Goal: Contribute content: Contribute content

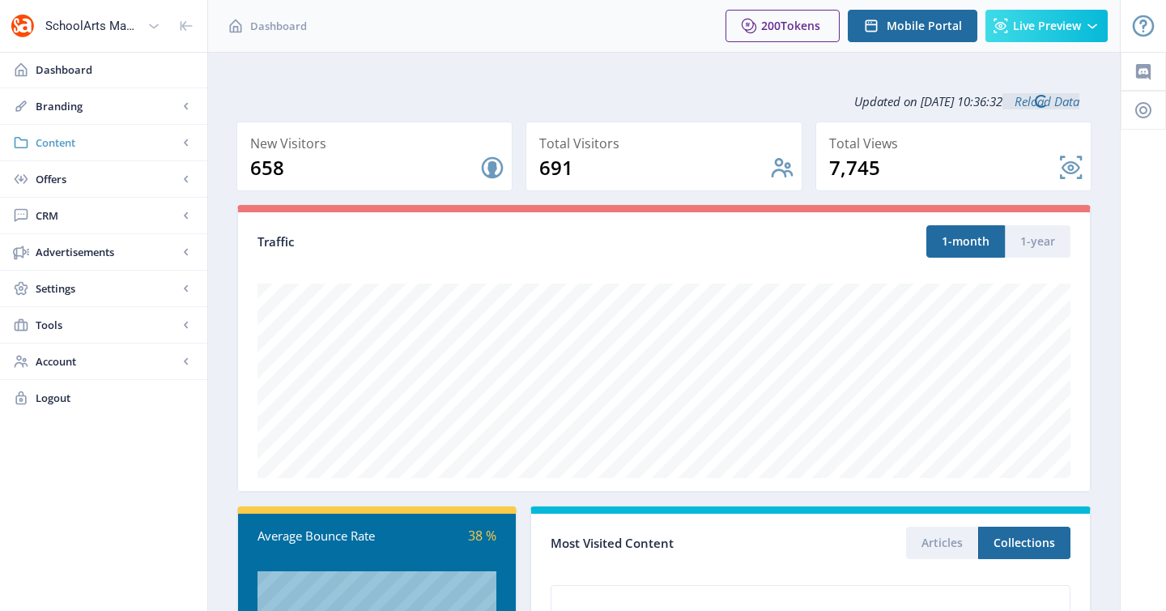
click at [83, 151] on link "Content" at bounding box center [103, 143] width 207 height 36
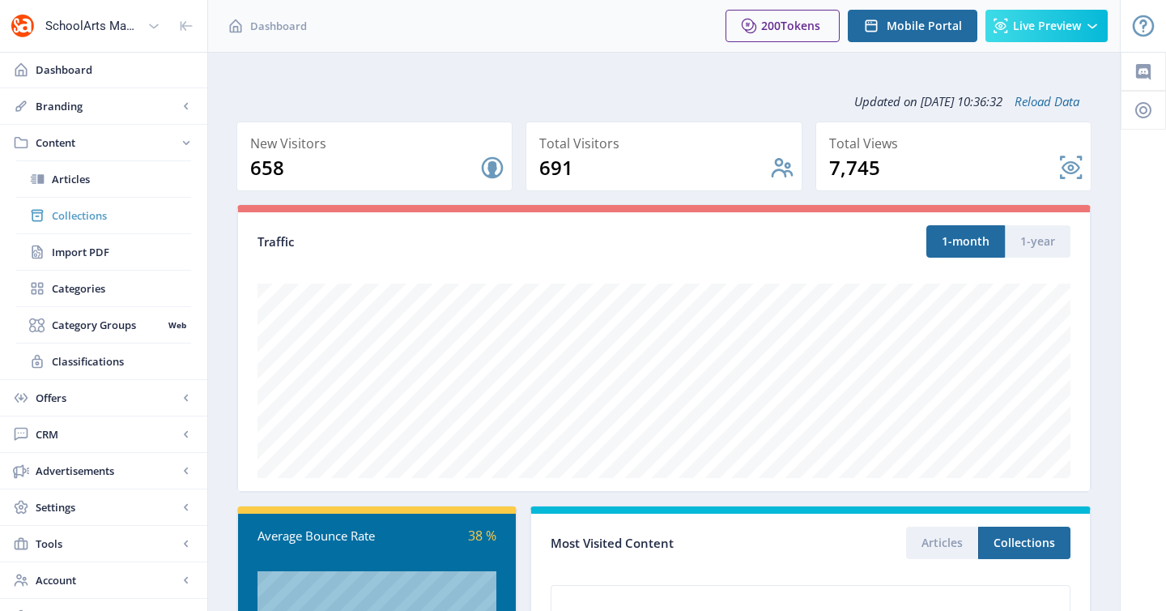
click at [85, 217] on span "Collections" at bounding box center [121, 215] width 139 height 16
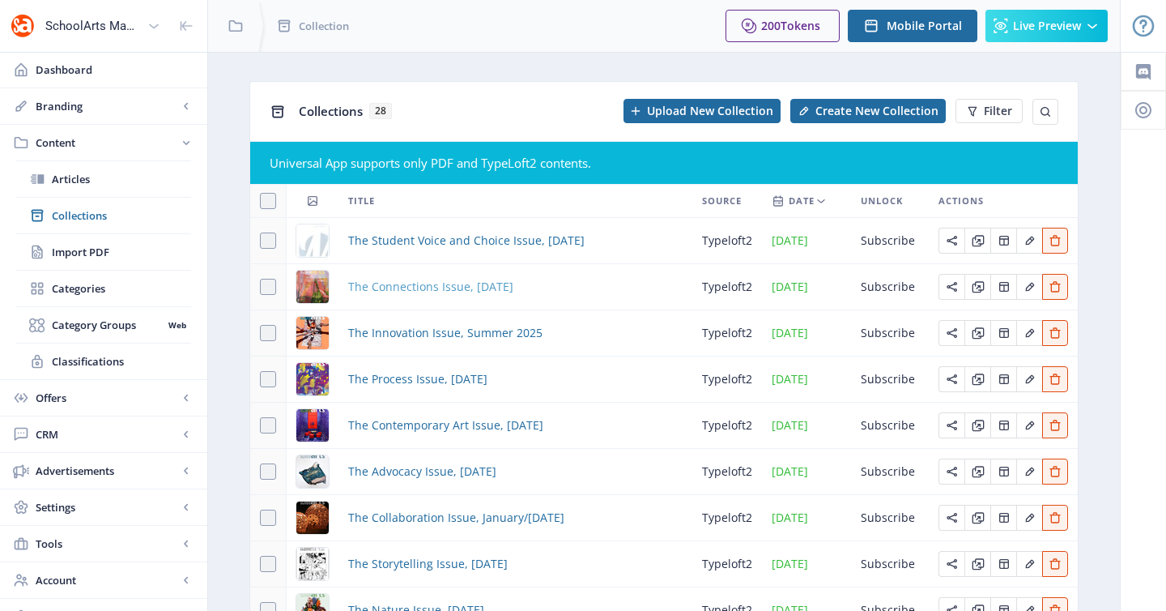
click at [468, 282] on span "The Connections Issue, [DATE]" at bounding box center [430, 286] width 165 height 19
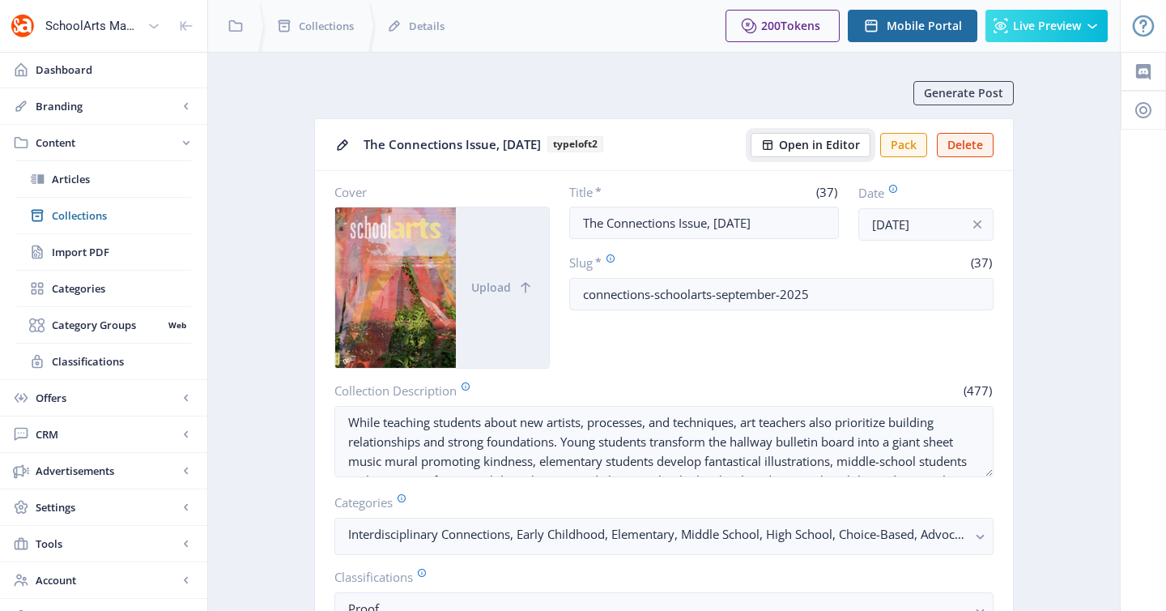
click at [812, 151] on span "Open in Editor" at bounding box center [819, 144] width 81 height 13
click at [91, 219] on span "Collections" at bounding box center [121, 215] width 139 height 16
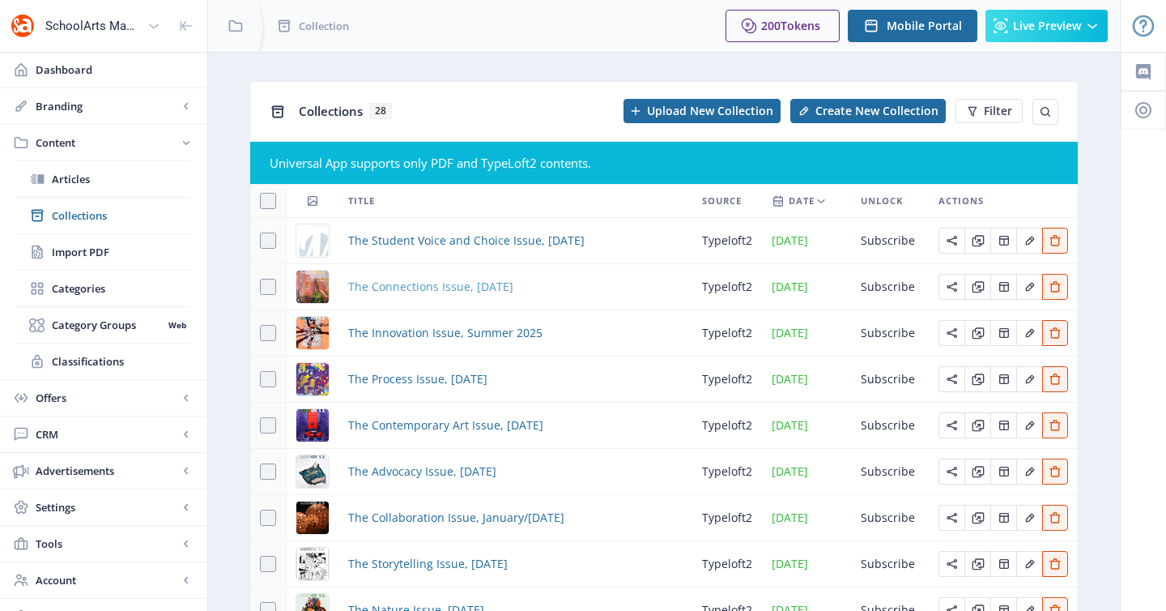
click at [402, 281] on span "The Connections Issue, [DATE]" at bounding box center [430, 286] width 165 height 19
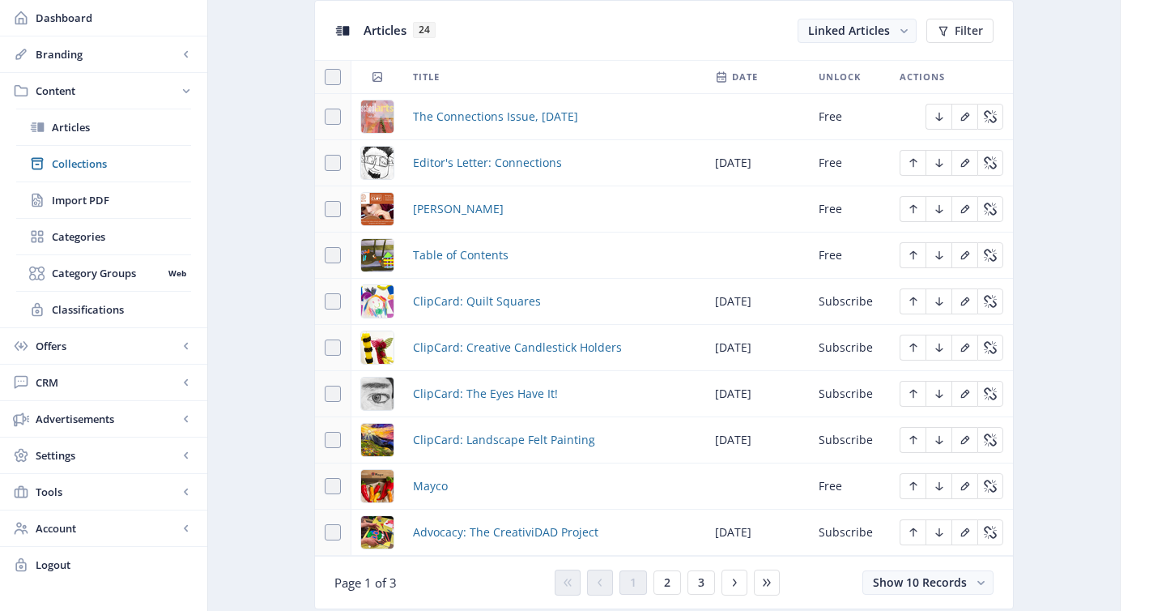
scroll to position [762, 0]
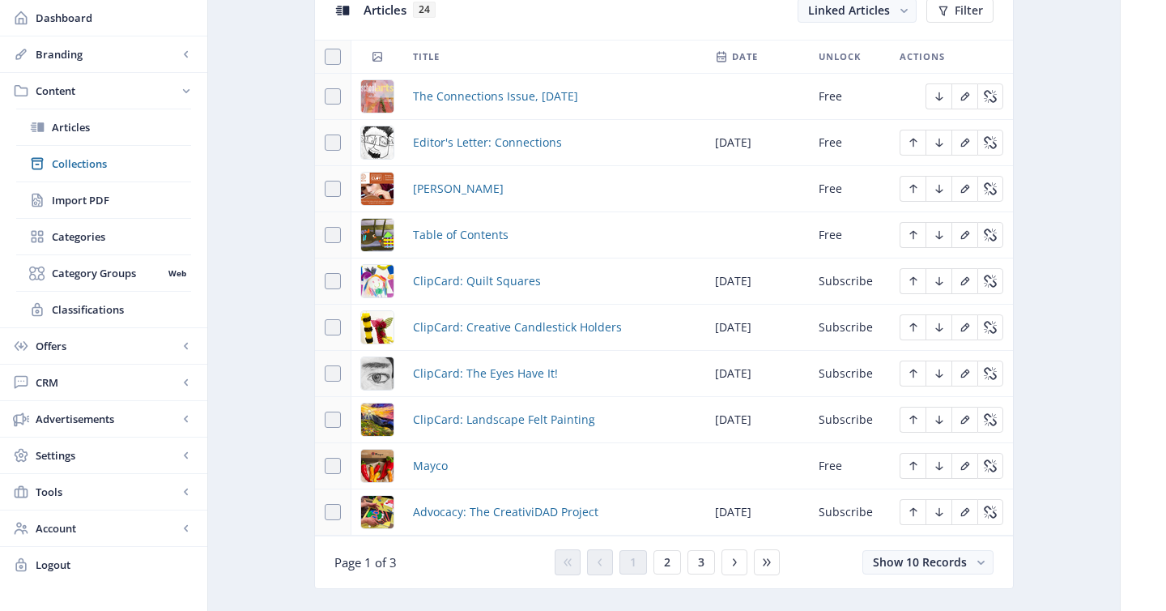
click at [735, 561] on div "You have unsaved changes Discard Changes Save Changes" at bounding box center [583, 585] width 1004 height 52
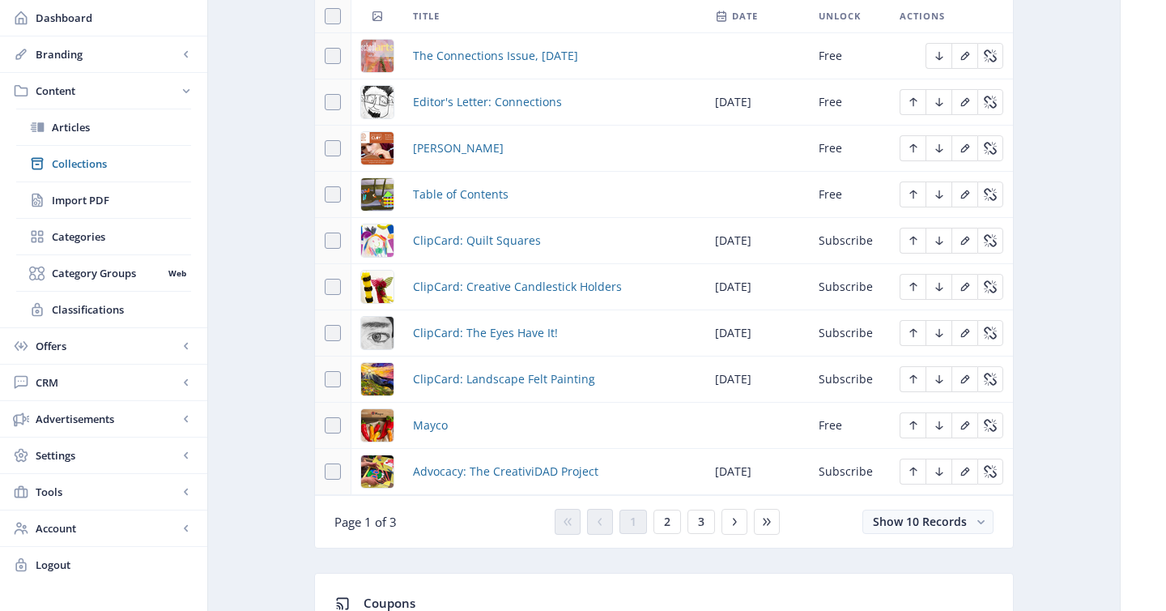
scroll to position [804, 0]
click at [698, 526] on span "3" at bounding box center [701, 520] width 6 height 13
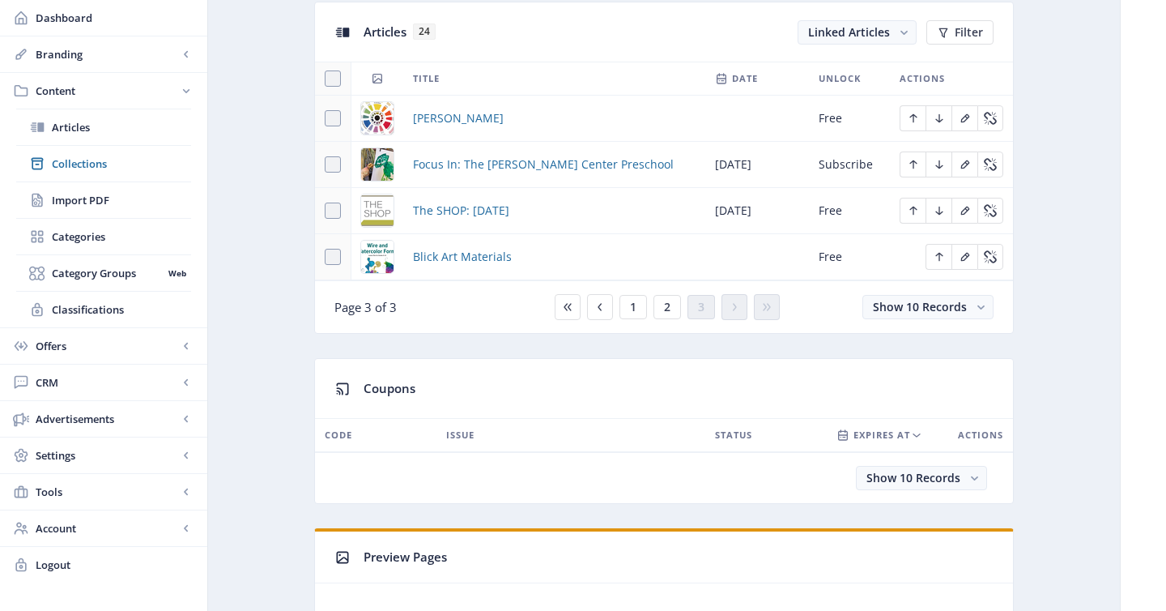
scroll to position [738, 0]
click at [671, 317] on button "2" at bounding box center [668, 309] width 28 height 24
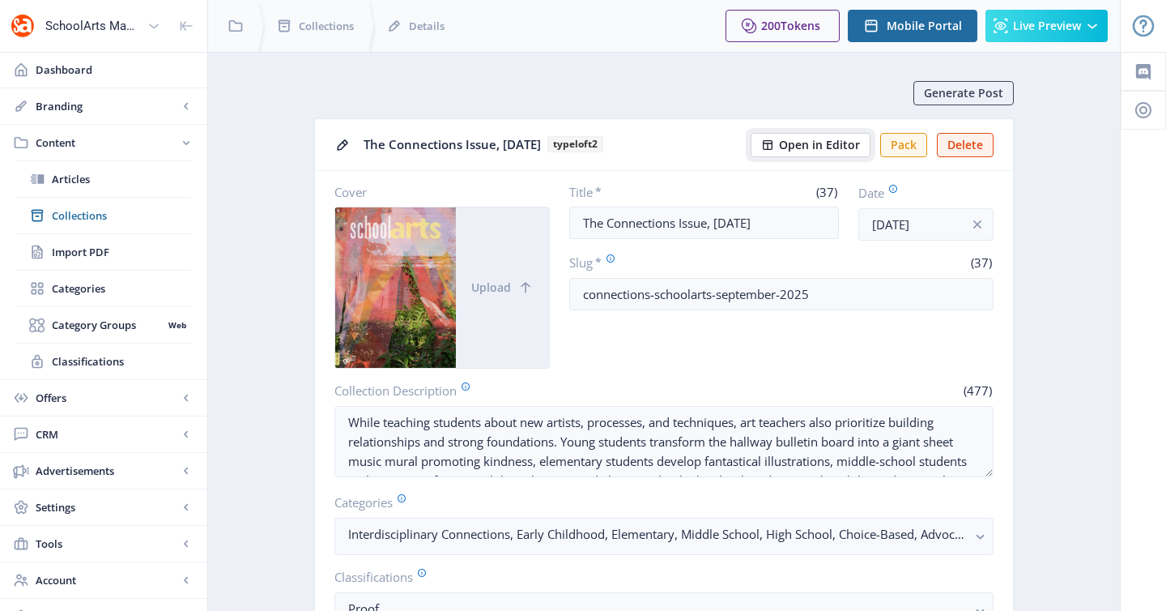
click at [831, 141] on span "Open in Editor" at bounding box center [819, 144] width 81 height 13
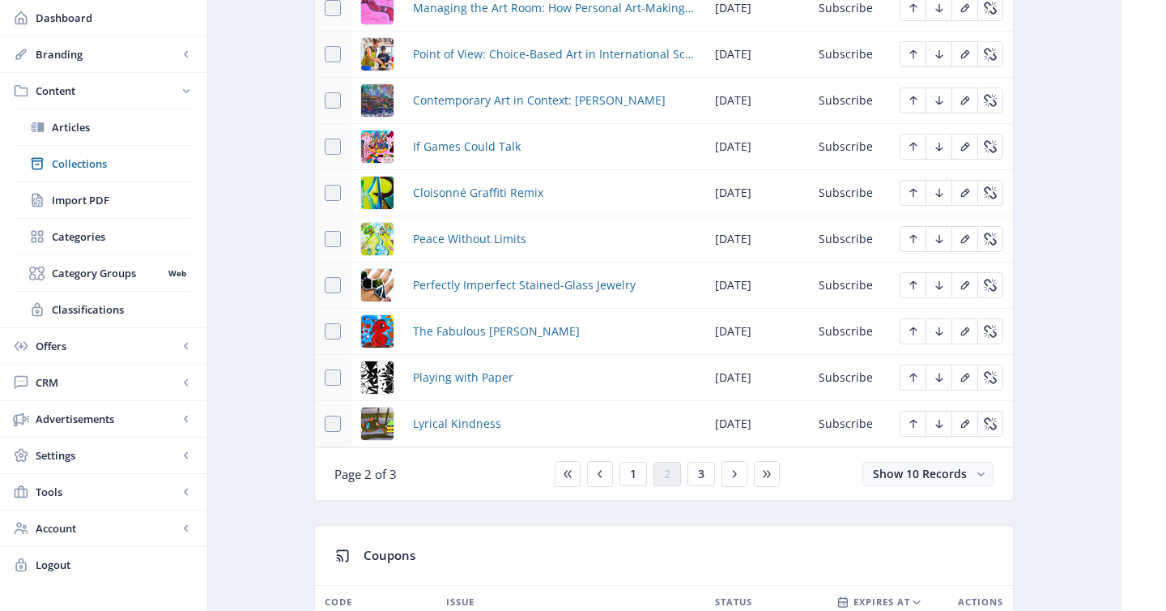
scroll to position [918, 0]
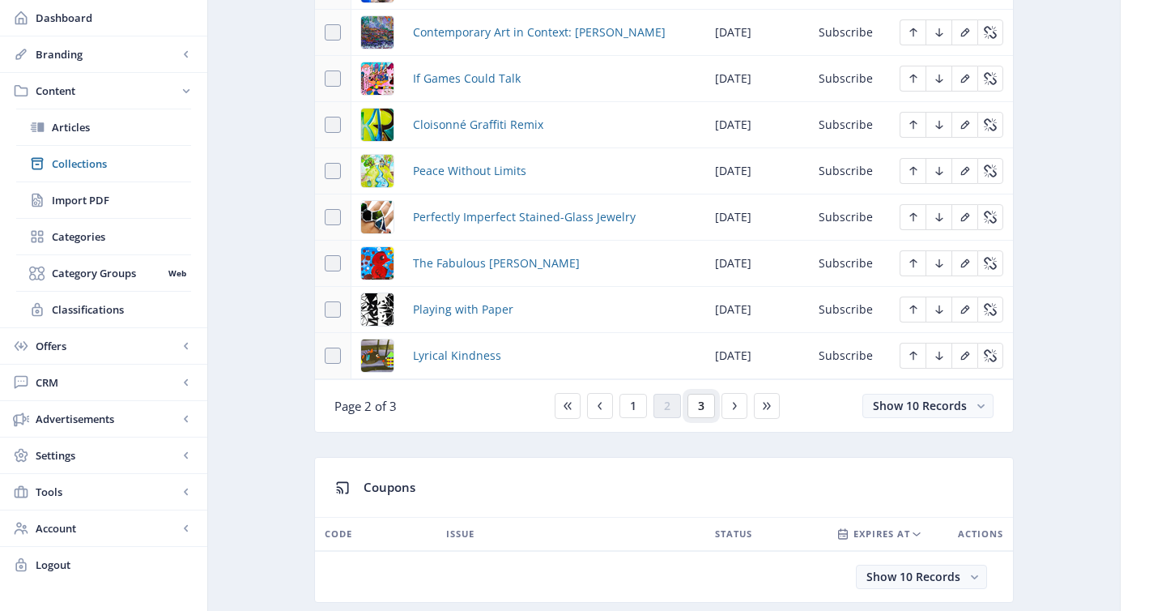
click at [699, 410] on span "3" at bounding box center [701, 405] width 6 height 13
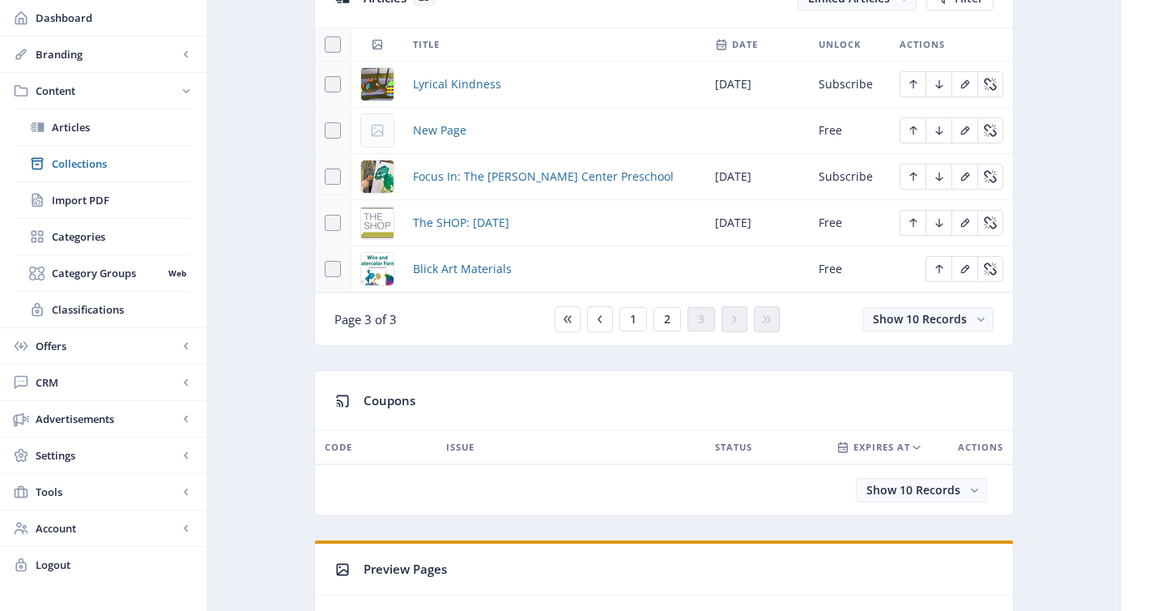
scroll to position [740, 0]
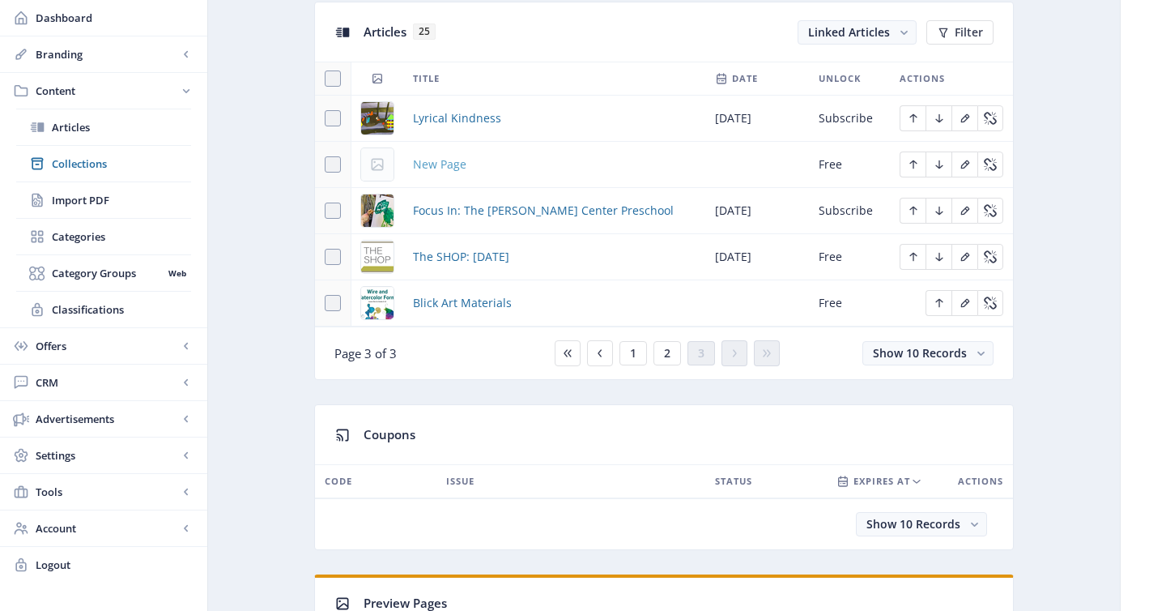
click at [454, 168] on span "New Page" at bounding box center [439, 164] width 53 height 19
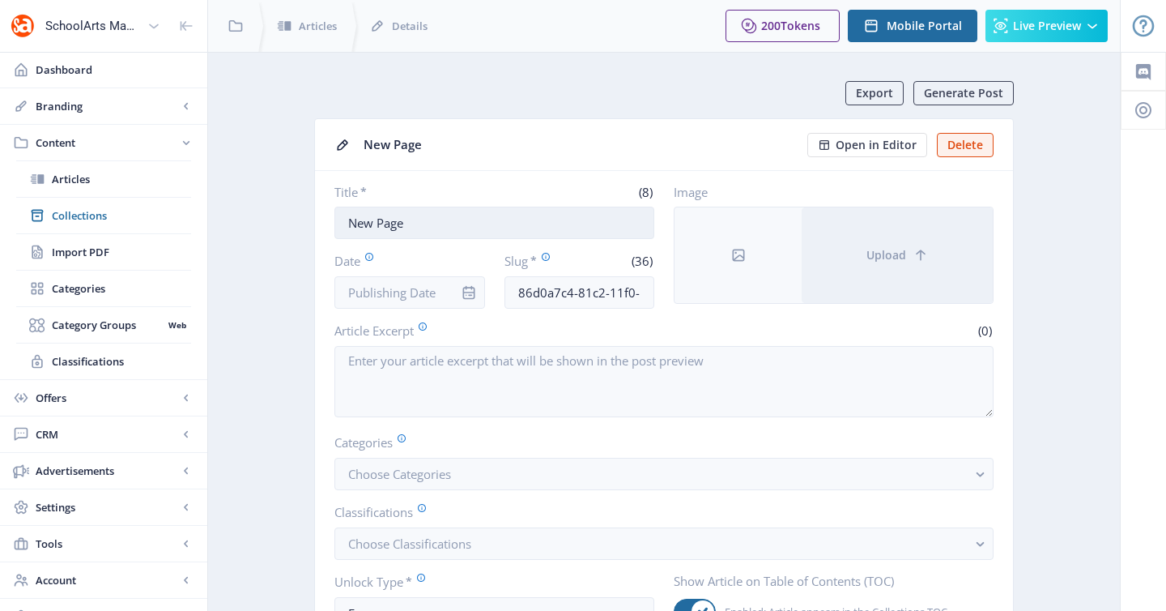
click at [455, 218] on input "New Page" at bounding box center [495, 223] width 320 height 32
click at [596, 298] on input "86d0a7c4-81c2-11f0-bd64-4201ac1fa005" at bounding box center [580, 292] width 151 height 32
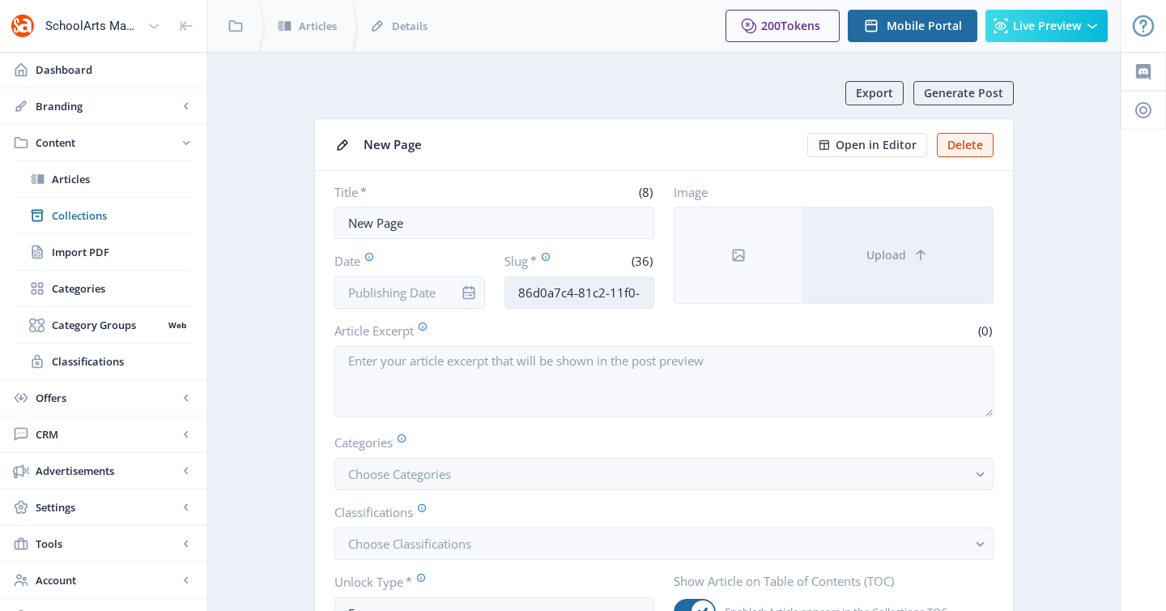
click at [596, 298] on input "86d0a7c4-81c2-11f0-bd64-4201ac1fa005" at bounding box center [580, 292] width 151 height 32
click at [543, 227] on input "New Page" at bounding box center [495, 223] width 320 height 32
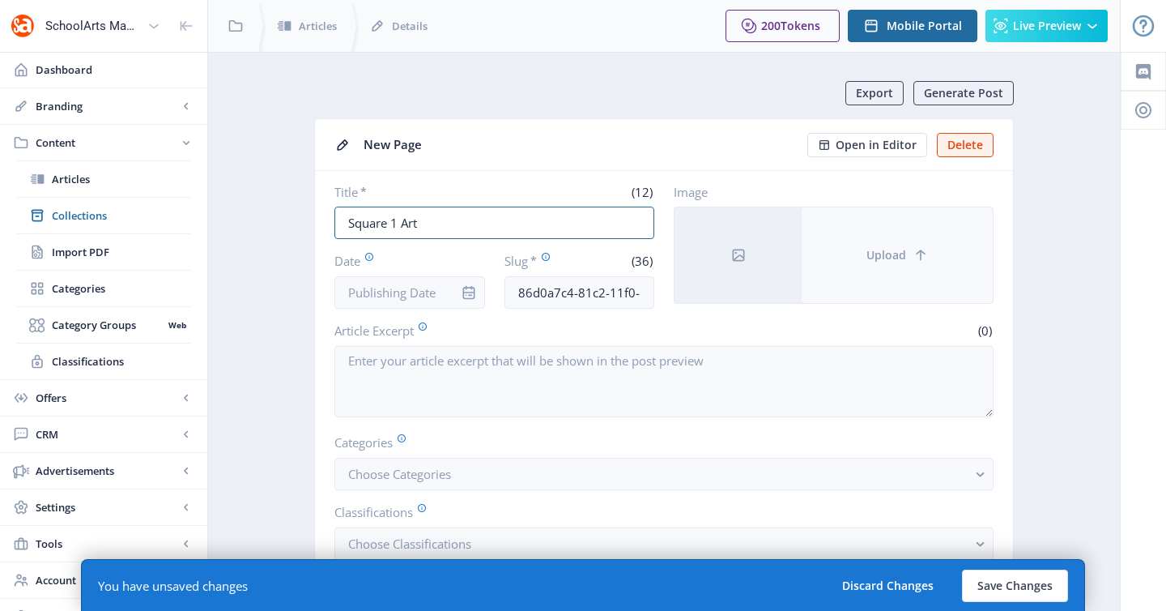
type input "Square 1 Art"
click at [936, 238] on button "Upload" at bounding box center [897, 255] width 191 height 96
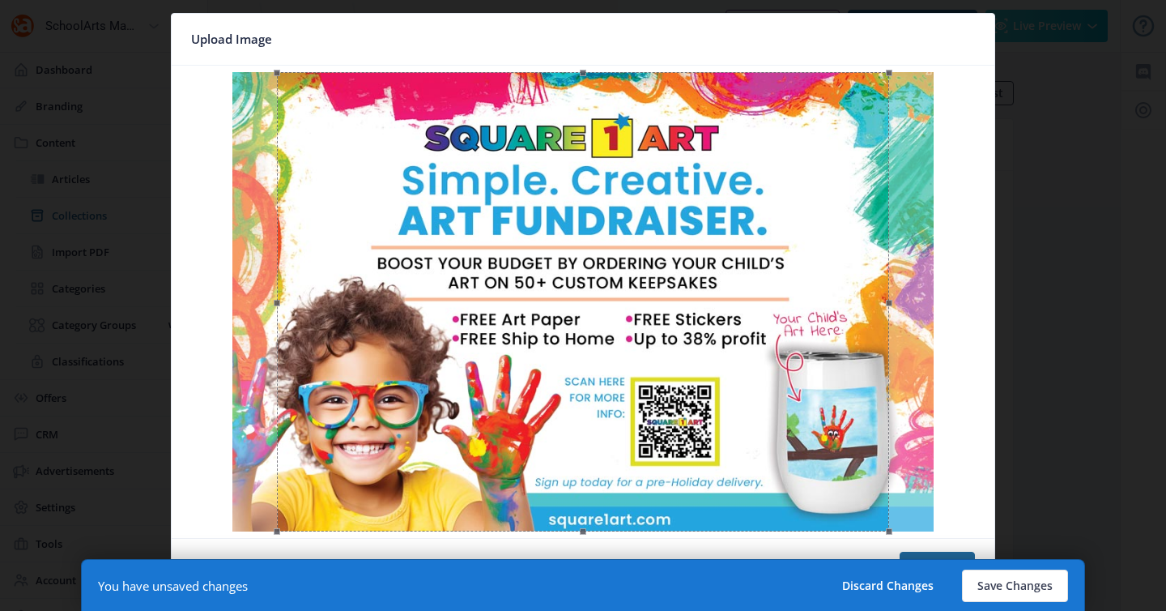
click at [799, 375] on div at bounding box center [583, 301] width 612 height 459
click at [1012, 582] on button "Save Changes" at bounding box center [1015, 585] width 106 height 32
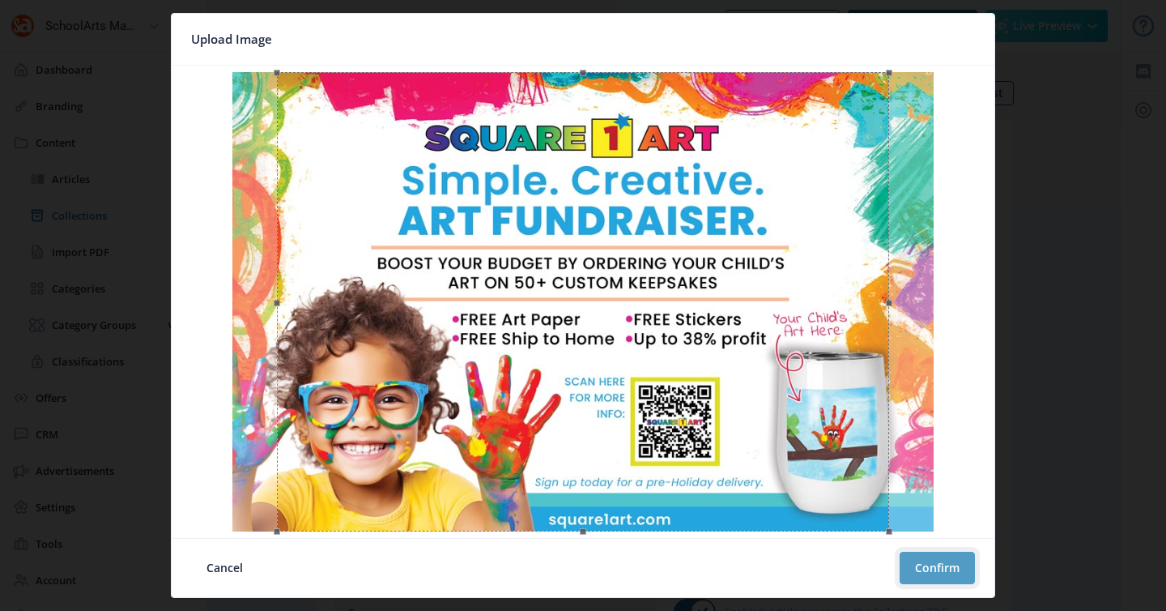
click at [935, 571] on button "Confirm" at bounding box center [937, 568] width 75 height 32
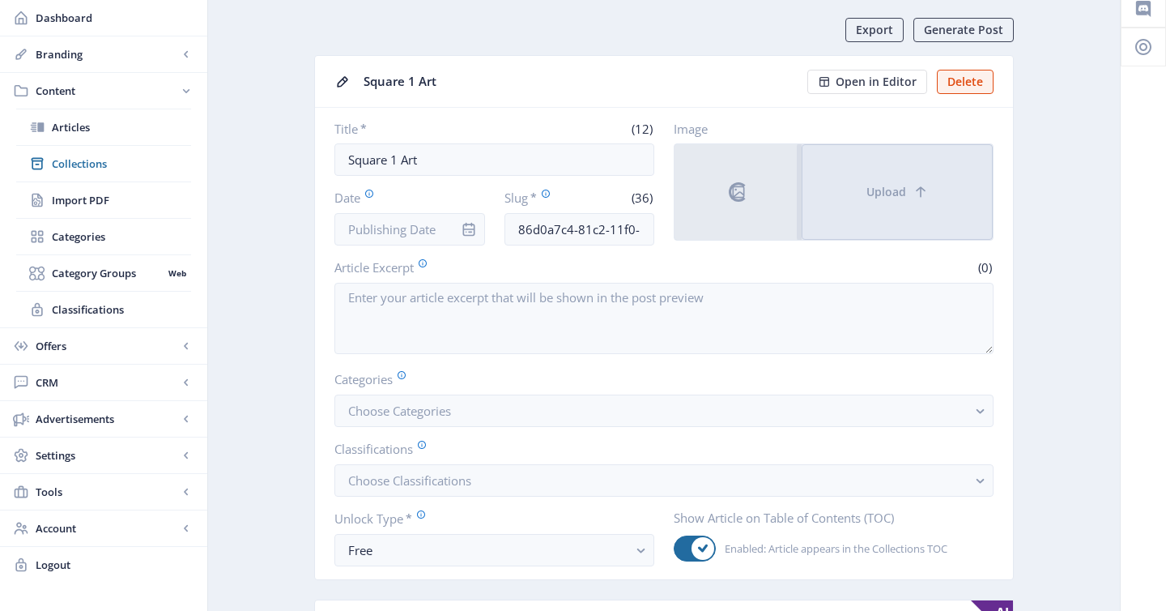
scroll to position [66, 0]
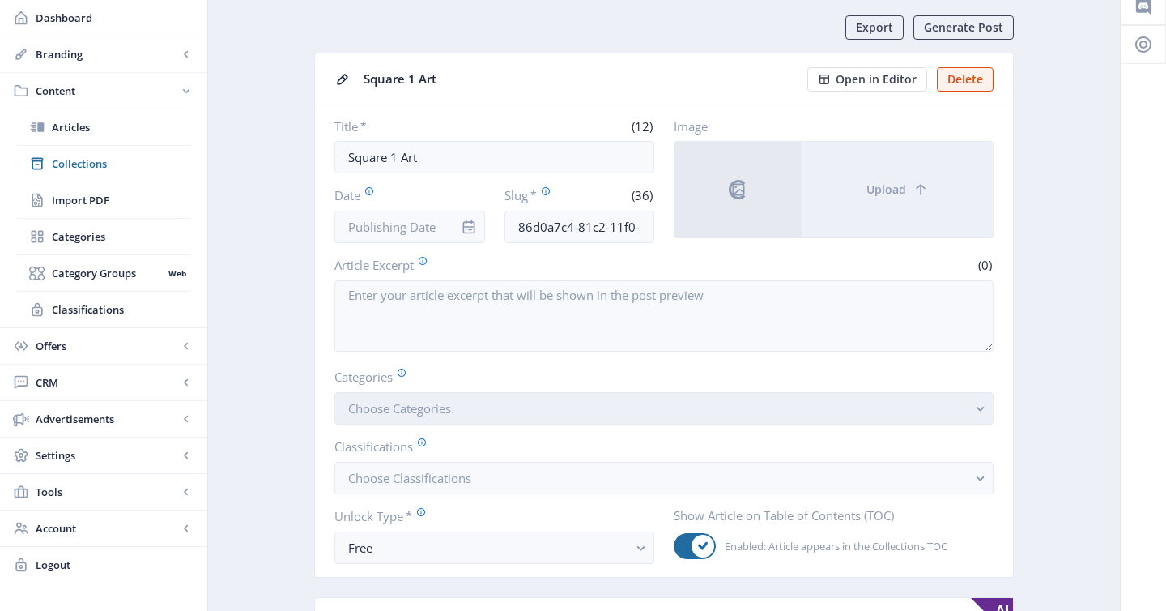
click at [467, 408] on button "Choose Categories" at bounding box center [664, 408] width 659 height 32
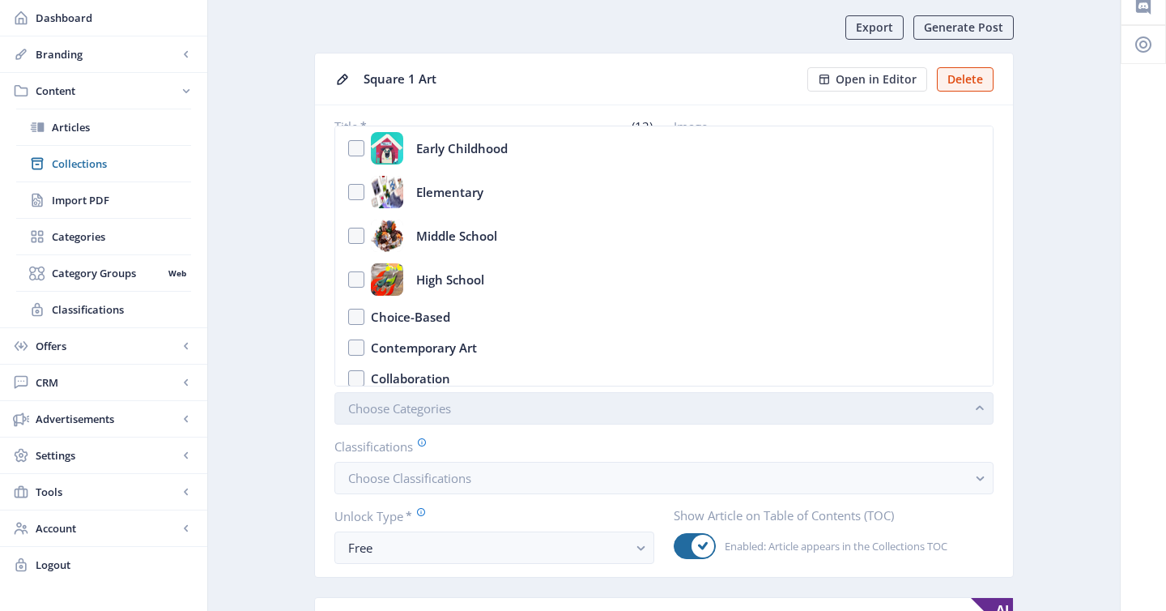
scroll to position [0, 0]
click at [467, 408] on button "Choose Categories" at bounding box center [664, 408] width 659 height 32
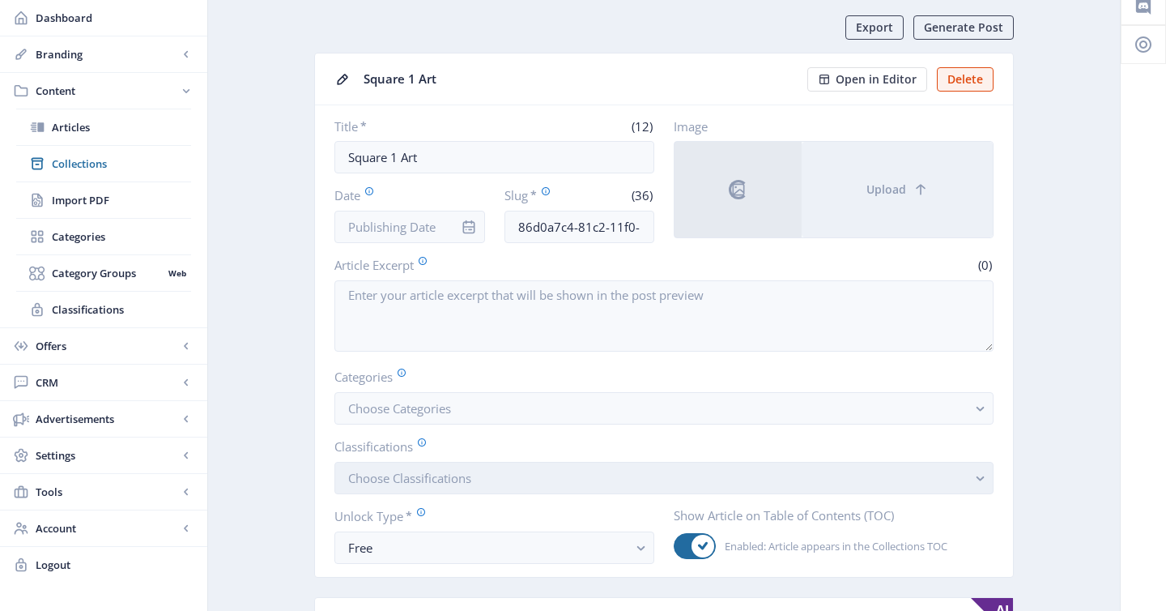
click at [457, 481] on span "Choose Classifications" at bounding box center [409, 478] width 123 height 16
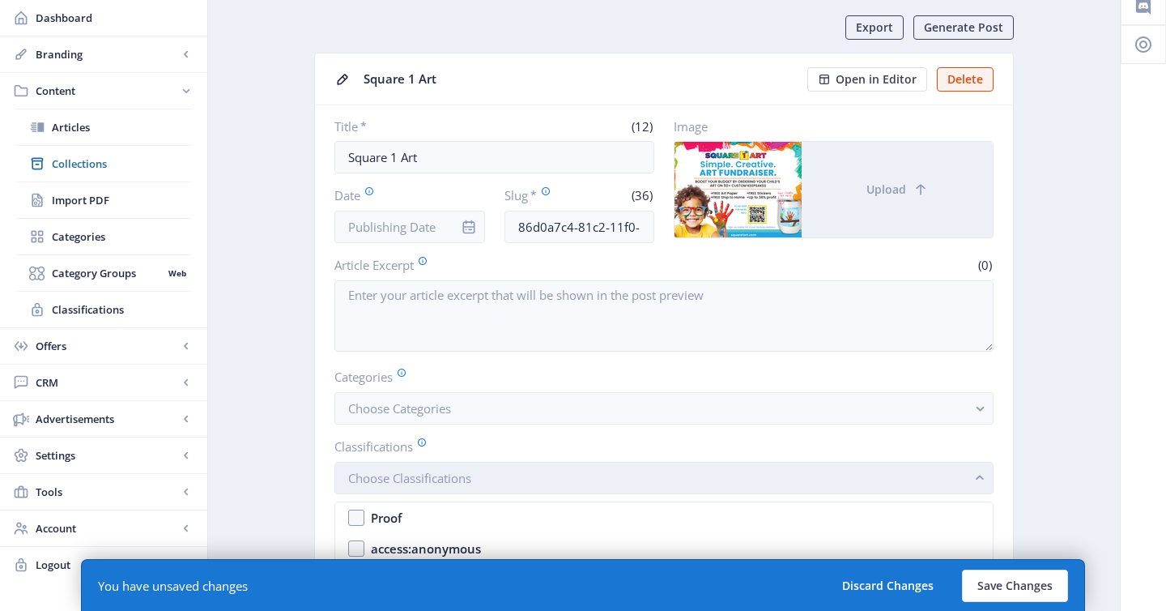
click at [457, 481] on span "Choose Classifications" at bounding box center [409, 478] width 123 height 16
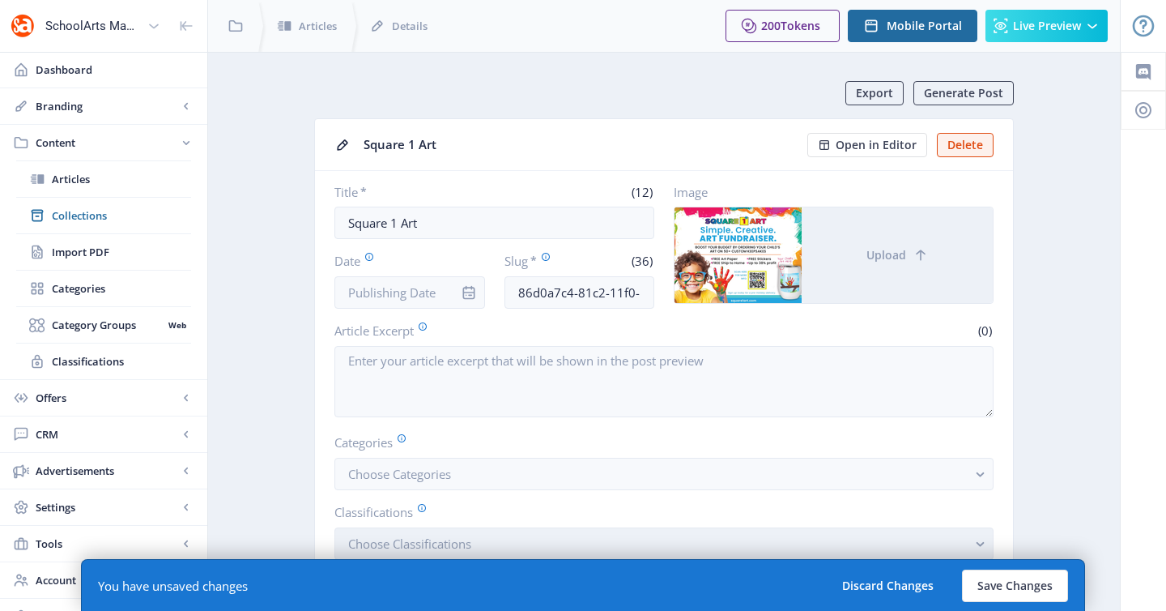
scroll to position [66, 0]
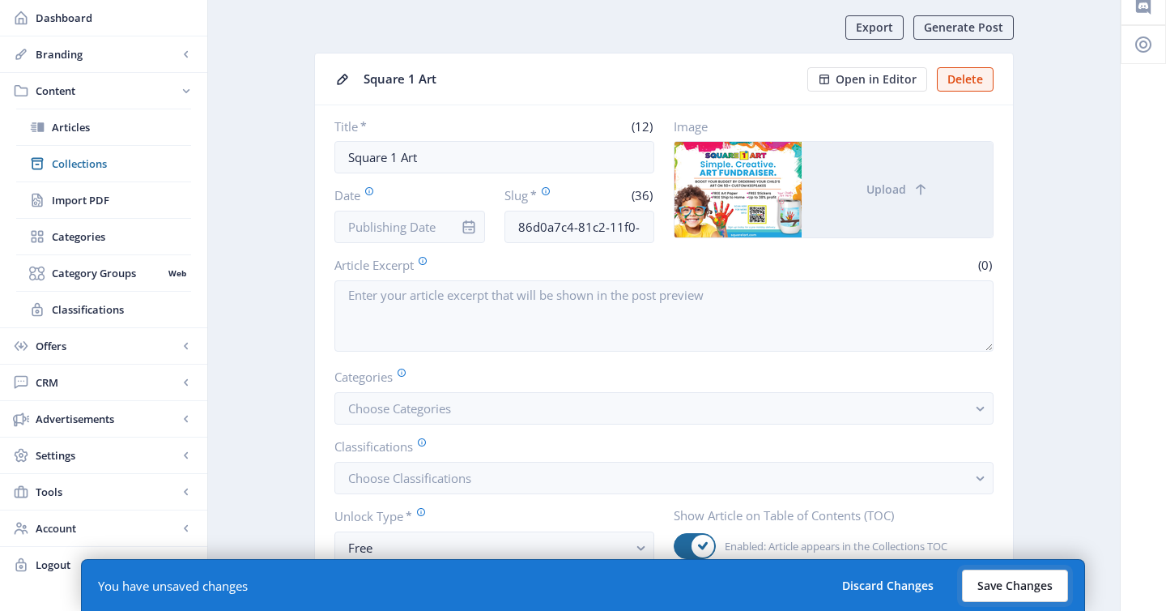
click at [991, 597] on button "Save Changes" at bounding box center [1015, 585] width 106 height 32
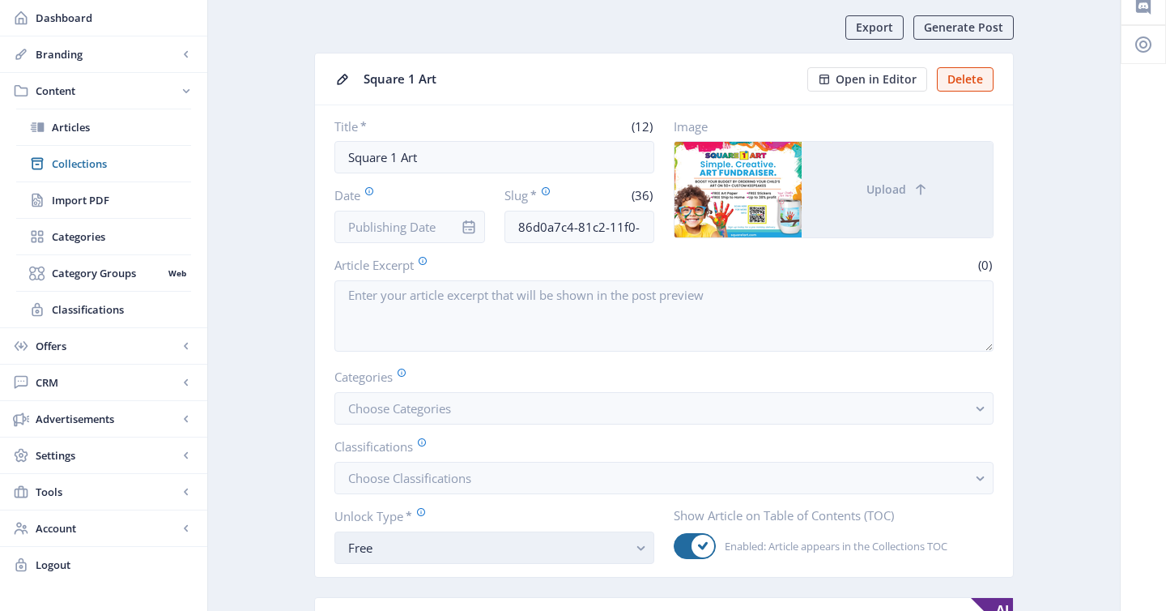
click at [438, 551] on div "Free" at bounding box center [487, 547] width 279 height 19
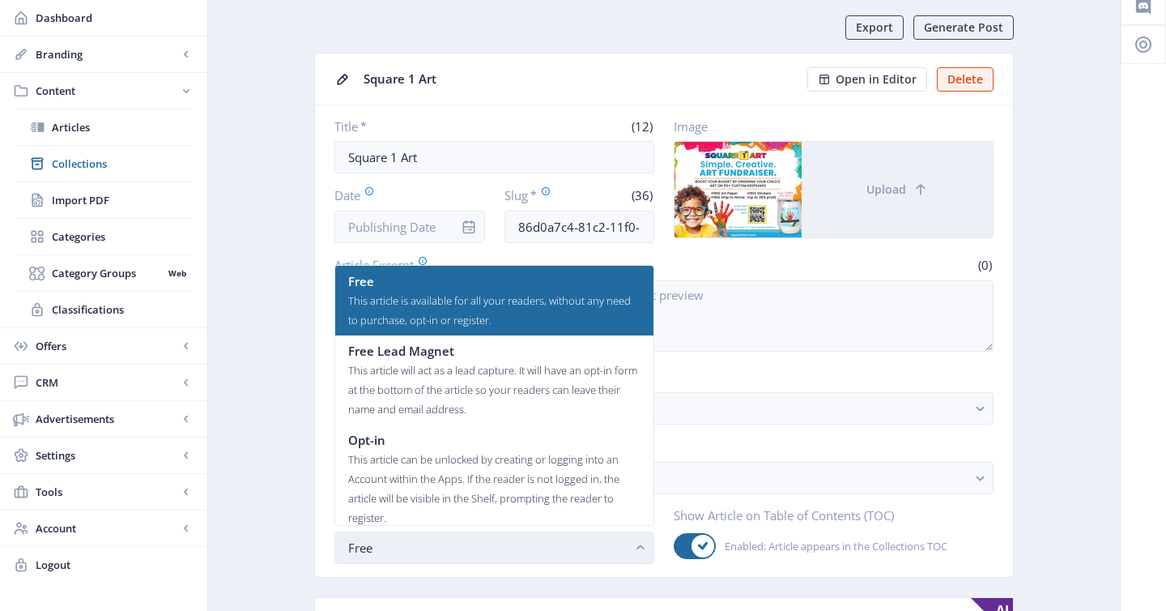
click at [438, 551] on div "Free" at bounding box center [487, 547] width 279 height 19
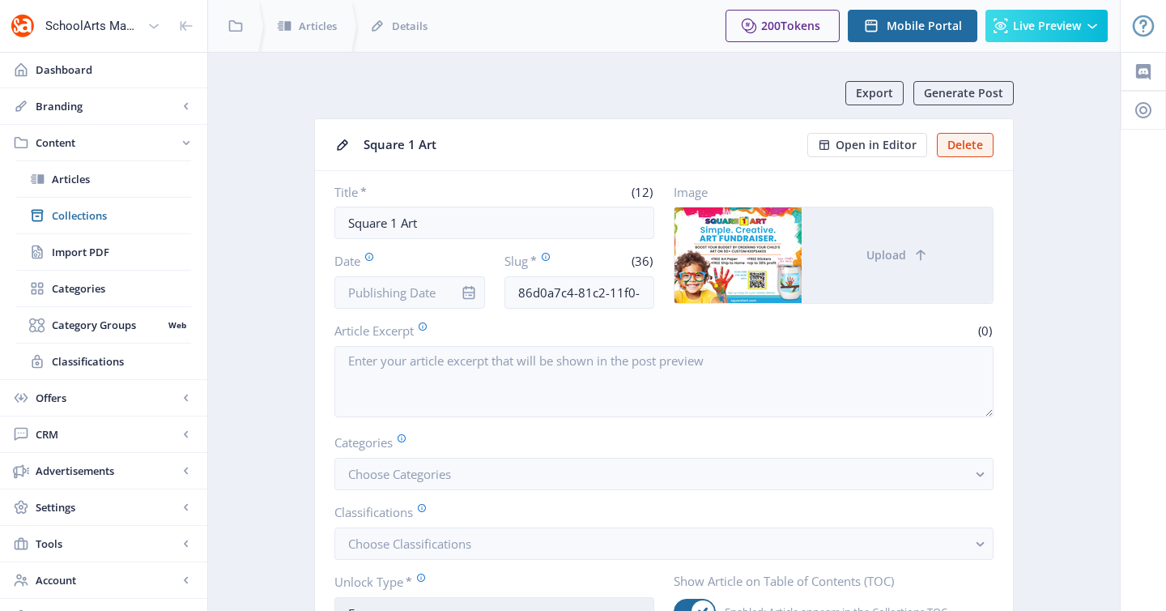
scroll to position [66, 0]
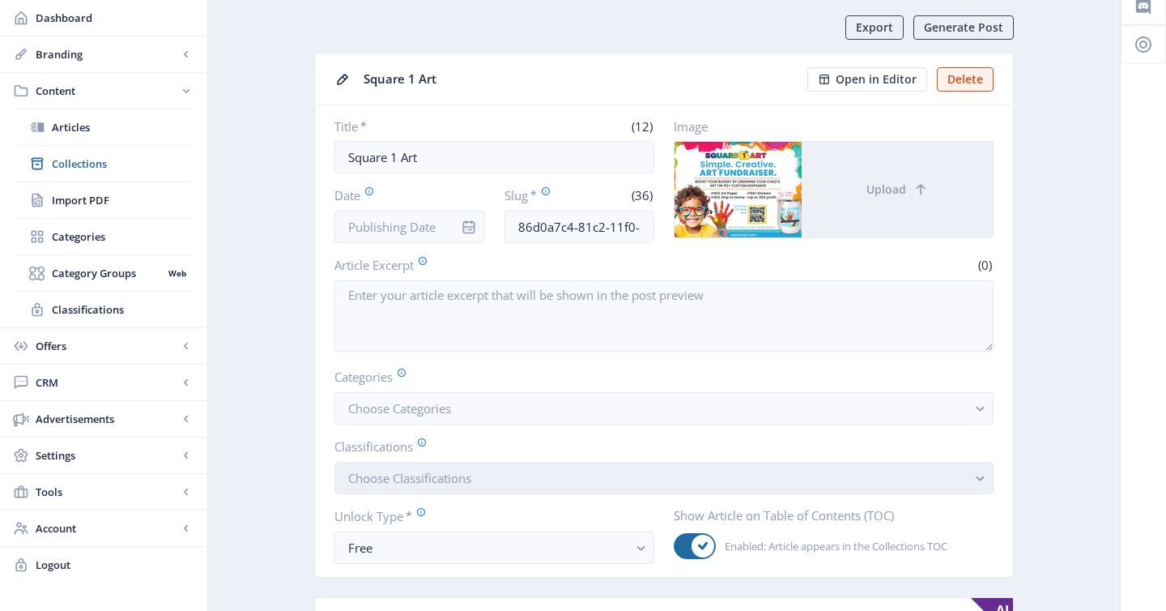
click at [450, 465] on button "Choose Classifications" at bounding box center [664, 478] width 659 height 32
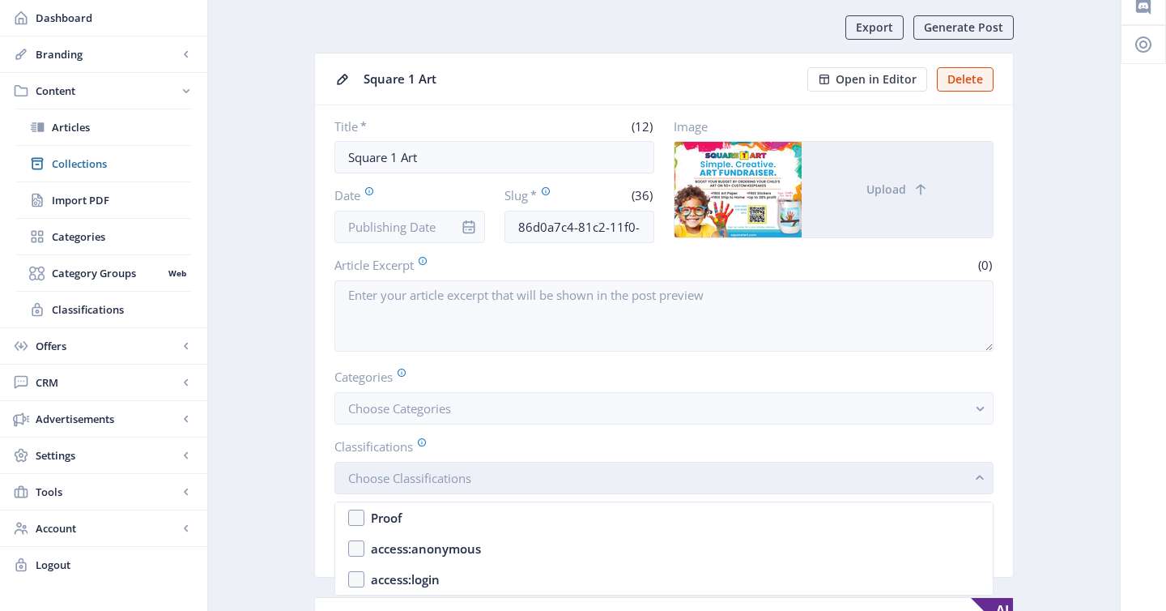
scroll to position [0, 0]
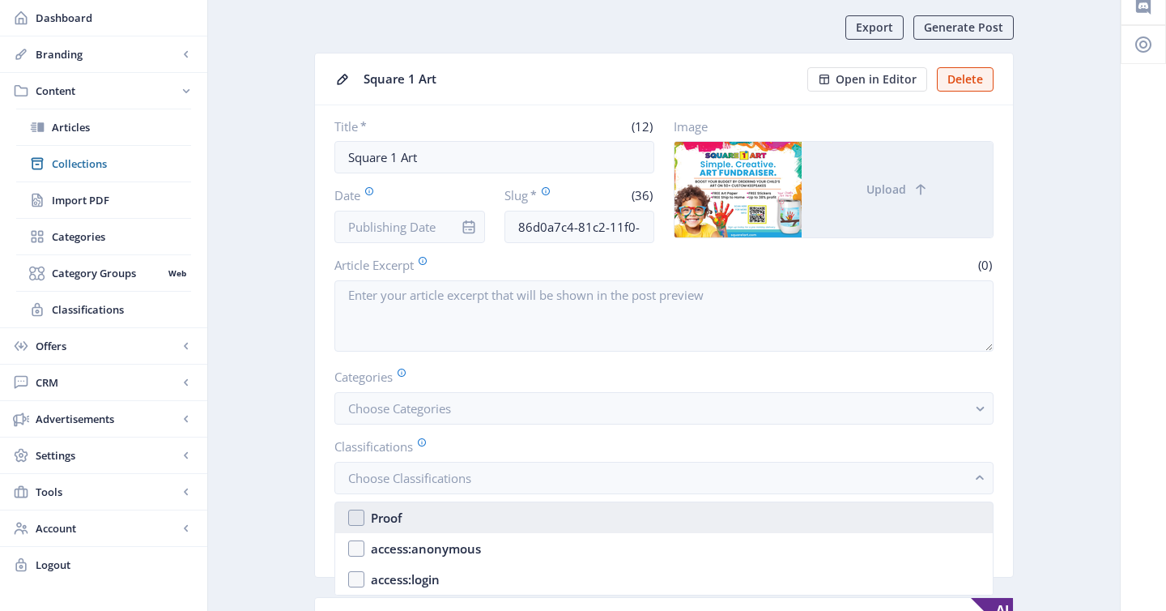
click at [445, 520] on nb-option "Proof" at bounding box center [664, 517] width 658 height 31
checkbox input "true"
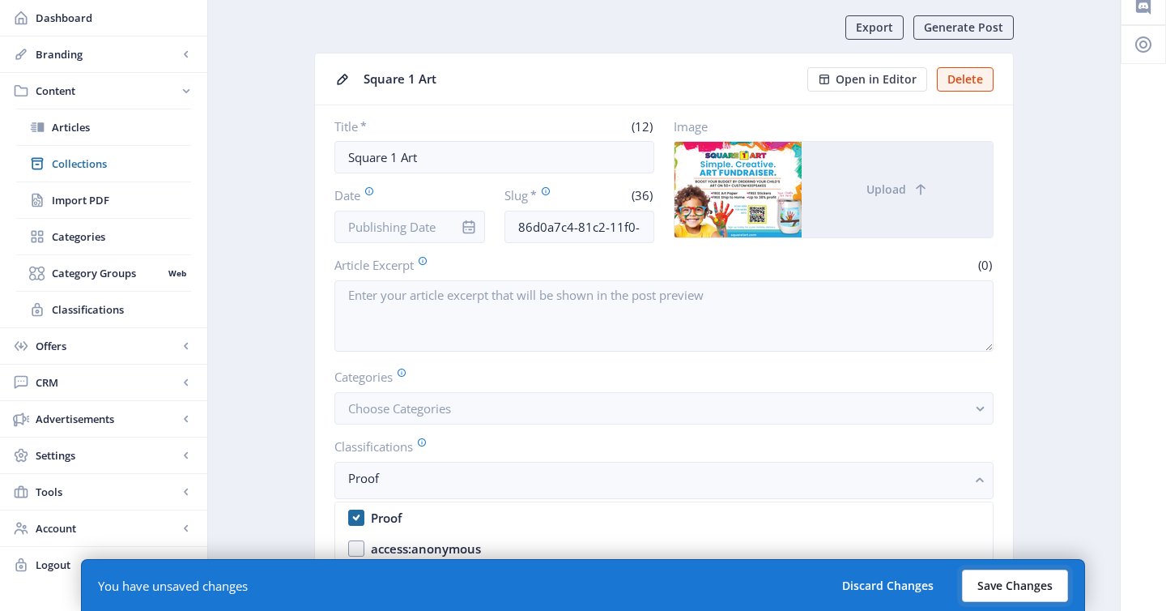
click at [996, 586] on button "Save Changes" at bounding box center [1015, 585] width 106 height 32
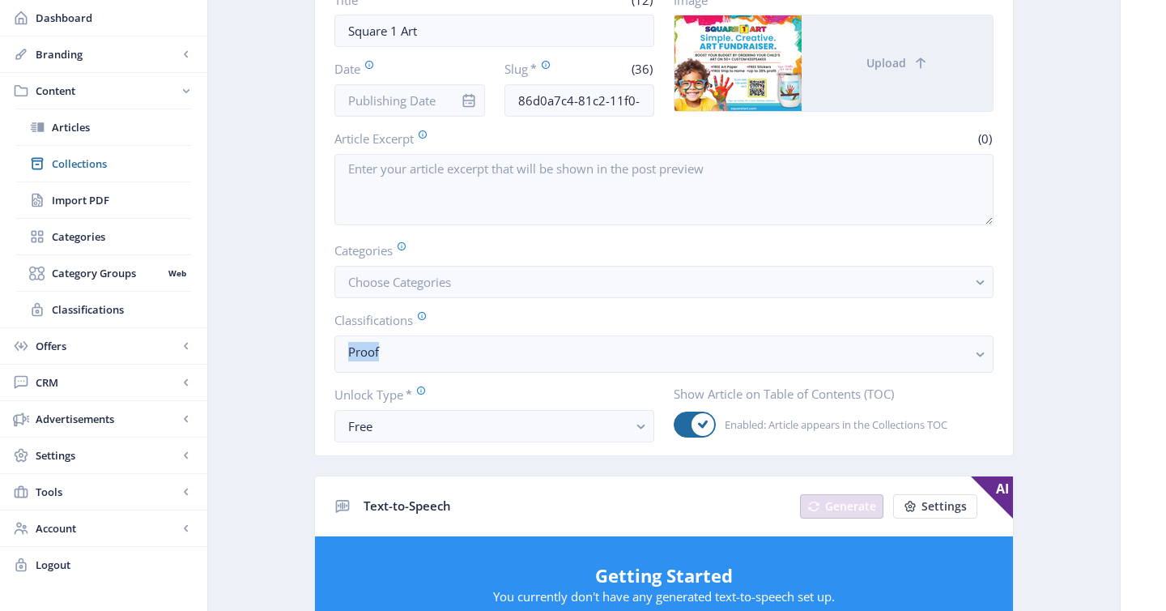
scroll to position [207, 0]
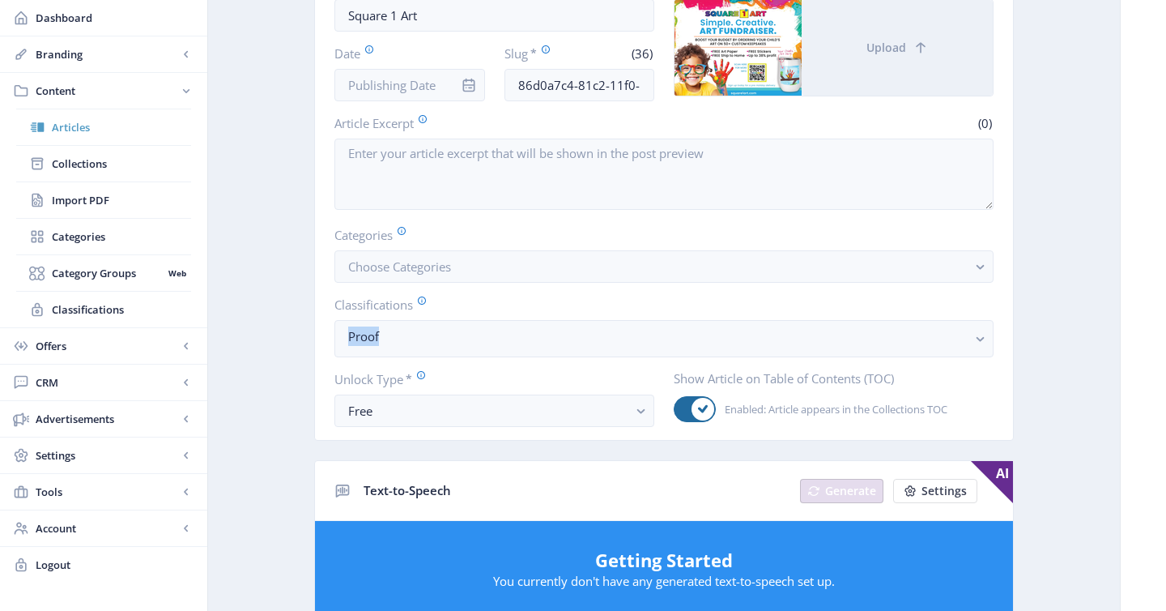
click at [98, 126] on span "Articles" at bounding box center [121, 127] width 139 height 16
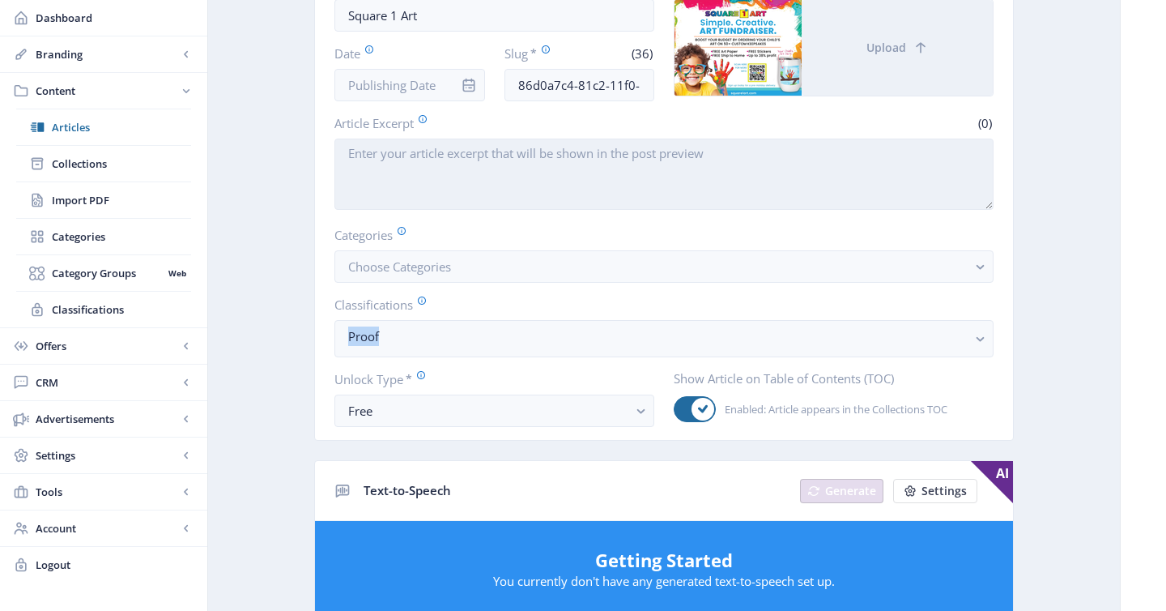
click at [420, 193] on textarea "Article Excerpt" at bounding box center [664, 173] width 659 height 71
paste textarea "Simple. Creative. Art Fundraiser. Celebrate your child's art on keepsakes and r…"
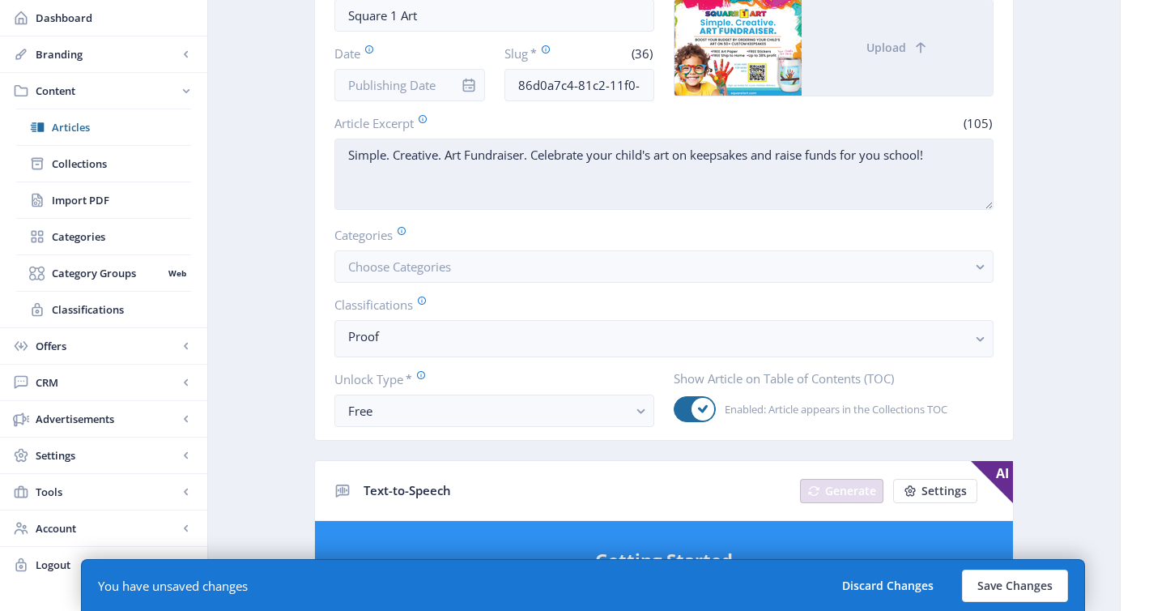
scroll to position [202, 0]
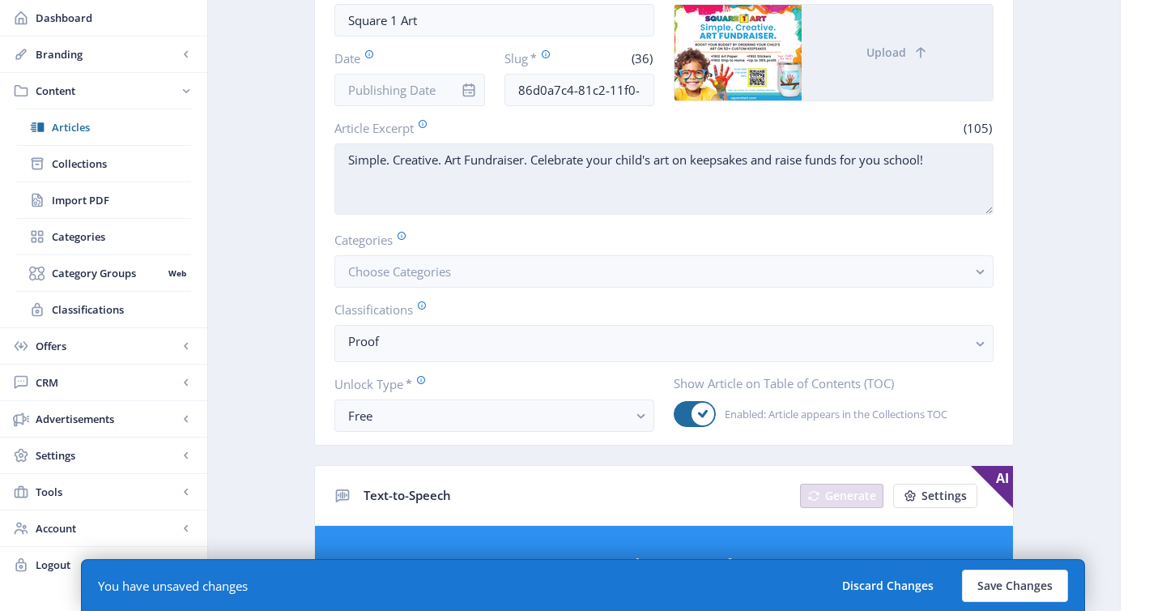
type textarea "Simple. Creative. Art Fundraiser. Celebrate your child's art on keepsakes and r…"
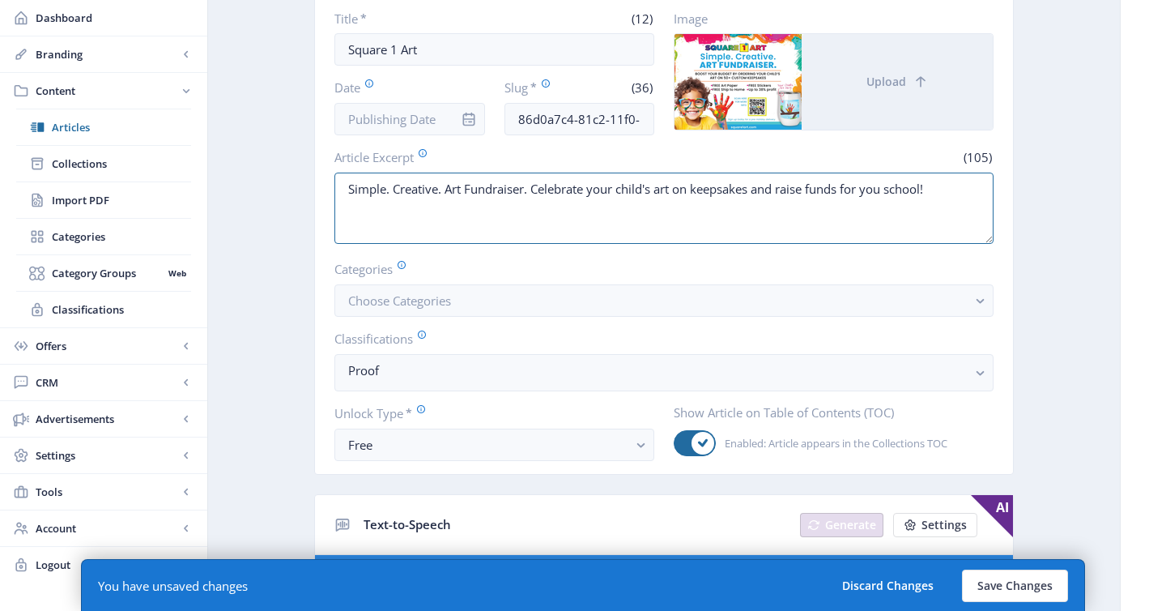
scroll to position [173, 0]
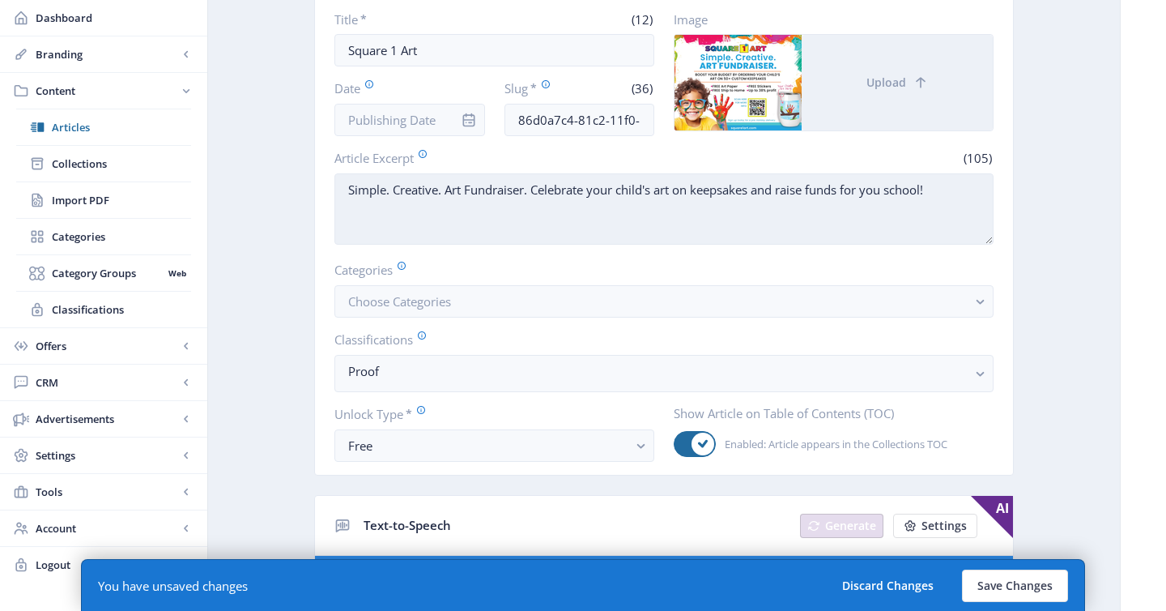
drag, startPoint x: 533, startPoint y: 186, endPoint x: 960, endPoint y: 190, distance: 426.9
click at [960, 190] on textarea "Simple. Creative. Art Fundraiser. Celebrate your child's art on keepsakes and r…" at bounding box center [664, 208] width 659 height 71
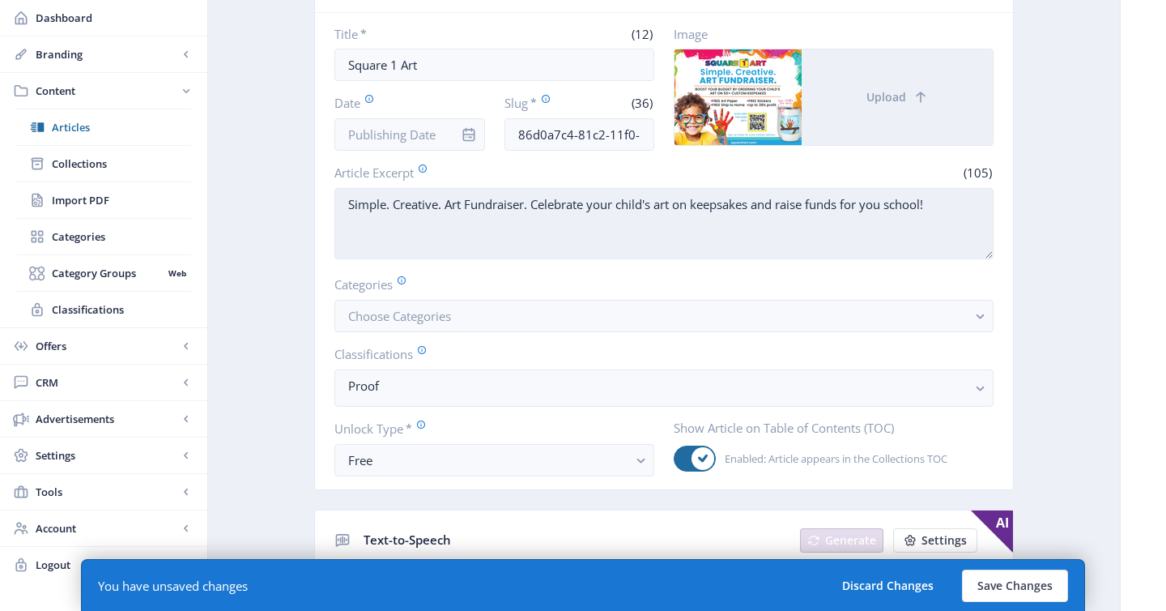
scroll to position [154, 0]
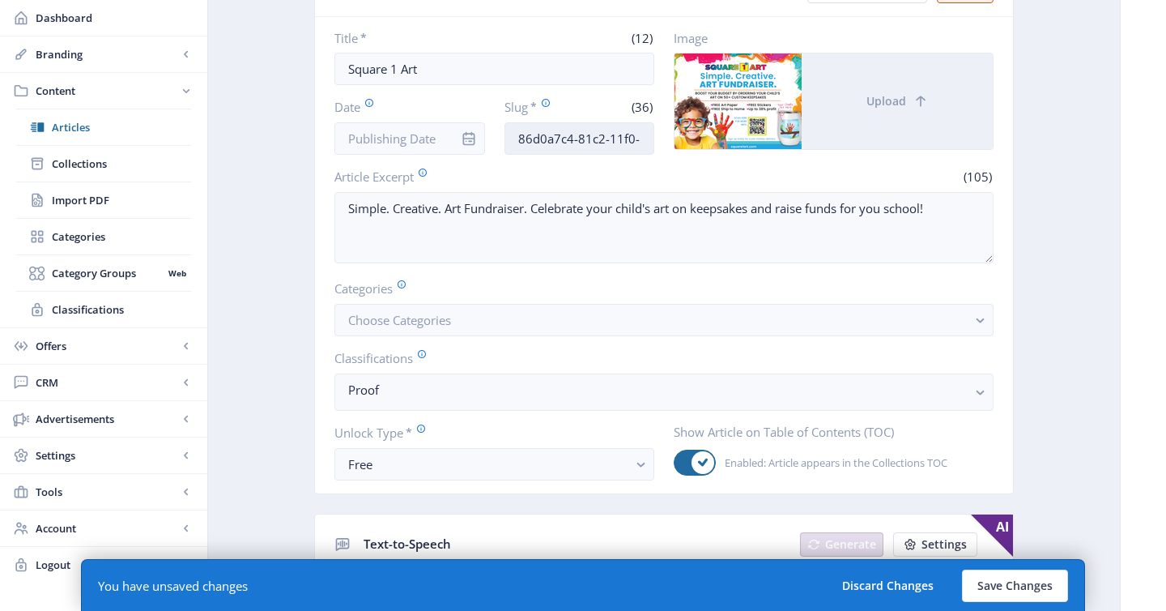
click at [577, 151] on input "86d0a7c4-81c2-11f0-bd64-4201ac1fa005" at bounding box center [580, 138] width 151 height 32
click at [576, 143] on input "86d0a7c4-81c2-11f0-bd64-4201ac1fa005" at bounding box center [580, 138] width 151 height 32
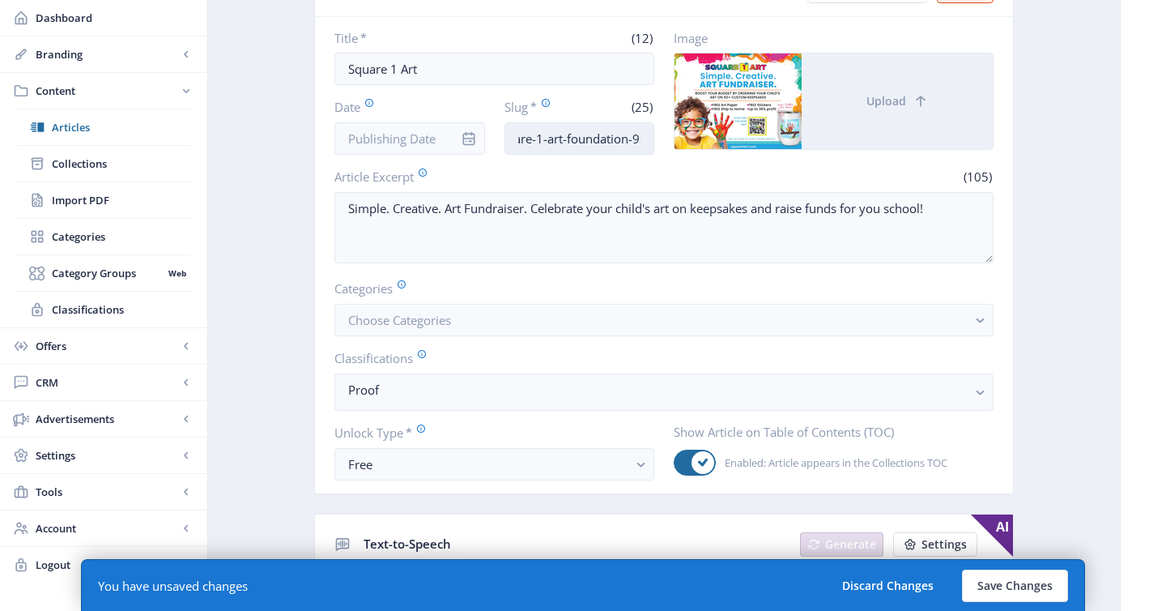
scroll to position [0, 38]
type input "square-1-art-foundation-925"
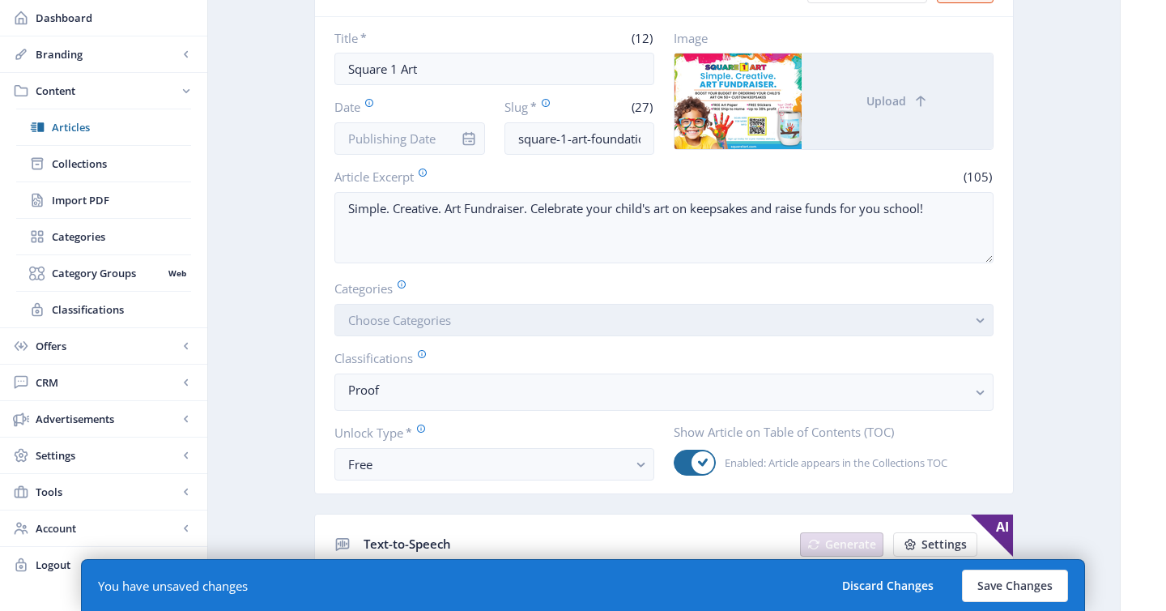
click at [458, 326] on button "Choose Categories" at bounding box center [664, 320] width 659 height 32
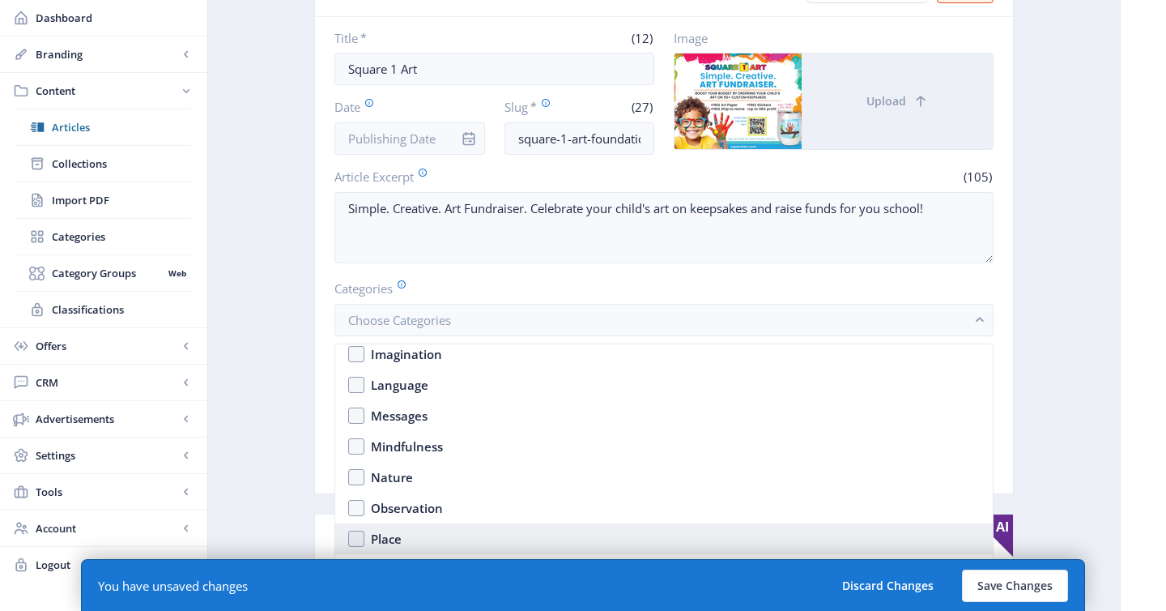
scroll to position [1072, 0]
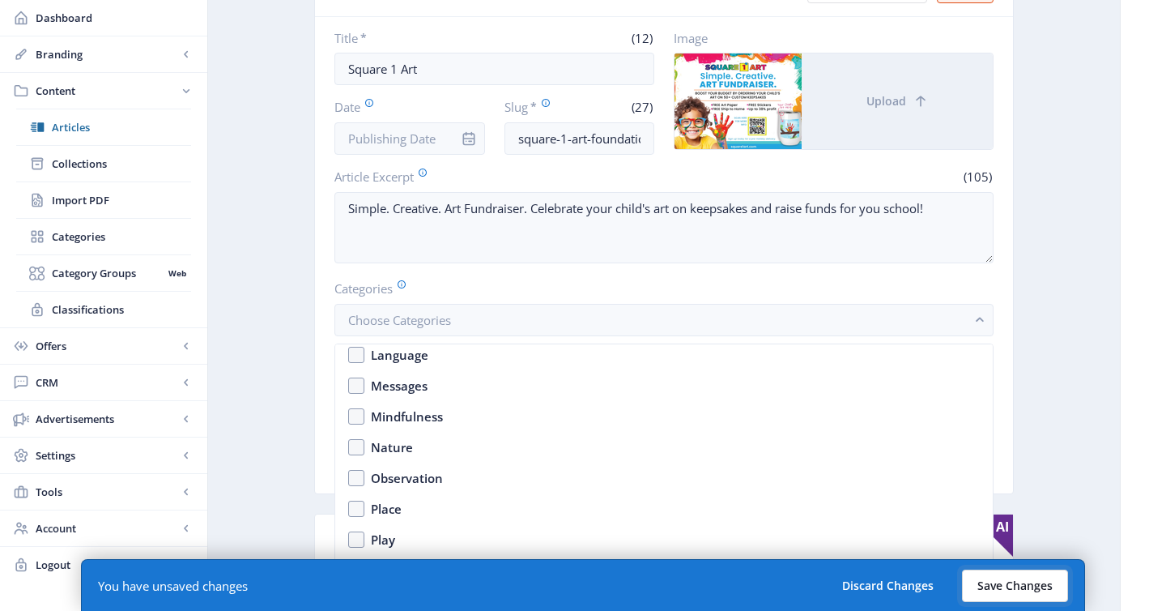
click at [1019, 593] on button "Save Changes" at bounding box center [1015, 585] width 106 height 32
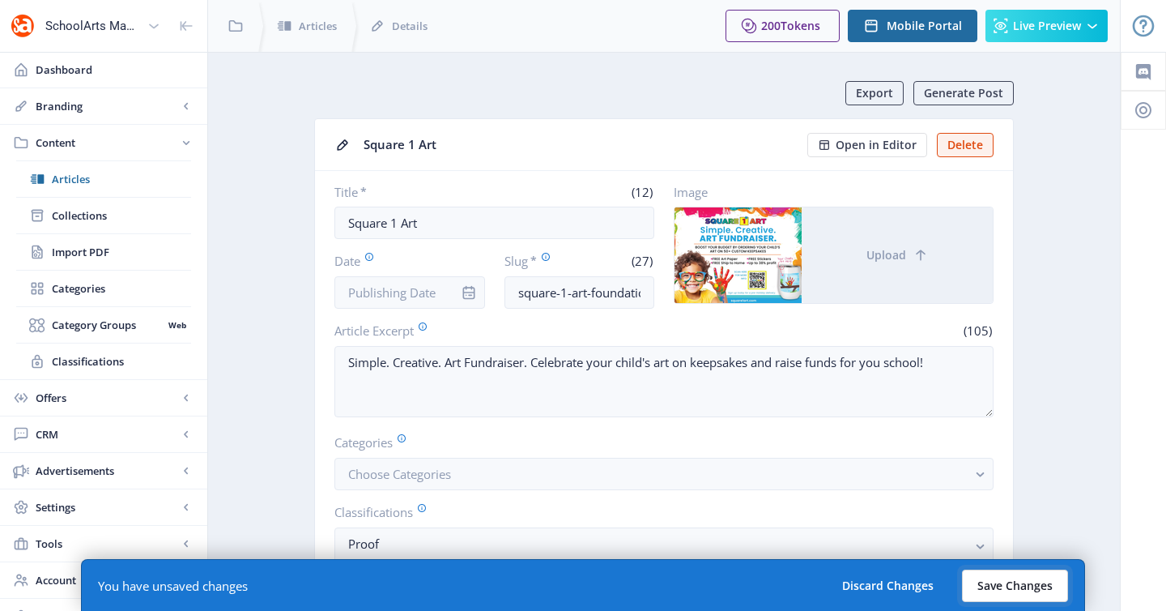
scroll to position [154, 0]
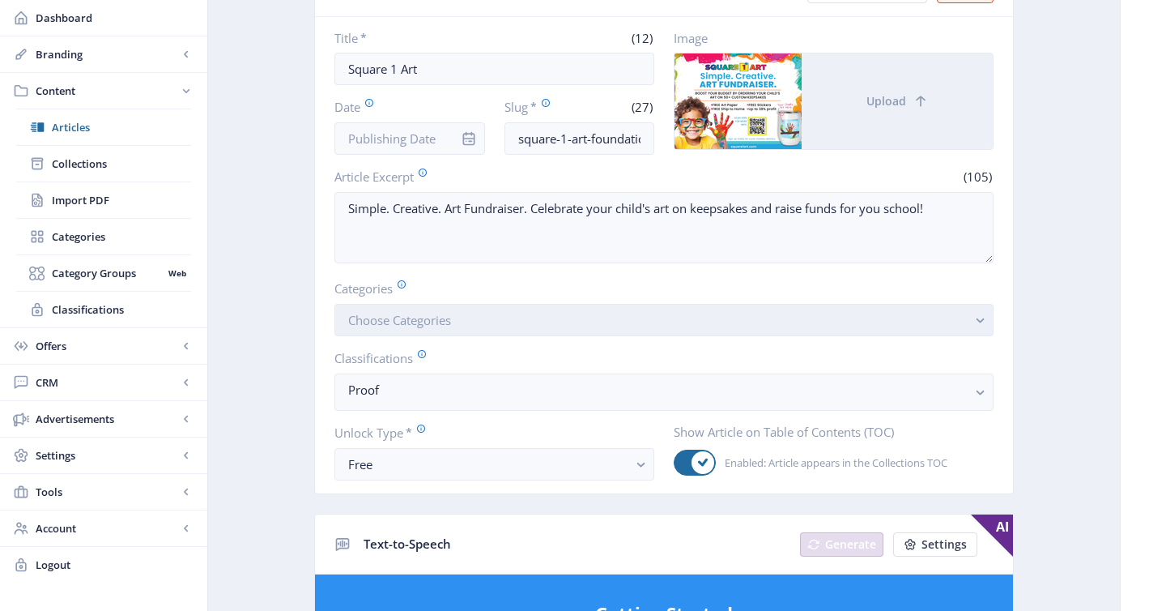
click at [866, 330] on button "Choose Categories" at bounding box center [664, 320] width 659 height 32
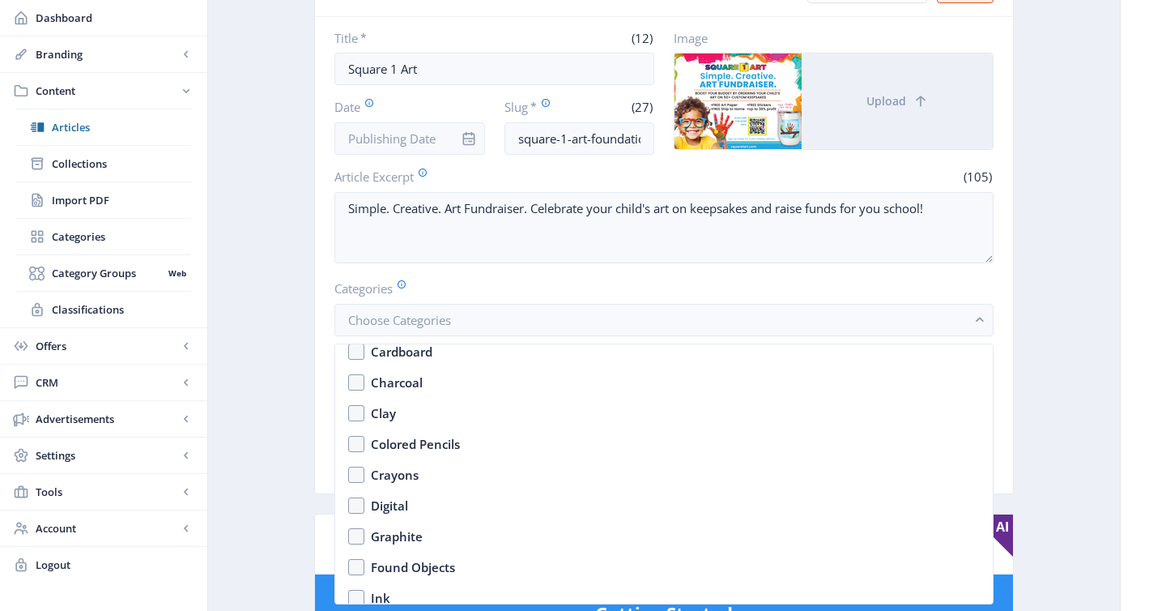
scroll to position [2532, 0]
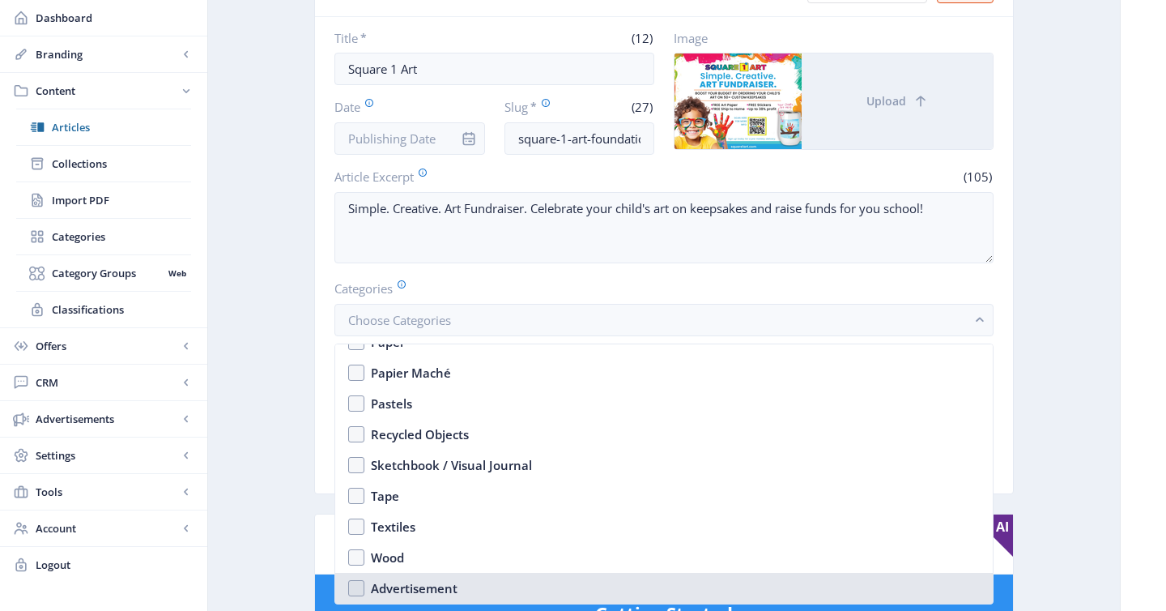
click at [418, 587] on div "Advertisement" at bounding box center [414, 587] width 87 height 19
checkbox input "true"
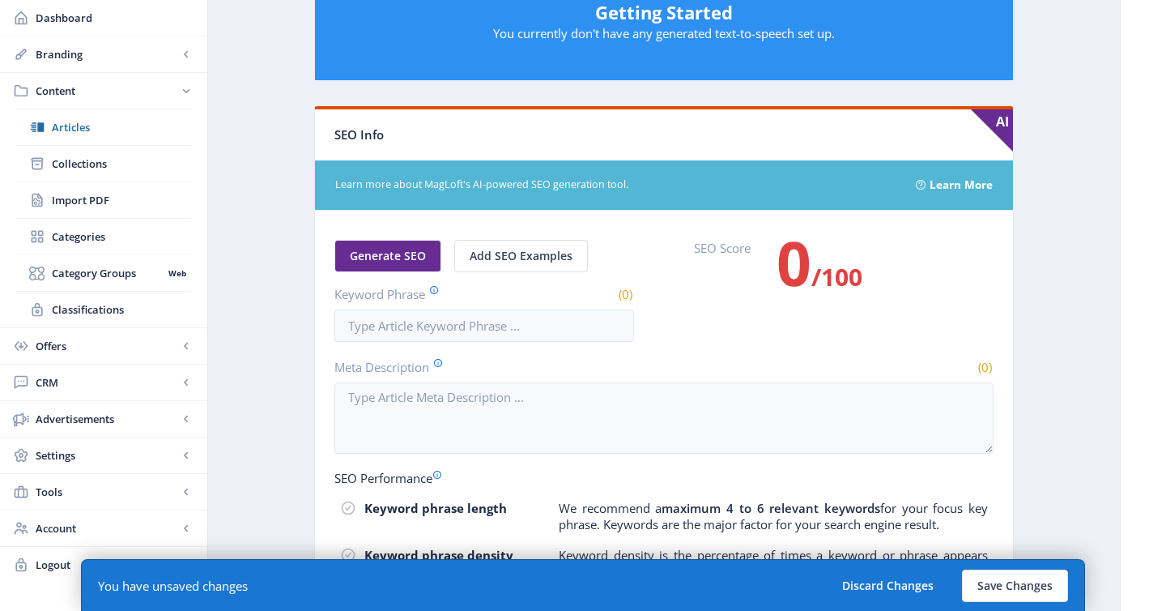
scroll to position [919, 0]
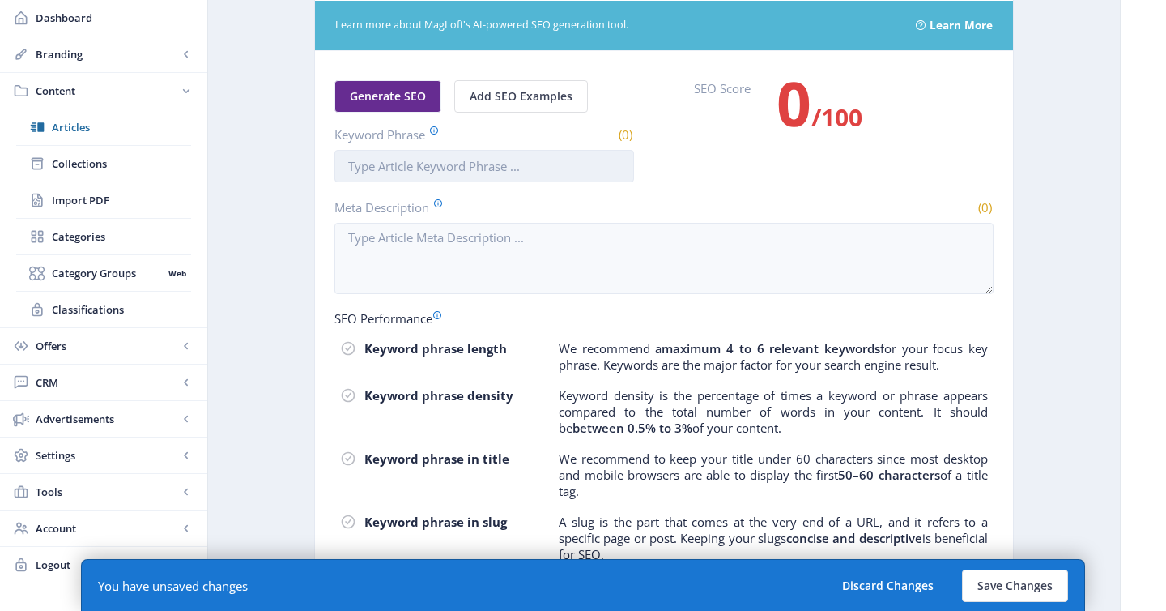
click at [488, 171] on input "Keyword Phrase" at bounding box center [485, 166] width 300 height 32
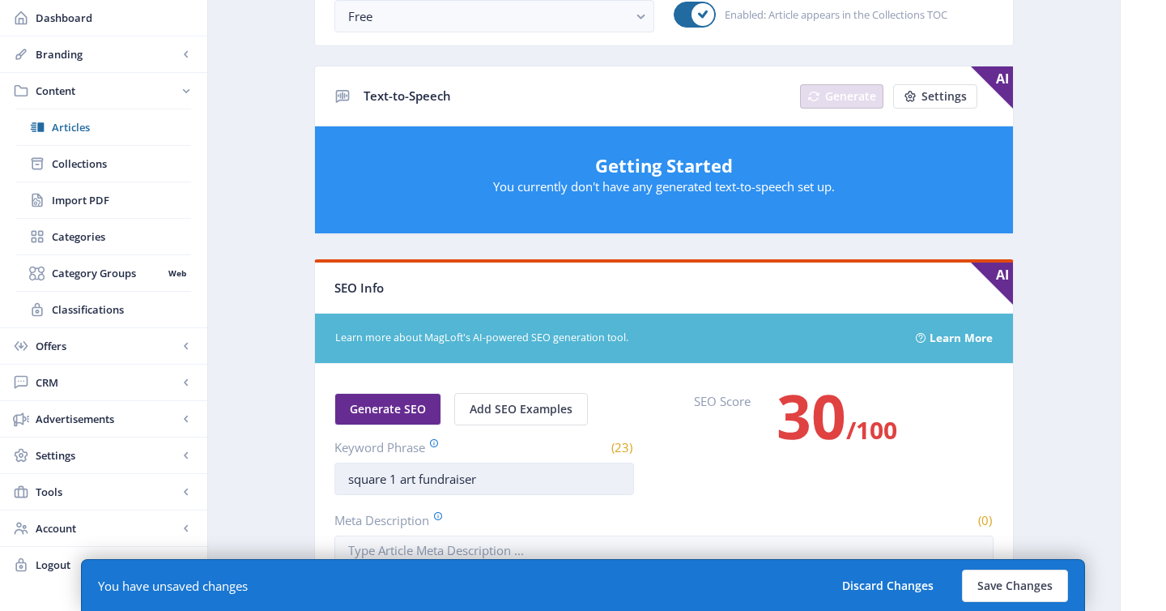
scroll to position [0, 0]
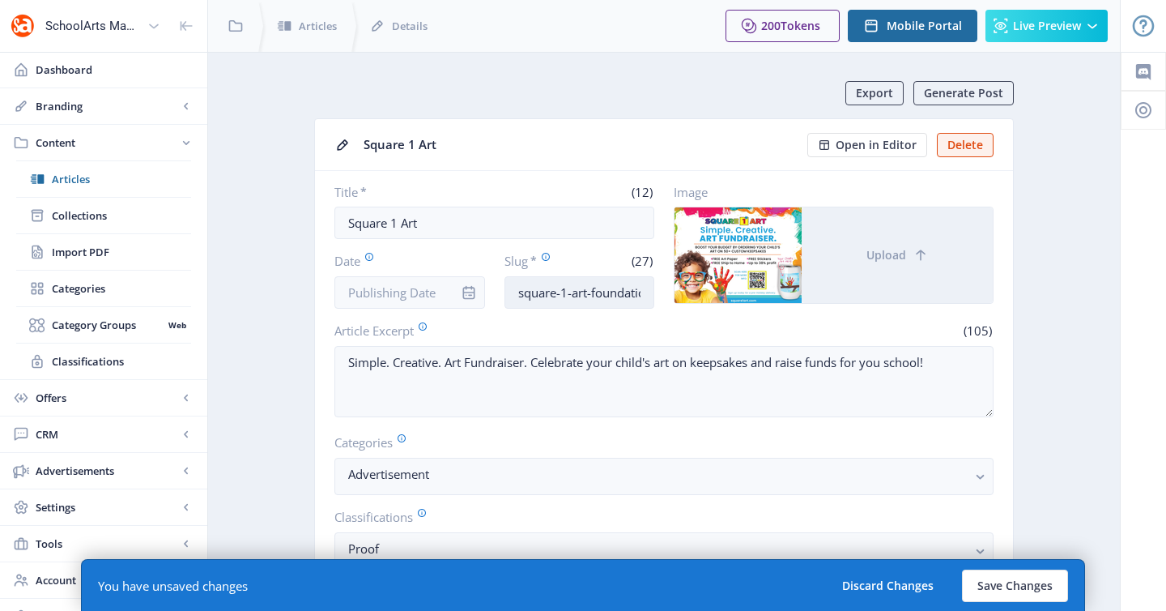
type input "square 1 art fundraiser"
click at [622, 290] on input "square-1-art-foundation-925" at bounding box center [580, 292] width 151 height 32
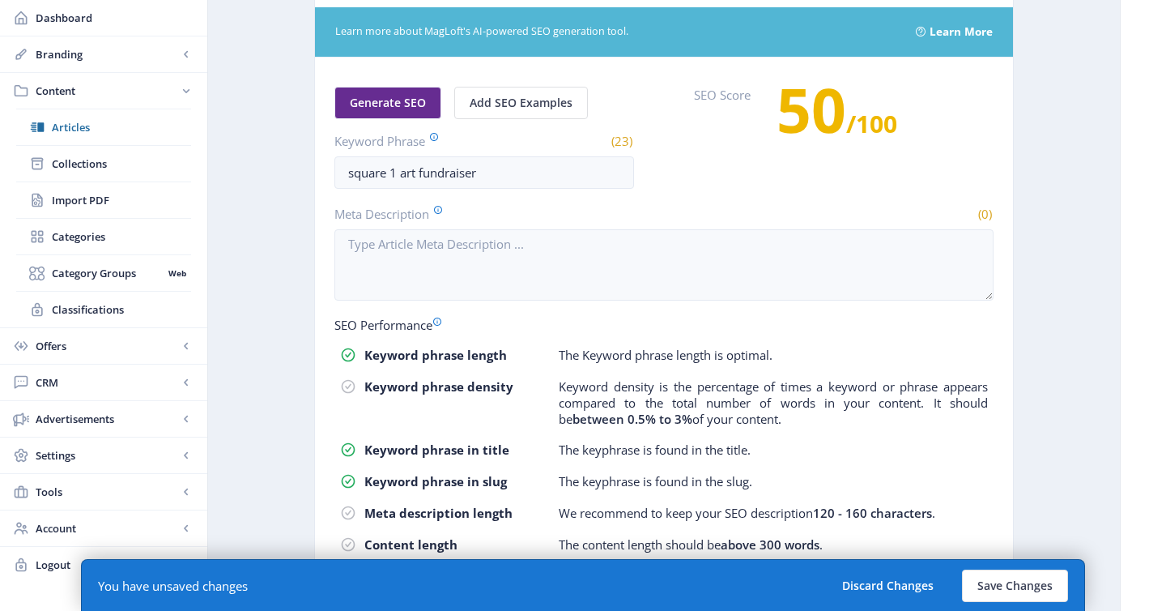
scroll to position [973, 0]
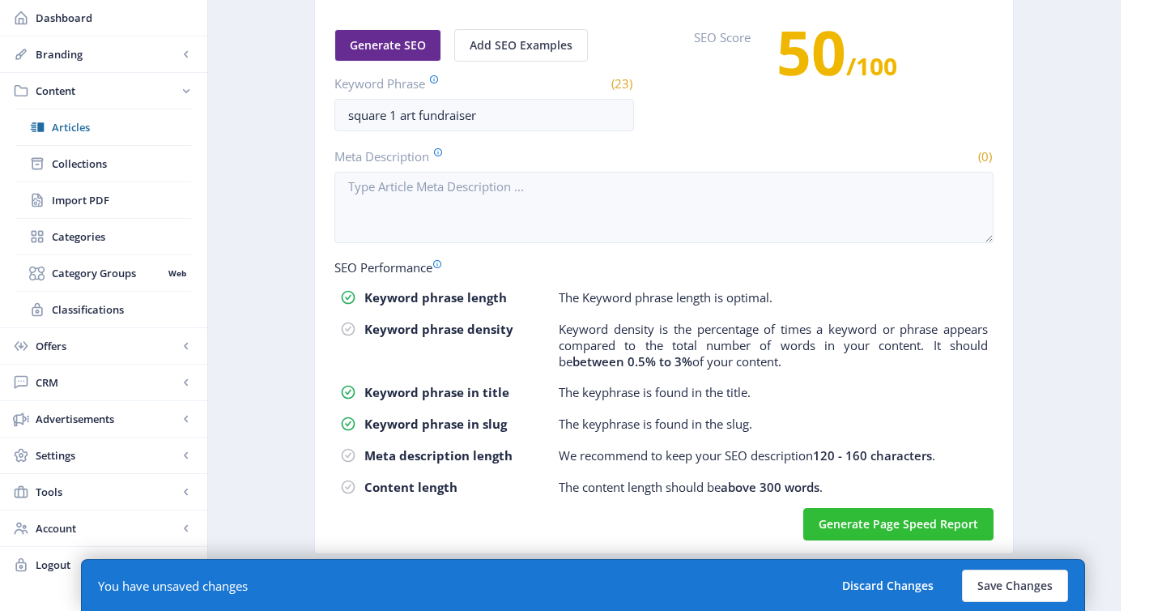
type input "square-1-art-fundraiser-925"
click at [385, 45] on span "Generate SEO" at bounding box center [388, 45] width 76 height 13
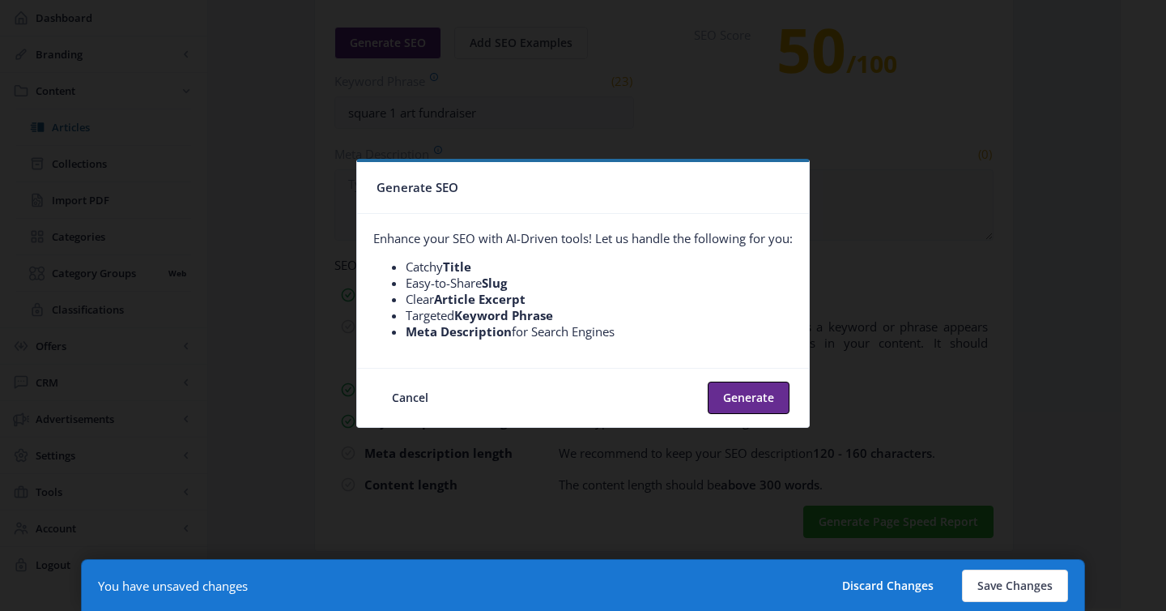
scroll to position [0, 0]
click at [758, 405] on button "Generate" at bounding box center [749, 397] width 82 height 32
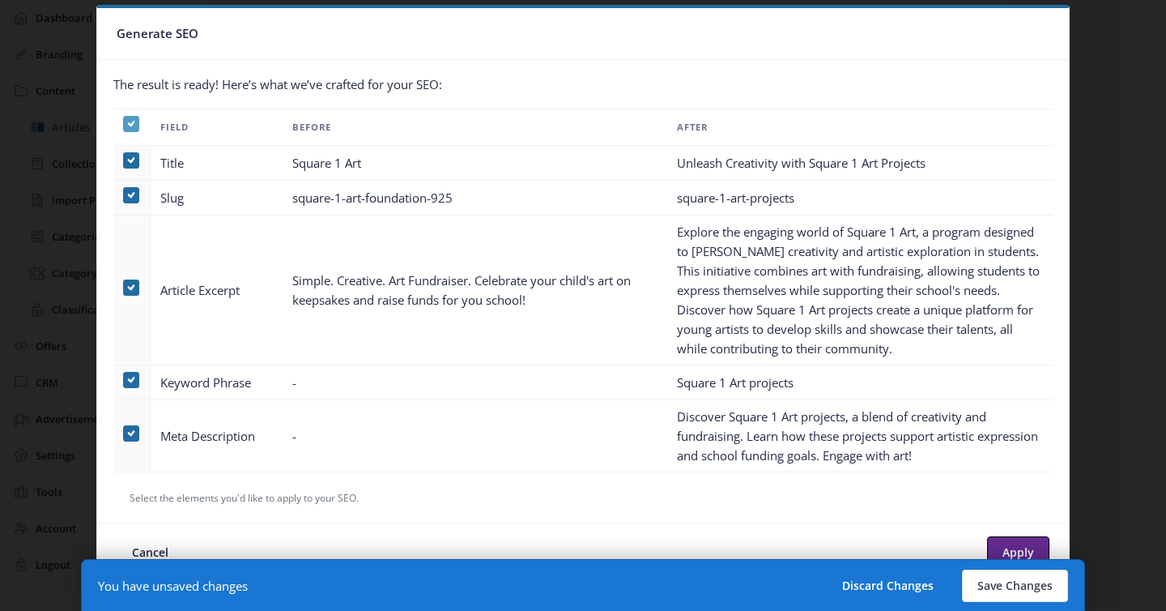
click at [125, 126] on span at bounding box center [131, 124] width 16 height 16
click at [124, 124] on input "checkbox" at bounding box center [123, 123] width 1 height 1
checkbox input "false"
click at [133, 435] on span at bounding box center [131, 433] width 16 height 16
click at [124, 433] on input "checkbox" at bounding box center [123, 433] width 1 height 1
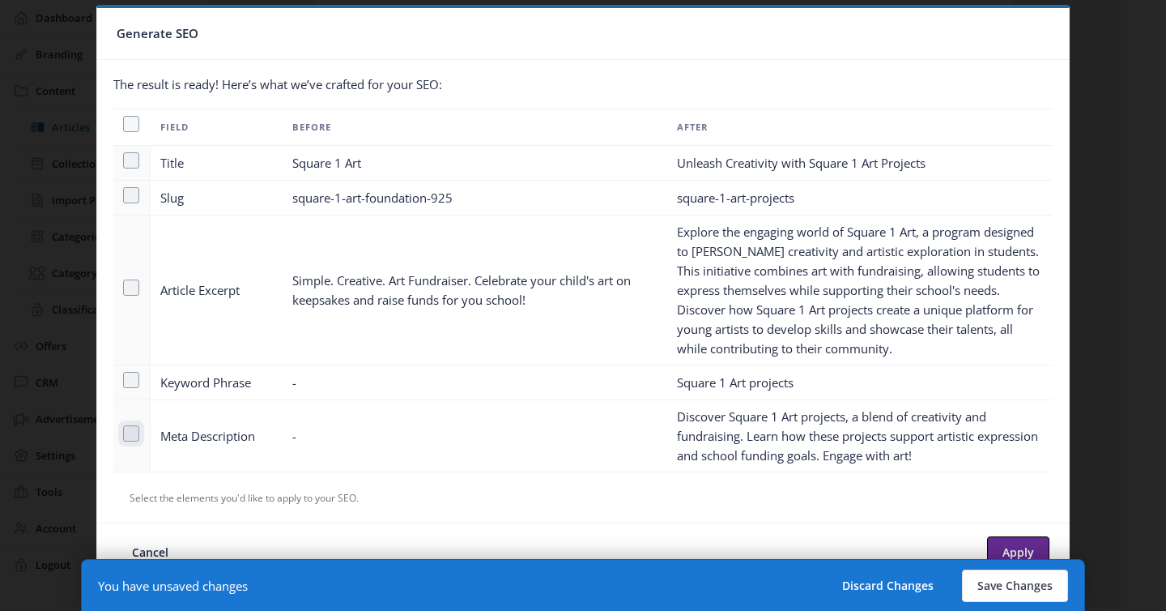
checkbox input "true"
click at [1001, 548] on button "Apply" at bounding box center [1018, 552] width 62 height 32
type textarea "Discover Square 1 Art projects, a blend of creativity and fundraising. Learn ho…"
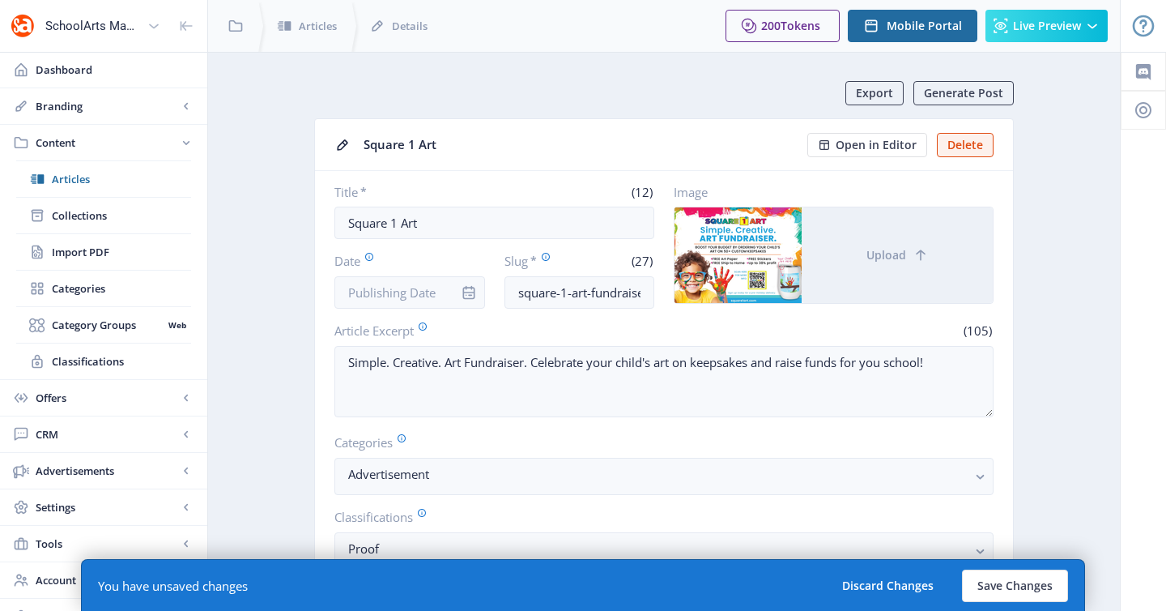
scroll to position [973, 0]
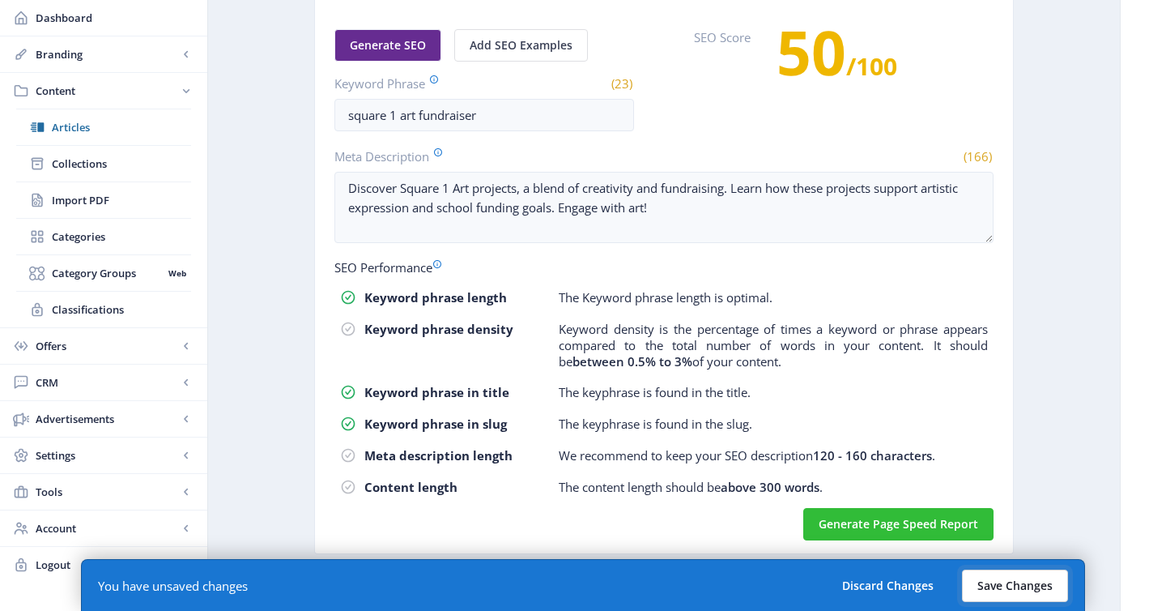
click at [1012, 585] on button "Save Changes" at bounding box center [1015, 585] width 106 height 32
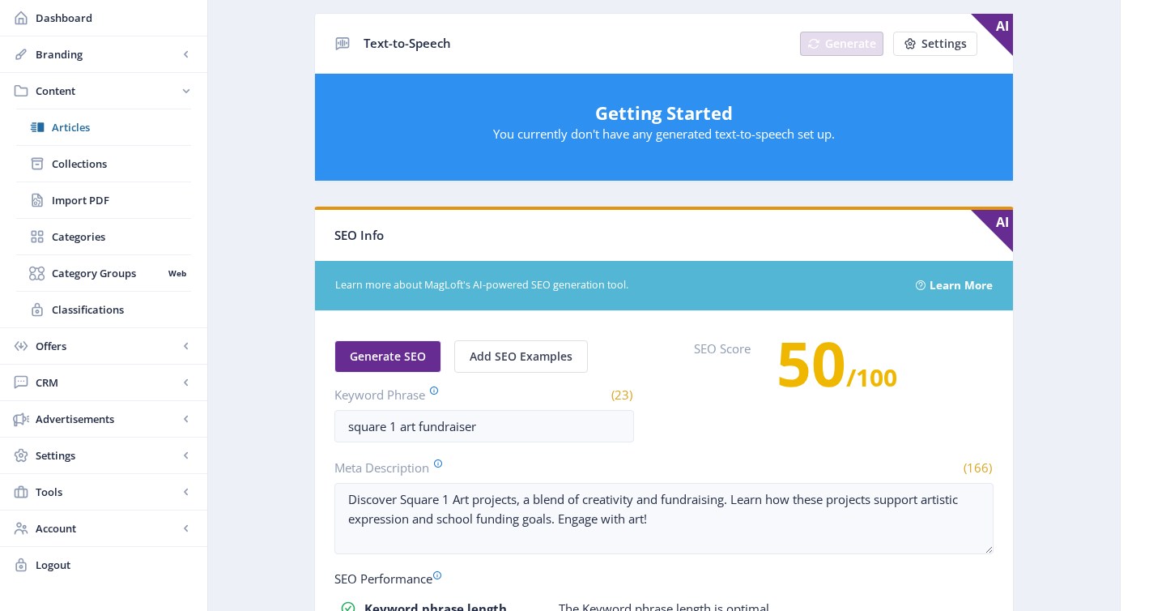
scroll to position [0, 0]
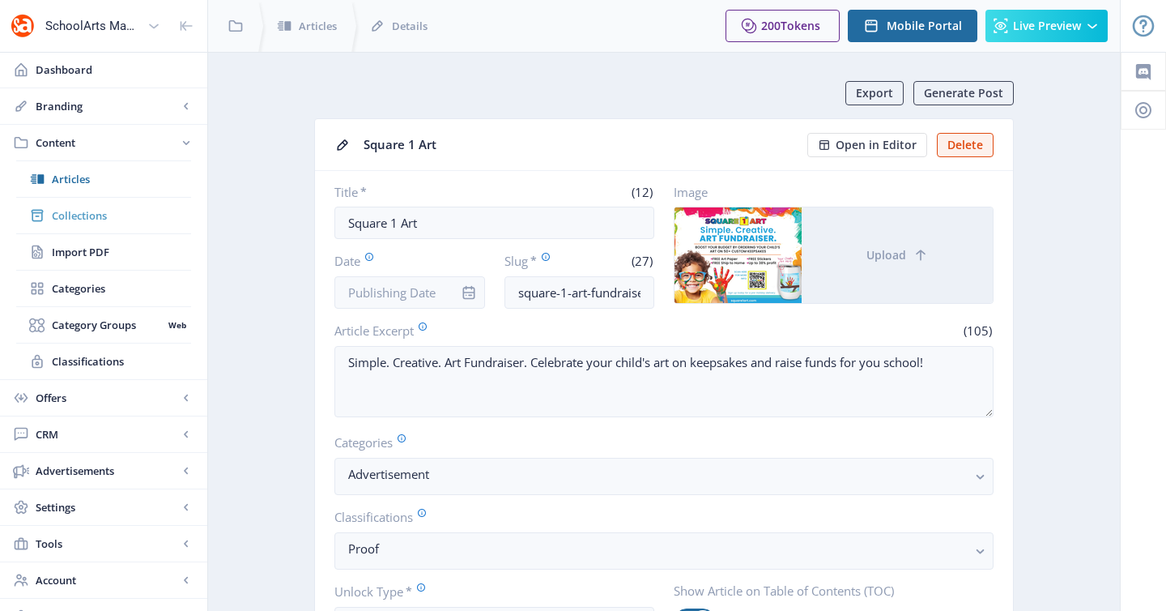
click at [95, 210] on span "Collections" at bounding box center [121, 215] width 139 height 16
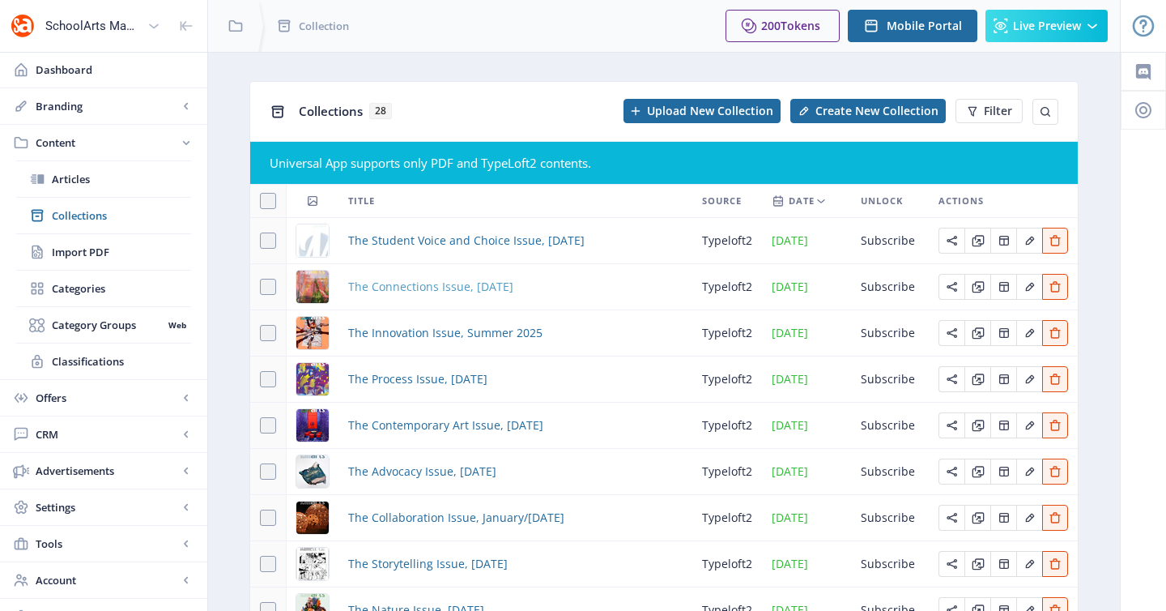
click at [434, 288] on span "The Connections Issue, [DATE]" at bounding box center [430, 286] width 165 height 19
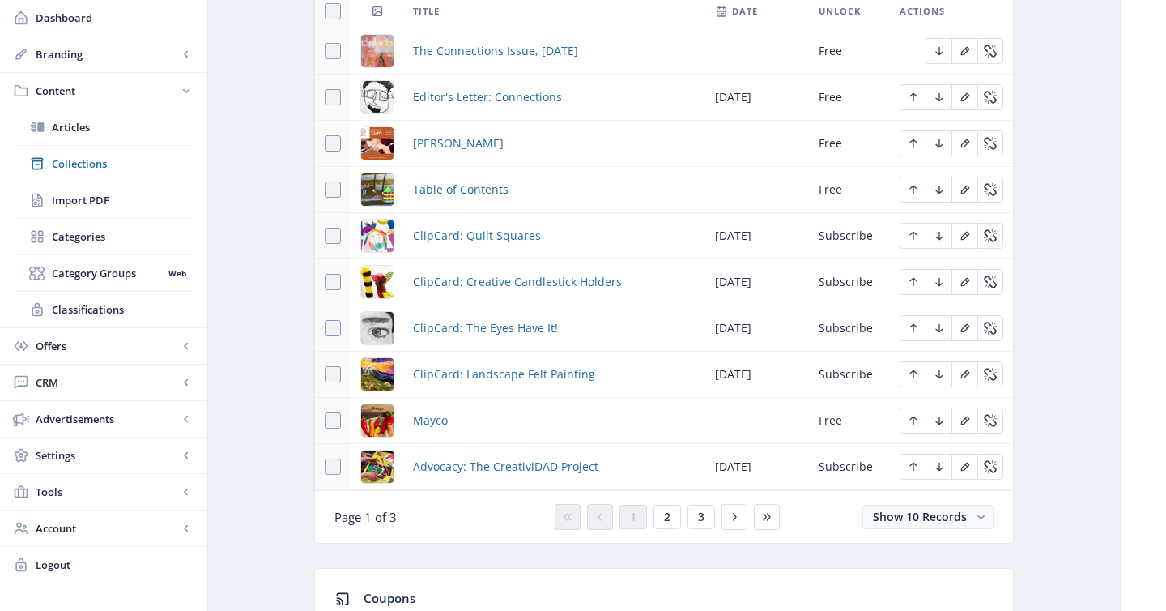
scroll to position [809, 0]
click at [664, 518] on span "2" at bounding box center [667, 515] width 6 height 13
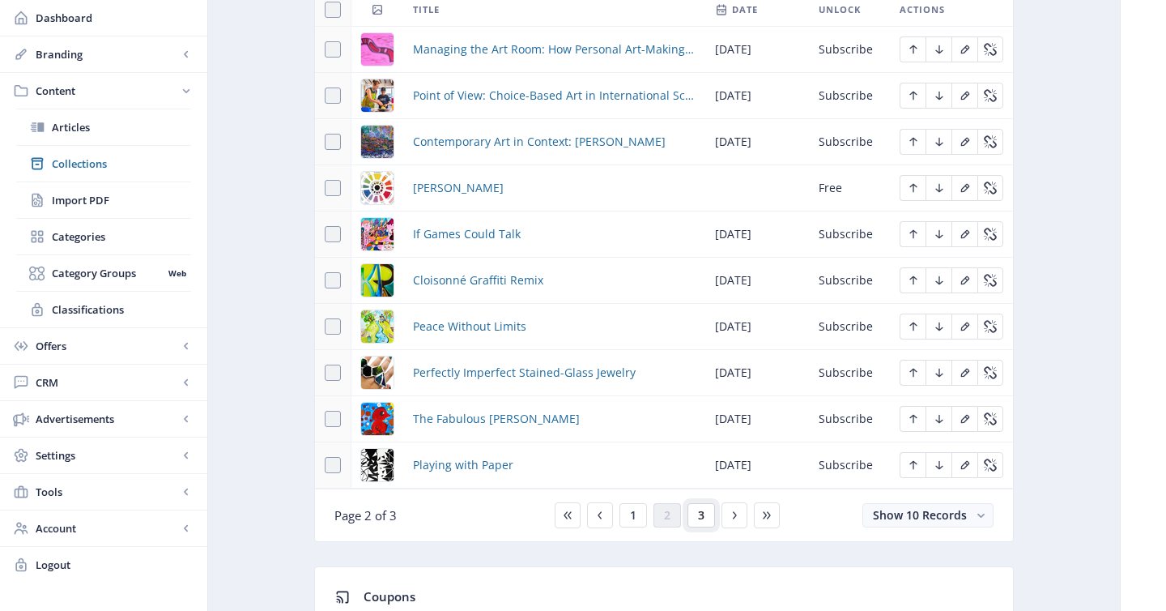
click at [692, 521] on button "3" at bounding box center [702, 515] width 28 height 24
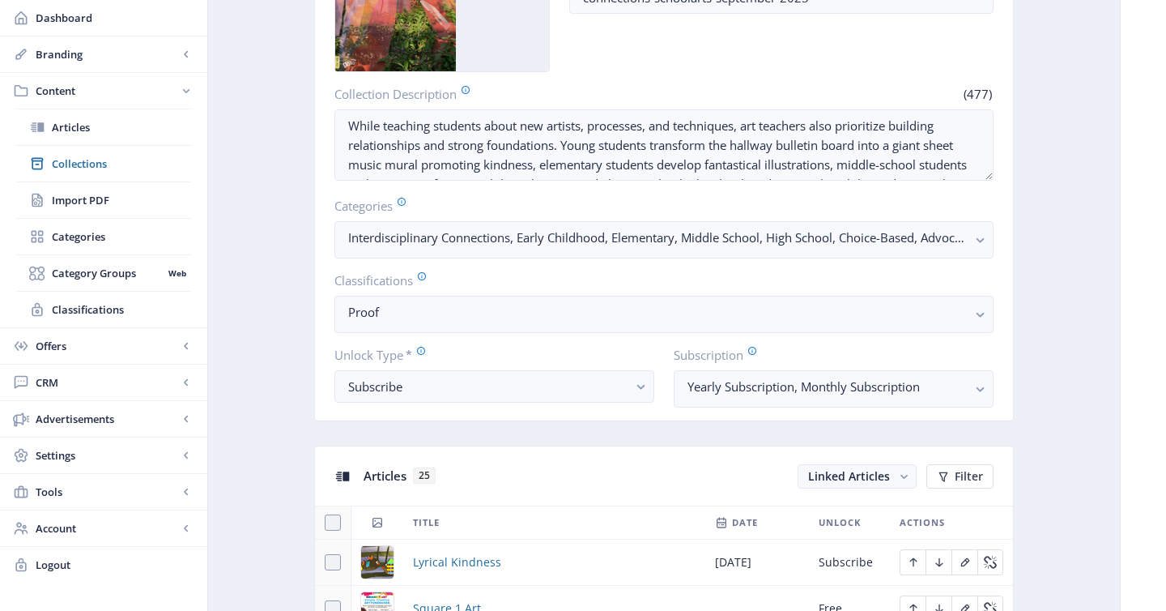
scroll to position [16, 0]
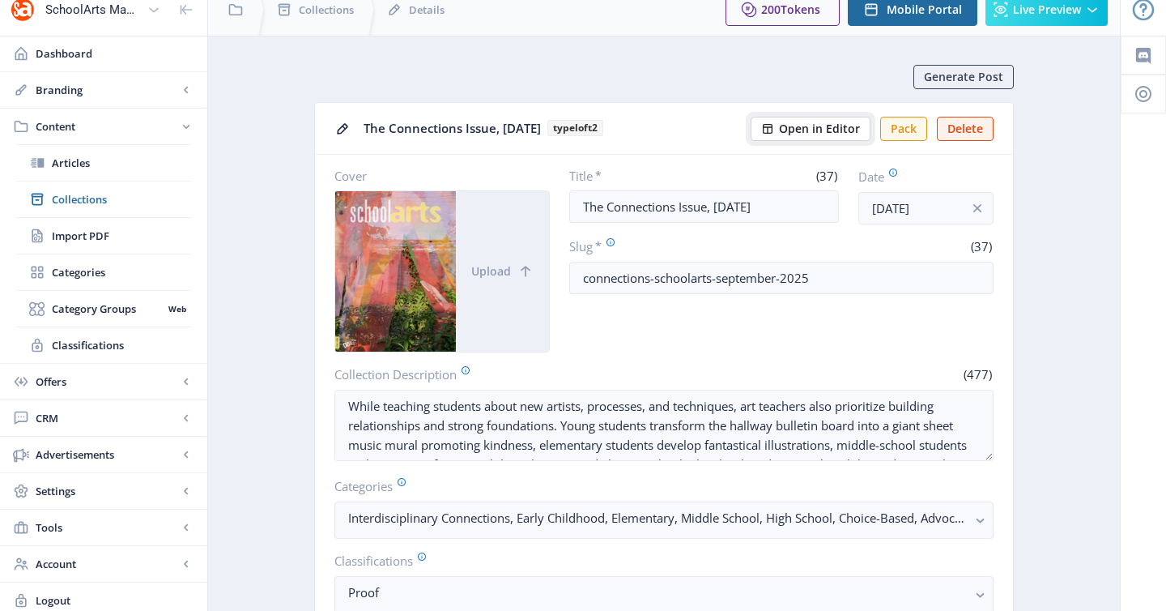
click at [836, 133] on span "Open in Editor" at bounding box center [819, 128] width 81 height 13
click at [842, 69] on div "Generate Post" at bounding box center [670, 77] width 687 height 24
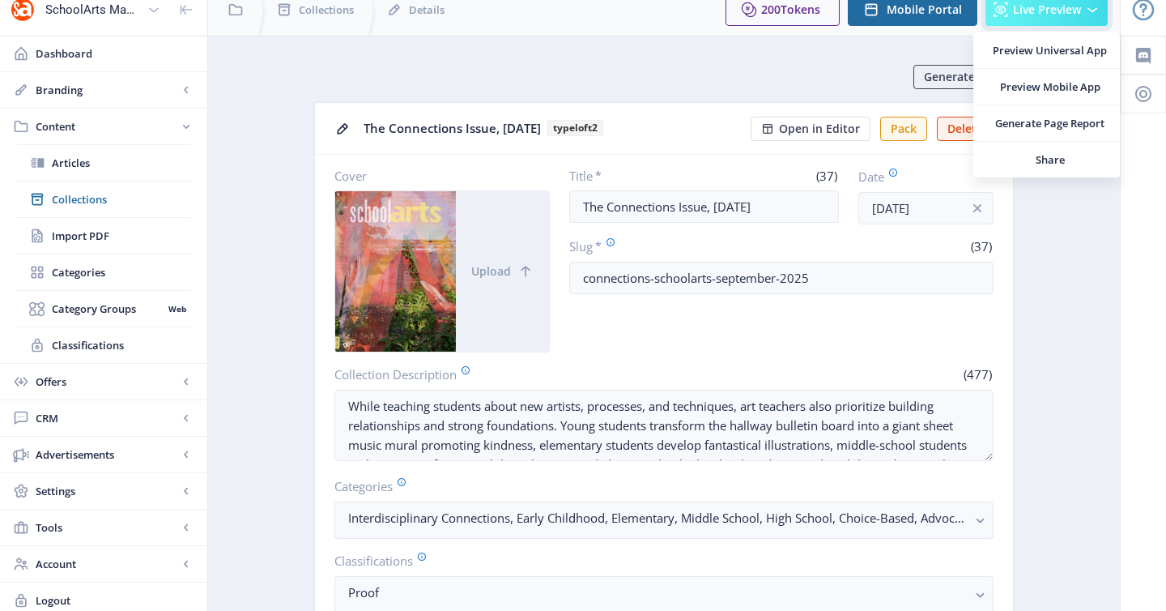
click at [1024, 16] on span "Live Preview" at bounding box center [1047, 9] width 68 height 13
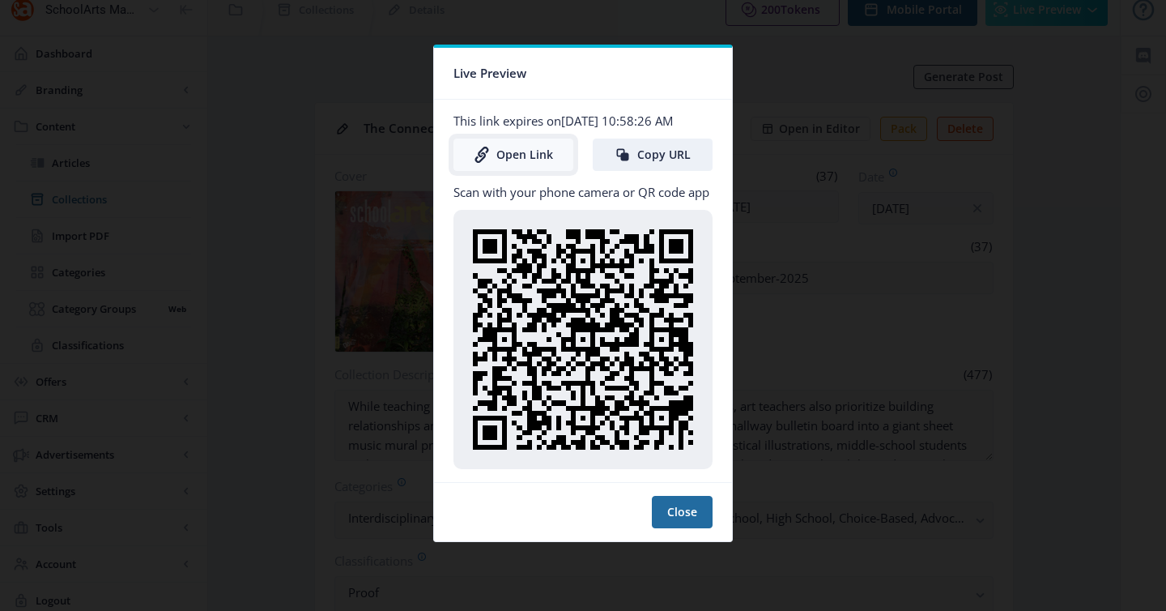
click at [545, 159] on link "Open Link" at bounding box center [514, 154] width 120 height 32
click at [790, 107] on div at bounding box center [583, 305] width 1166 height 611
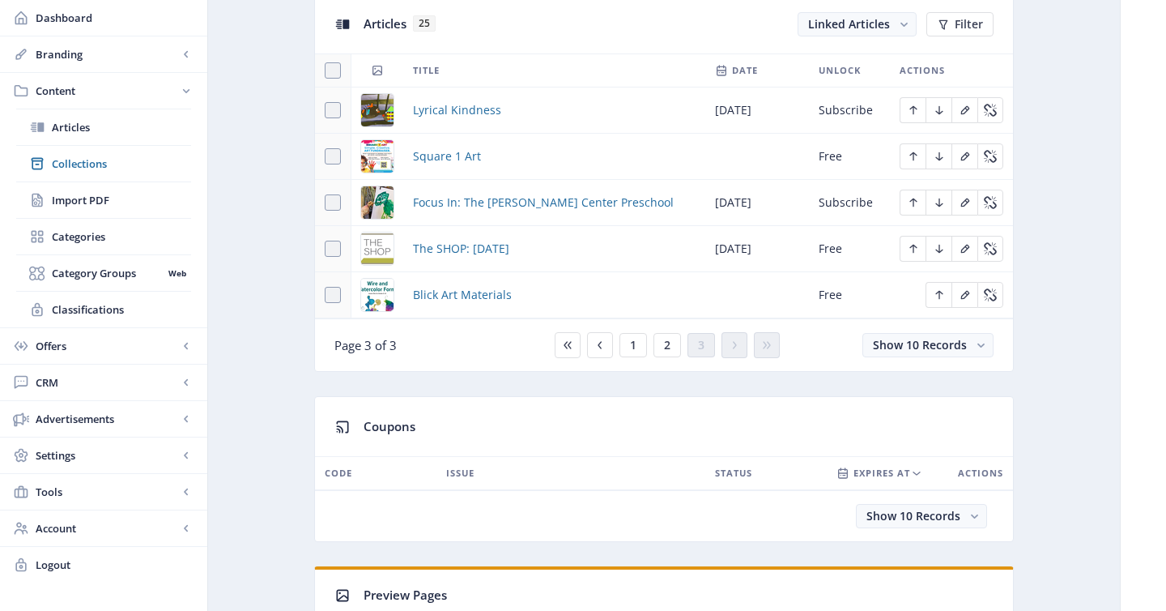
scroll to position [737, 0]
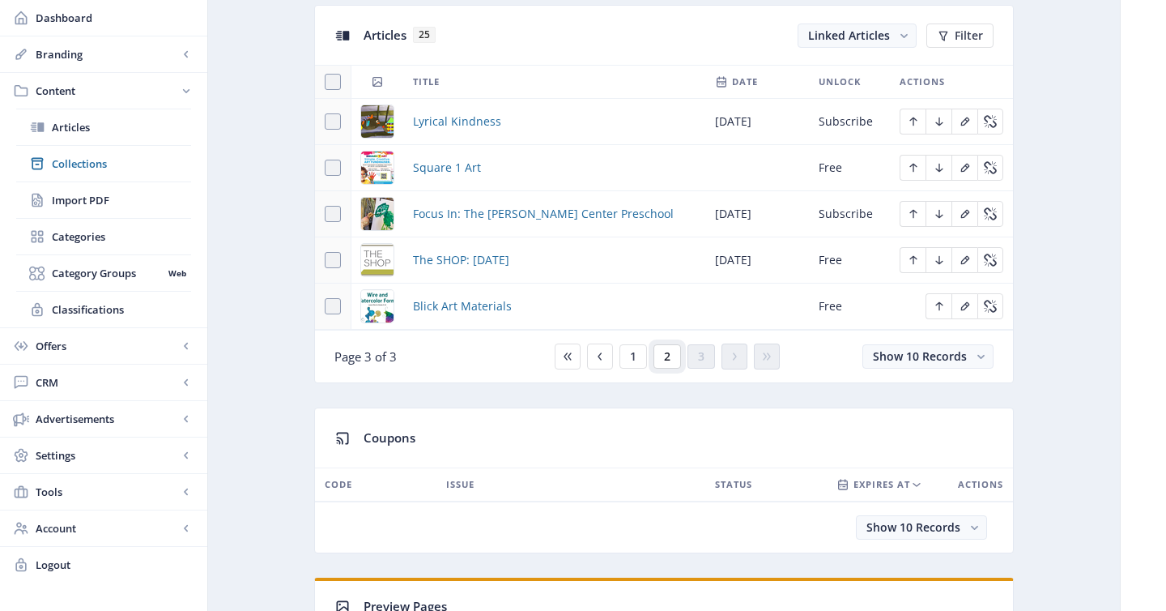
click at [658, 363] on button "2" at bounding box center [668, 356] width 28 height 24
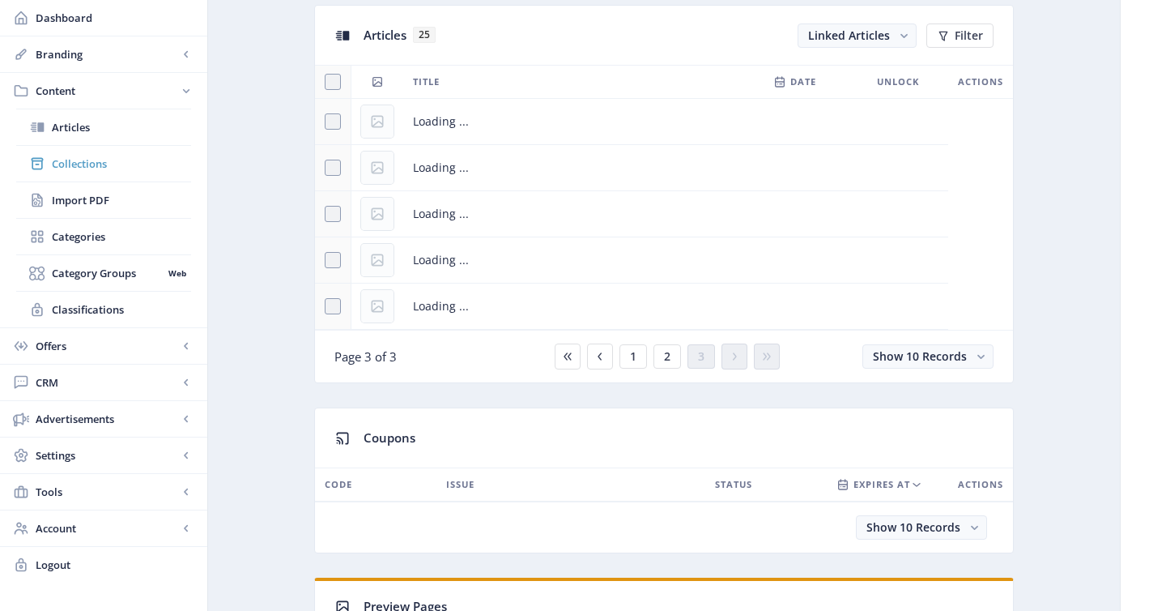
click at [88, 164] on span "Collections" at bounding box center [121, 164] width 139 height 16
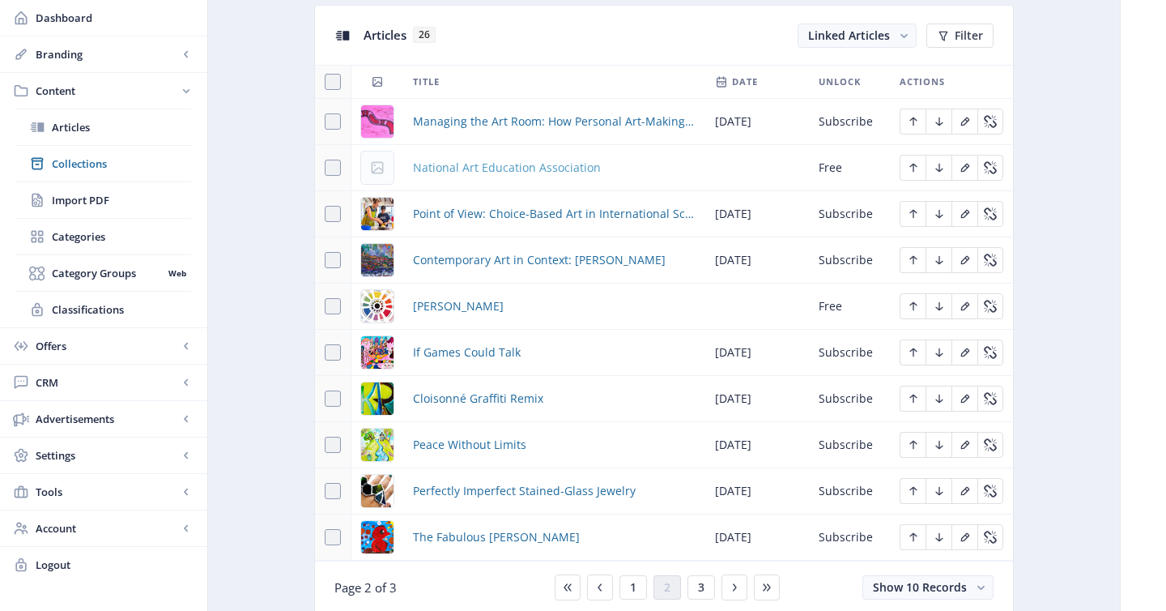
click at [552, 168] on span "National Art Education Association" at bounding box center [507, 167] width 188 height 19
click at [467, 169] on span "National Art Education Association" at bounding box center [507, 167] width 188 height 19
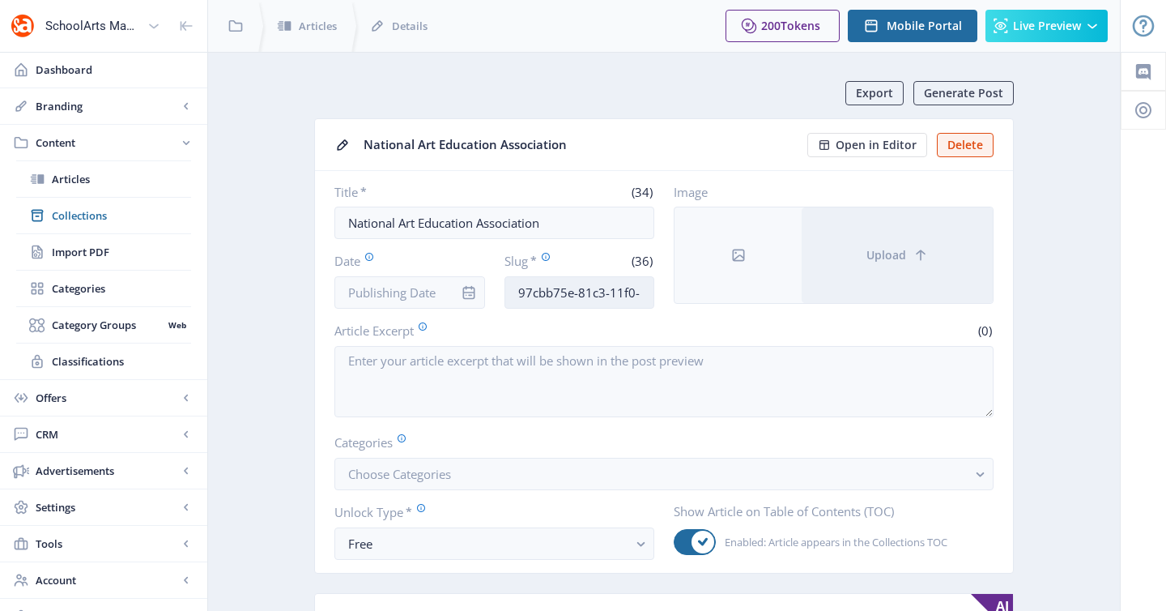
click at [540, 298] on input "97cbb75e-81c3-11f0-bd64-4201ac1fa005" at bounding box center [580, 292] width 151 height 32
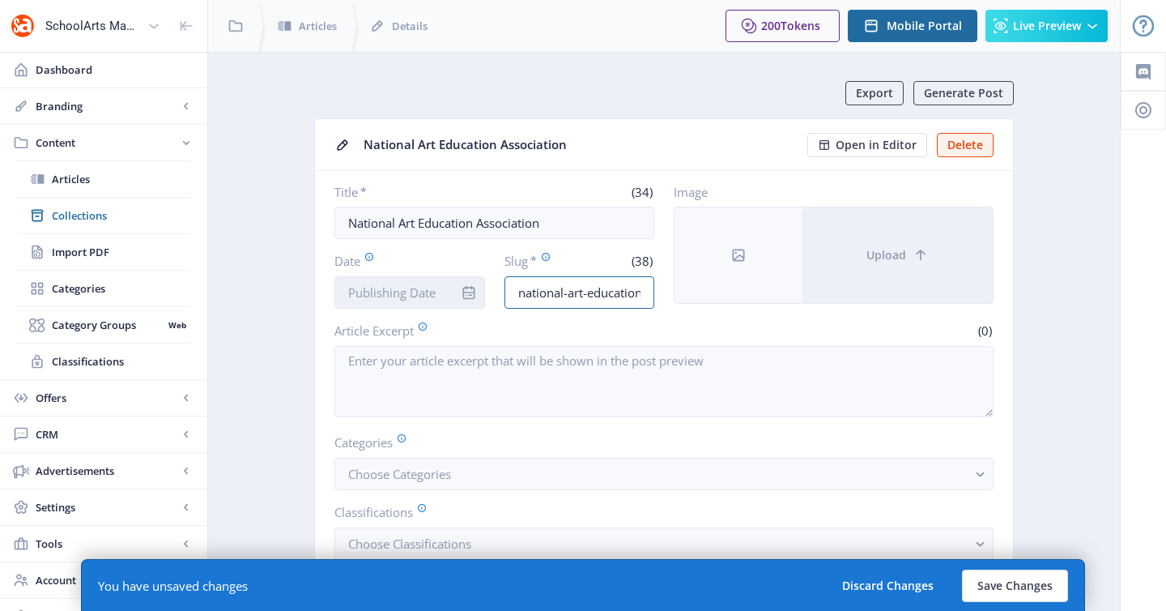
drag, startPoint x: 600, startPoint y: 288, endPoint x: 410, endPoint y: 288, distance: 190.3
click at [410, 288] on div "Date Slug * (38) national-art-education-association-925" at bounding box center [495, 280] width 320 height 57
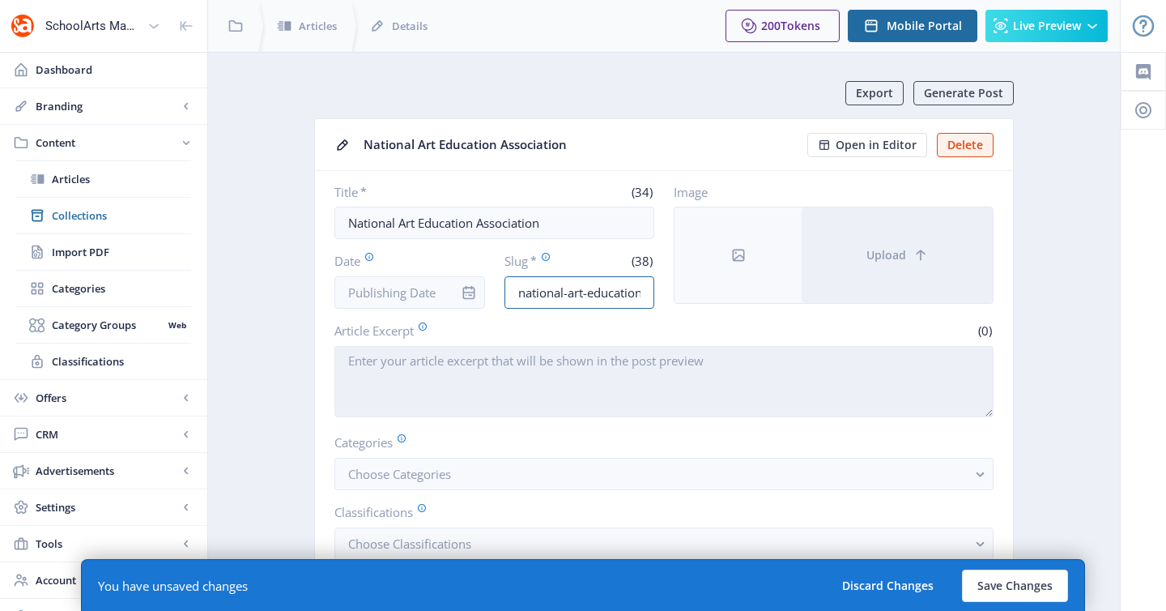
type input "national-art-education-association-925"
click at [494, 373] on textarea "Article Excerpt" at bounding box center [664, 381] width 659 height 71
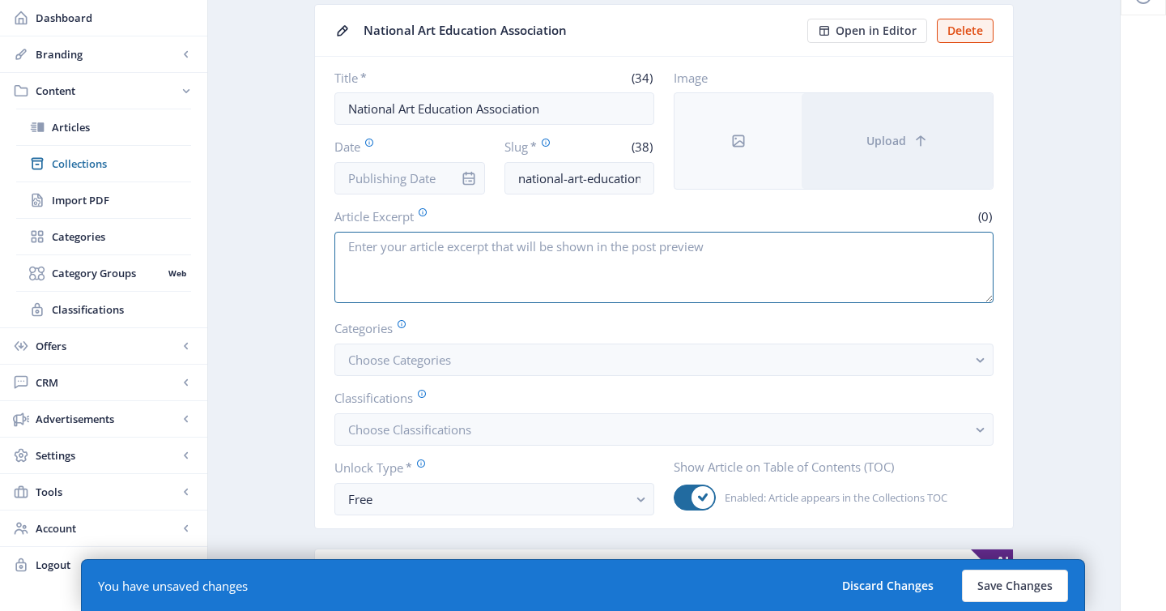
scroll to position [140, 0]
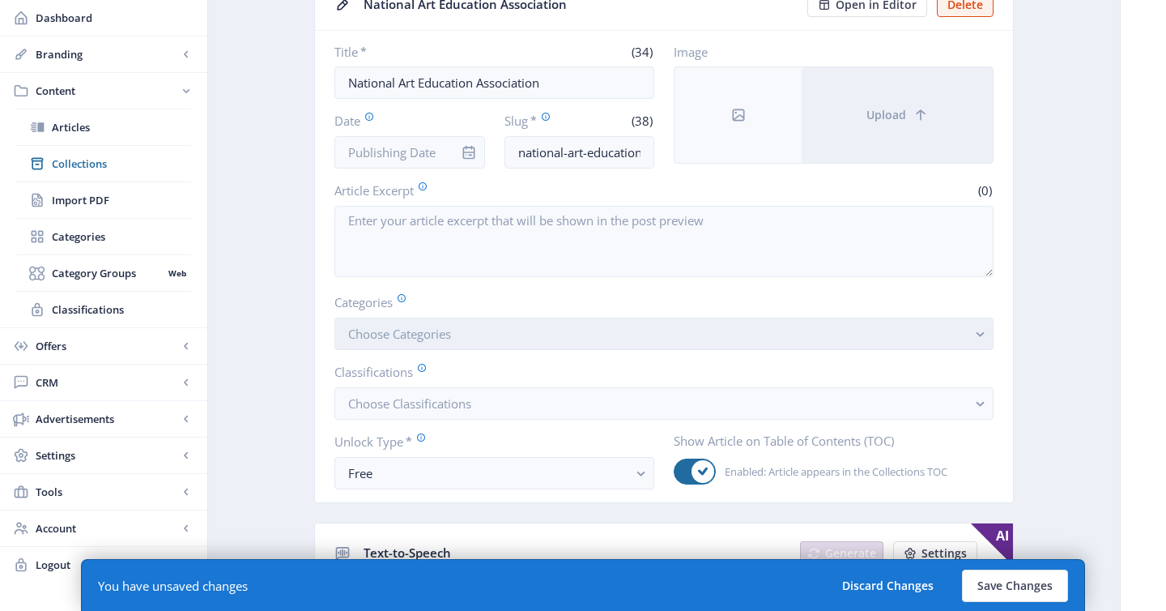
click at [494, 323] on button "Choose Categories" at bounding box center [664, 333] width 659 height 32
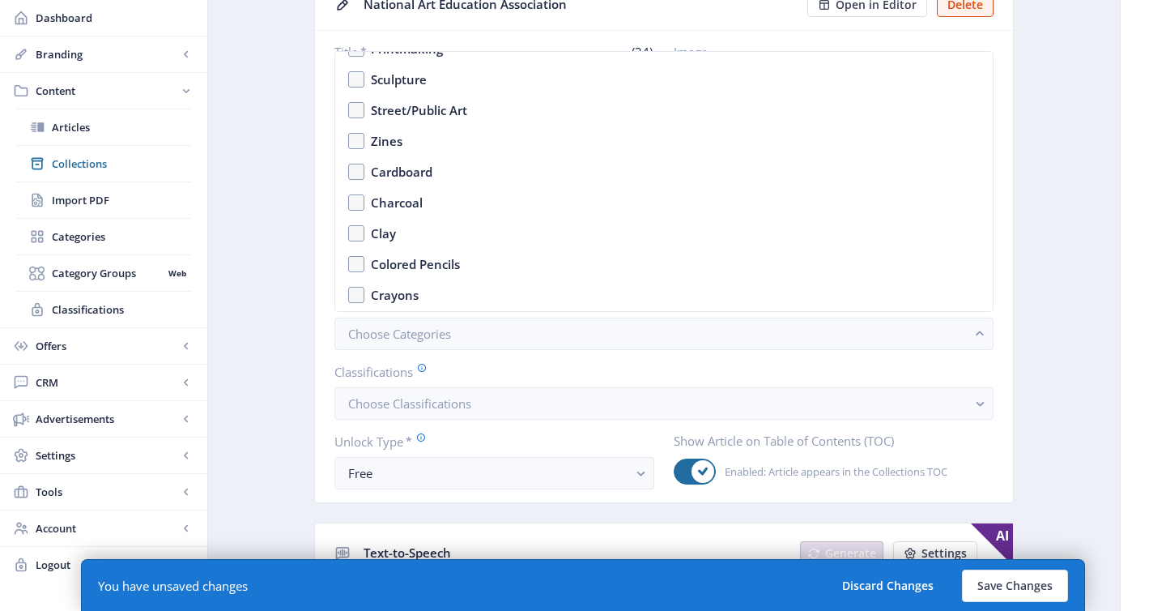
scroll to position [2532, 0]
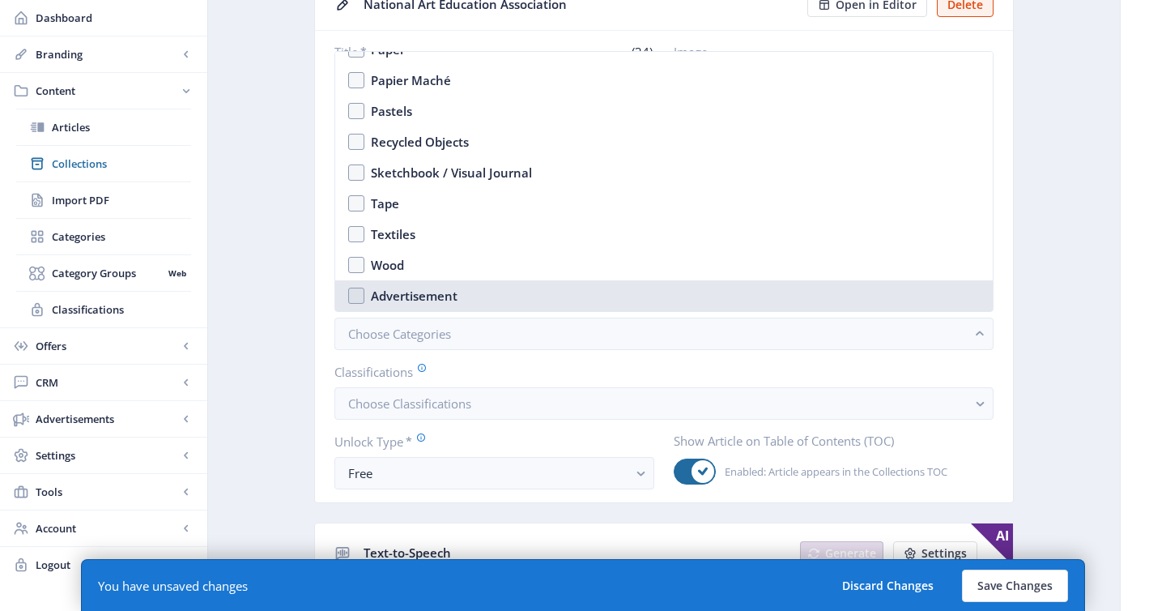
click at [359, 292] on nb-option "Advertisement" at bounding box center [664, 295] width 658 height 31
checkbox input "true"
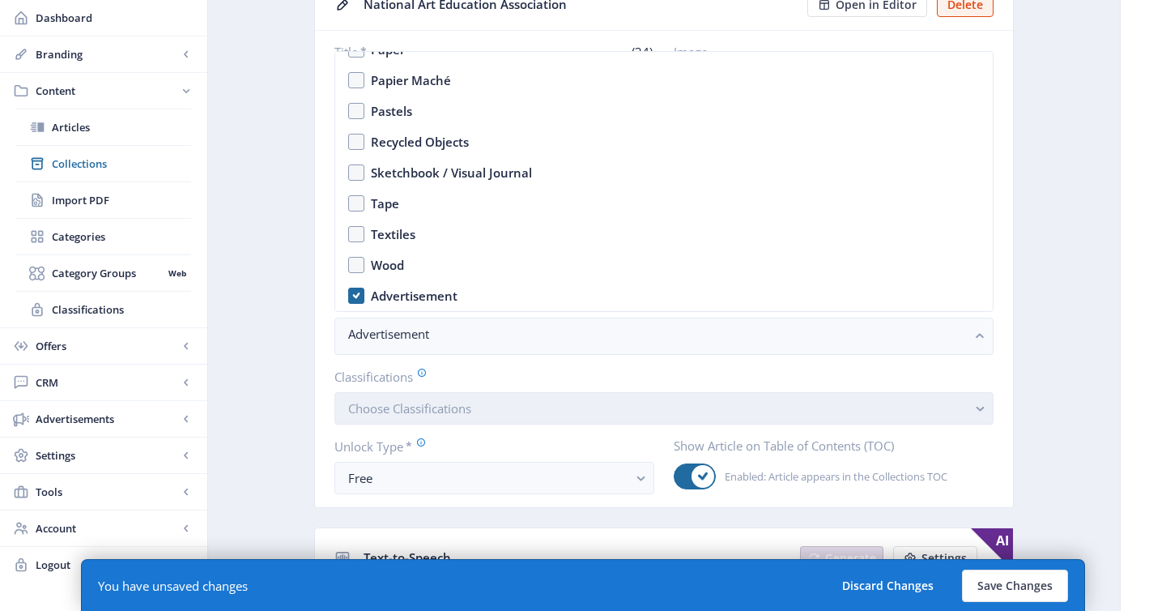
click at [400, 398] on button "Choose Classifications" at bounding box center [664, 408] width 659 height 32
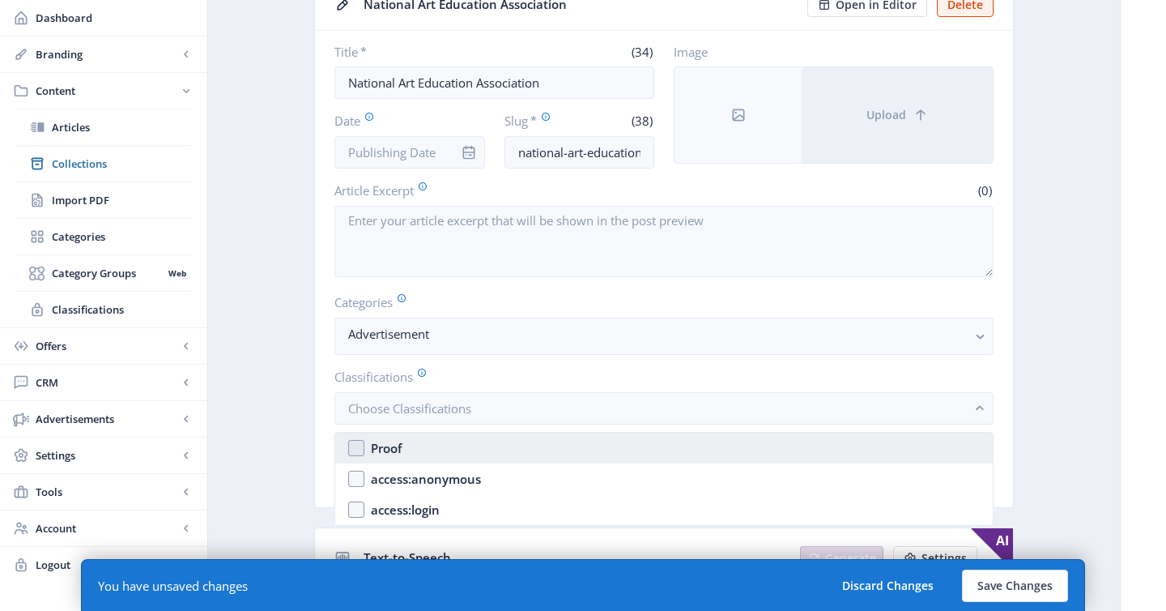
click at [394, 450] on div "Proof" at bounding box center [386, 447] width 31 height 19
checkbox input "true"
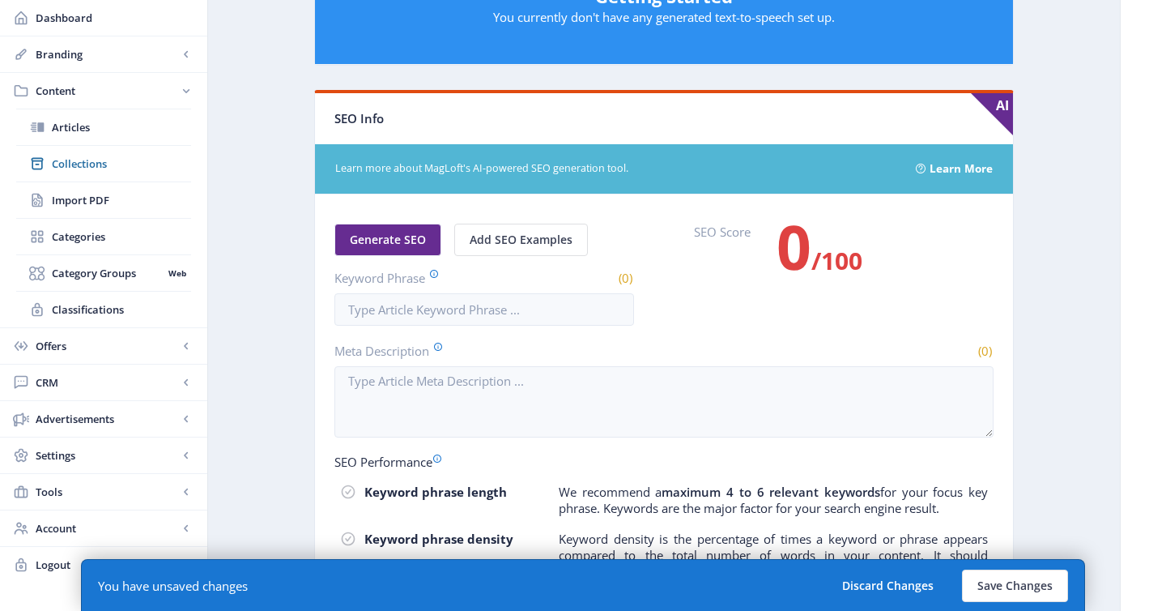
scroll to position [0, 0]
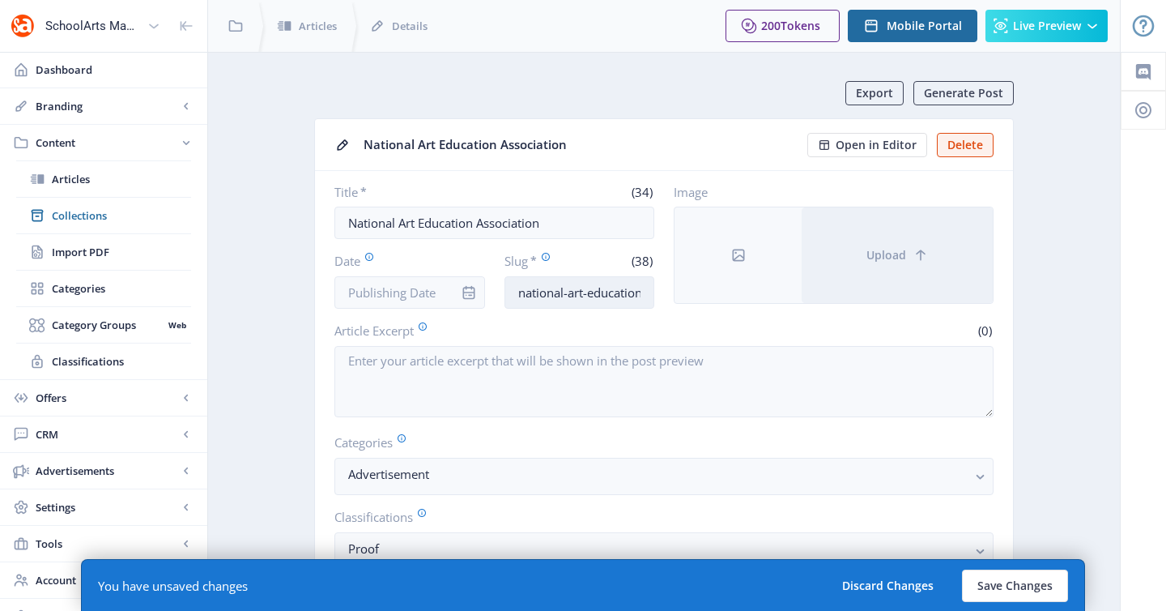
click at [578, 296] on input "national-art-education-association-925" at bounding box center [580, 292] width 151 height 32
paste input "ea-national-convention-4"
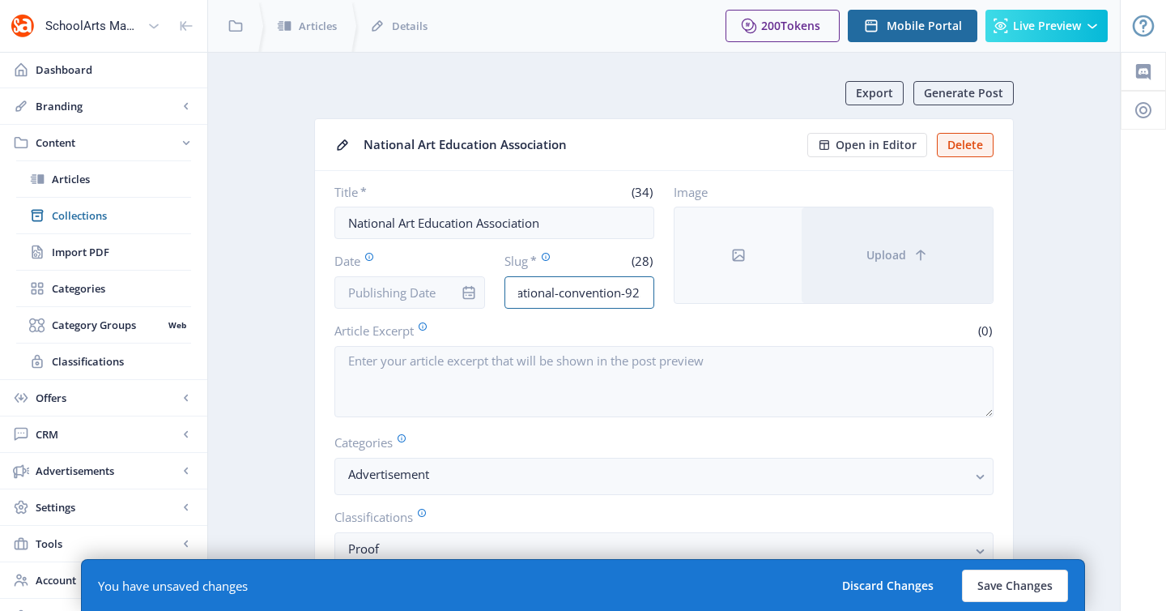
type input "naea-national-convention-925"
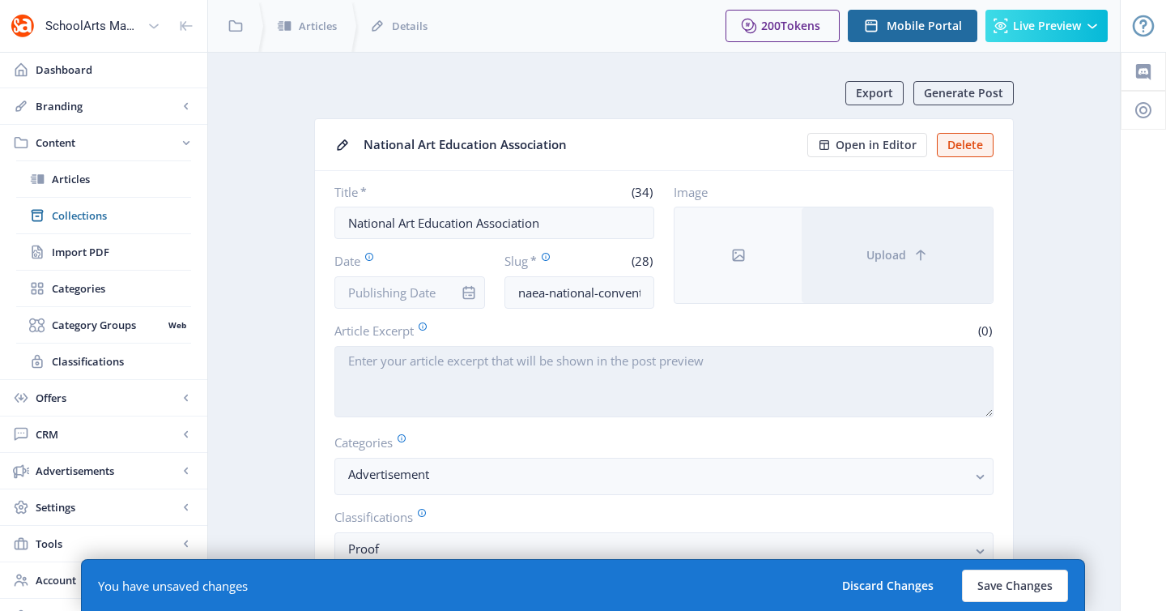
click at [450, 359] on textarea "Article Excerpt" at bounding box center [664, 381] width 659 height 71
paste textarea "Registration is open! Secure your spot now for the 2026 NAEA National Conventio…"
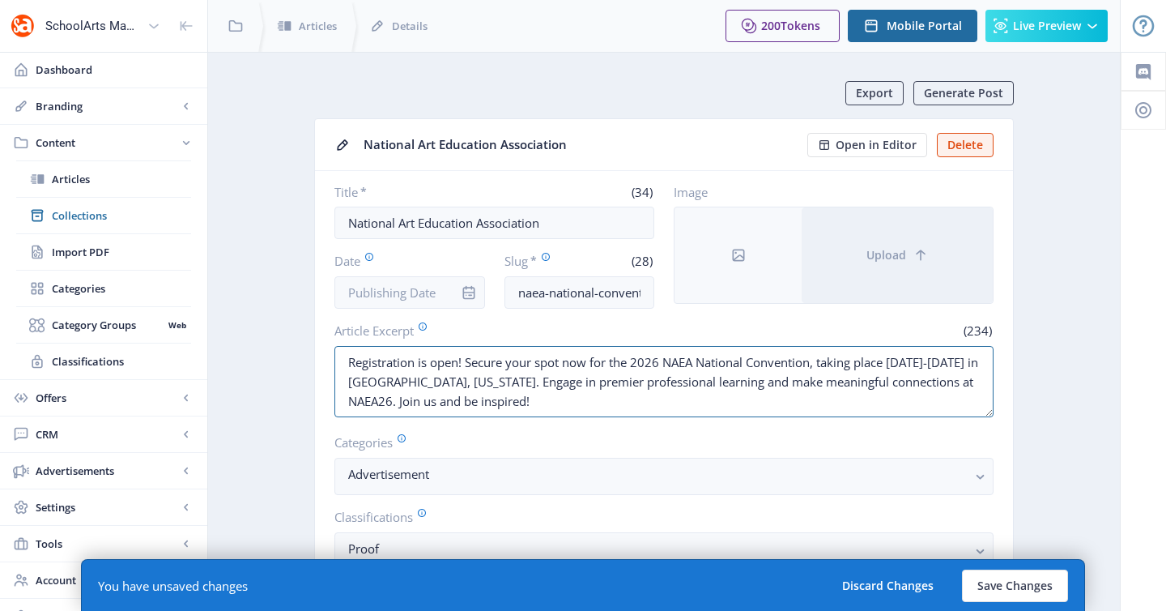
type textarea "Registration is open! Secure your spot now for the 2026 NAEA National Conventio…"
click at [446, 228] on input "National Art Education Association" at bounding box center [495, 223] width 320 height 32
paste input "AEA National Convention 2026"
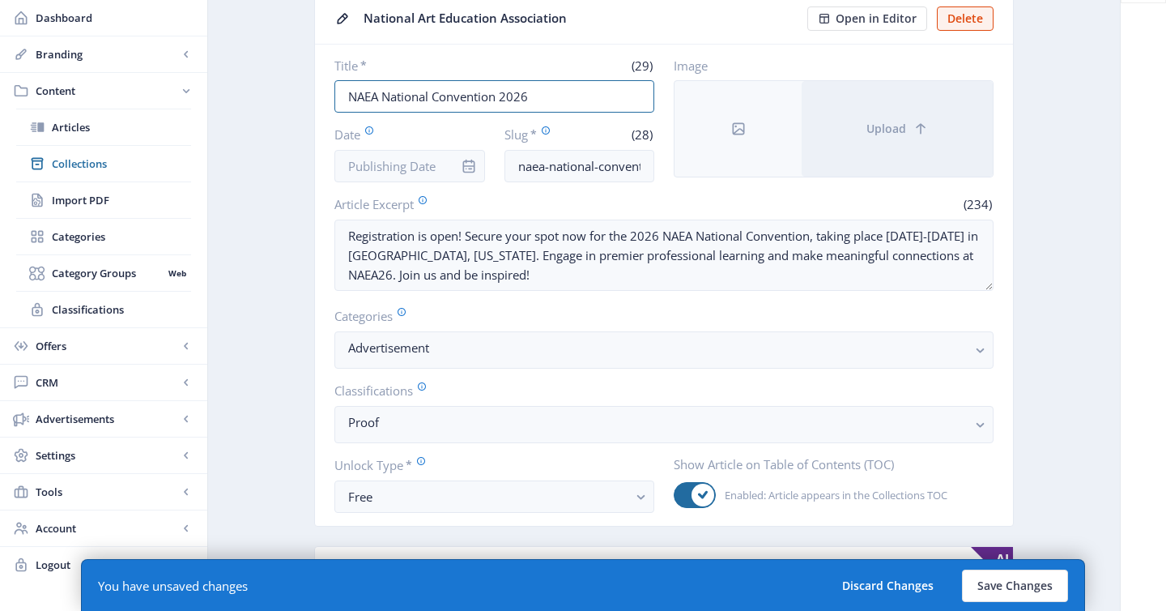
scroll to position [129, 0]
type input "NAEA National Convention 2026"
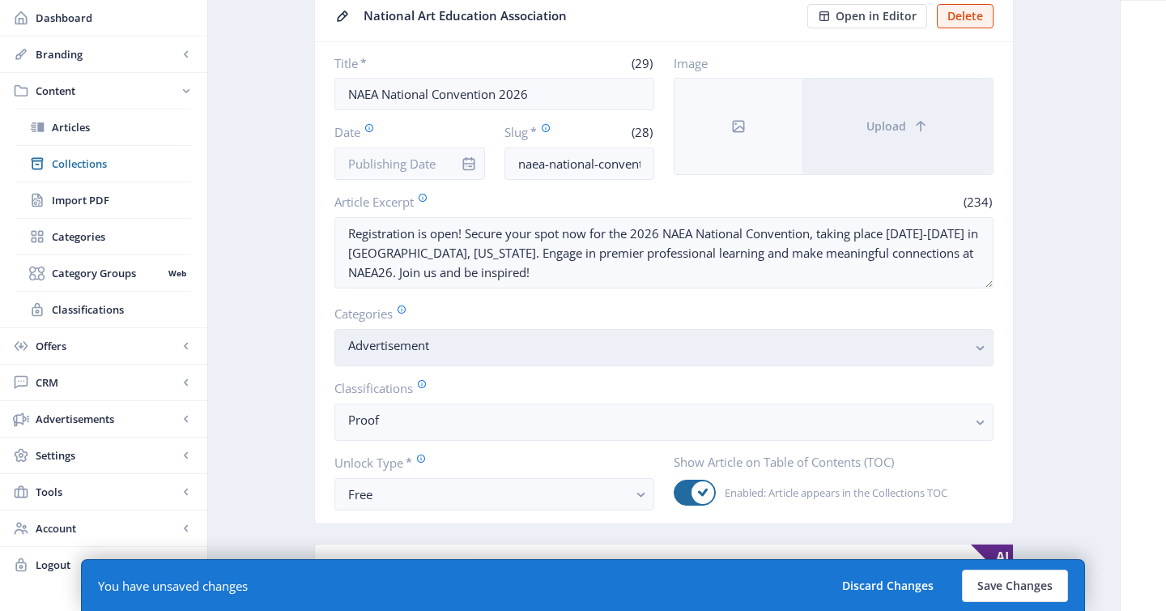
click at [475, 347] on nb-select-label "Advertisement" at bounding box center [657, 344] width 619 height 19
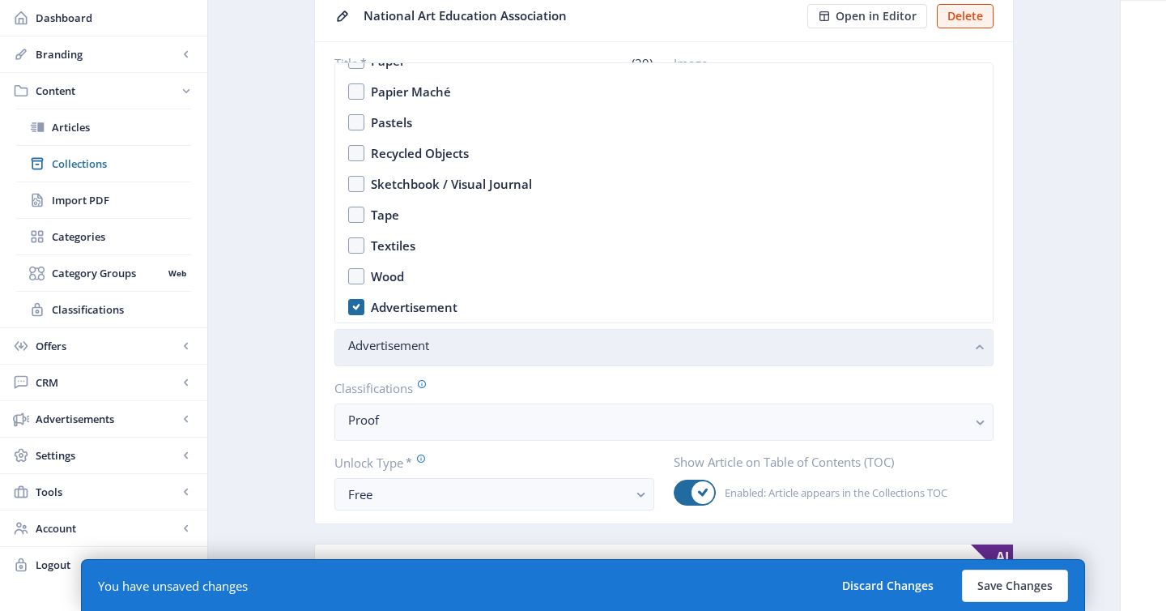
scroll to position [553, 0]
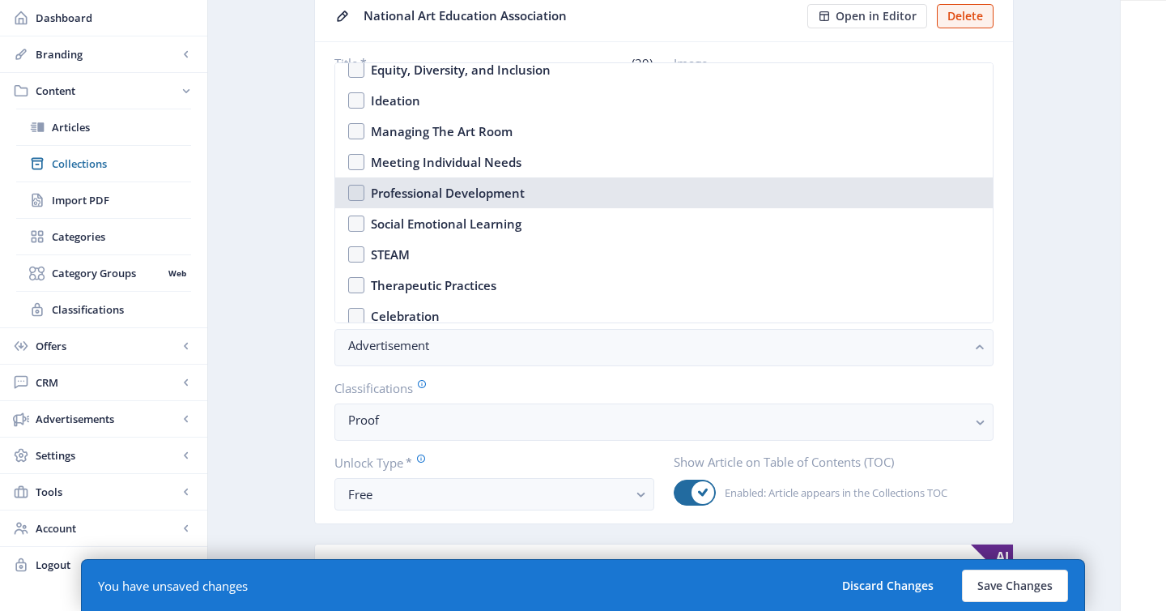
click at [465, 185] on div "Professional Development" at bounding box center [448, 192] width 154 height 19
checkbox input "true"
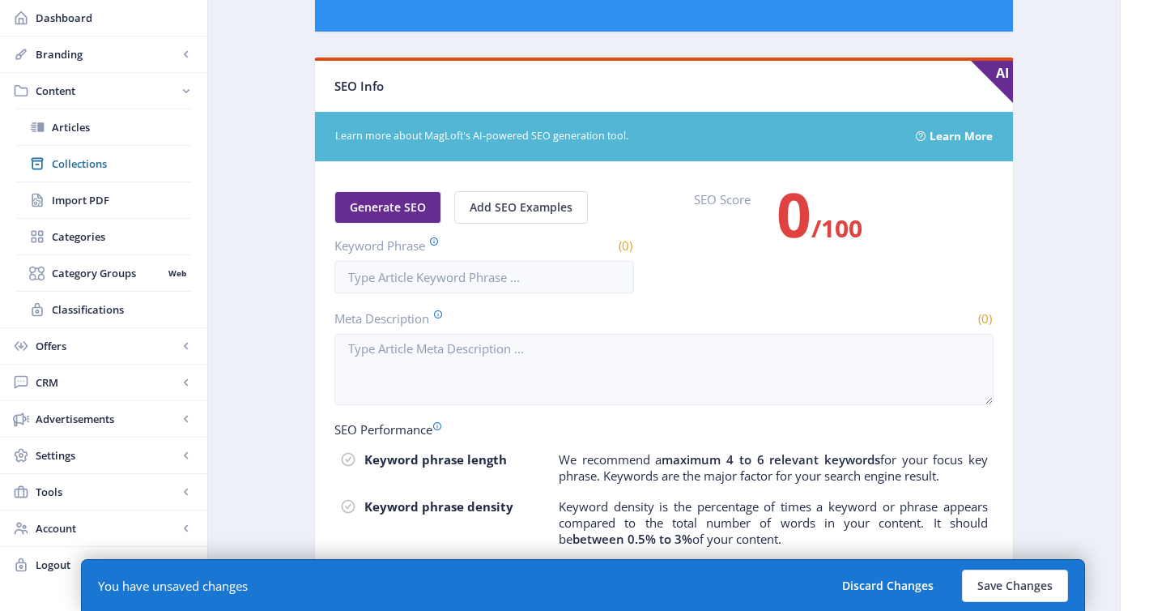
scroll to position [816, 0]
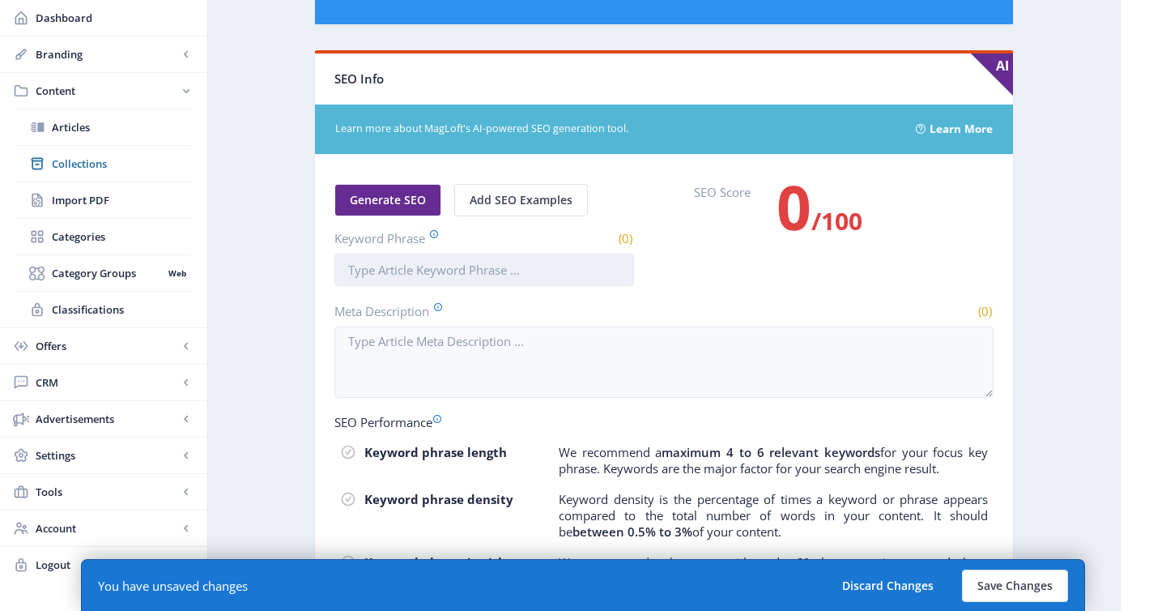
click at [414, 271] on input "Keyword Phrase" at bounding box center [485, 270] width 300 height 32
paste input "naea national convention"
type input "naea national convention"
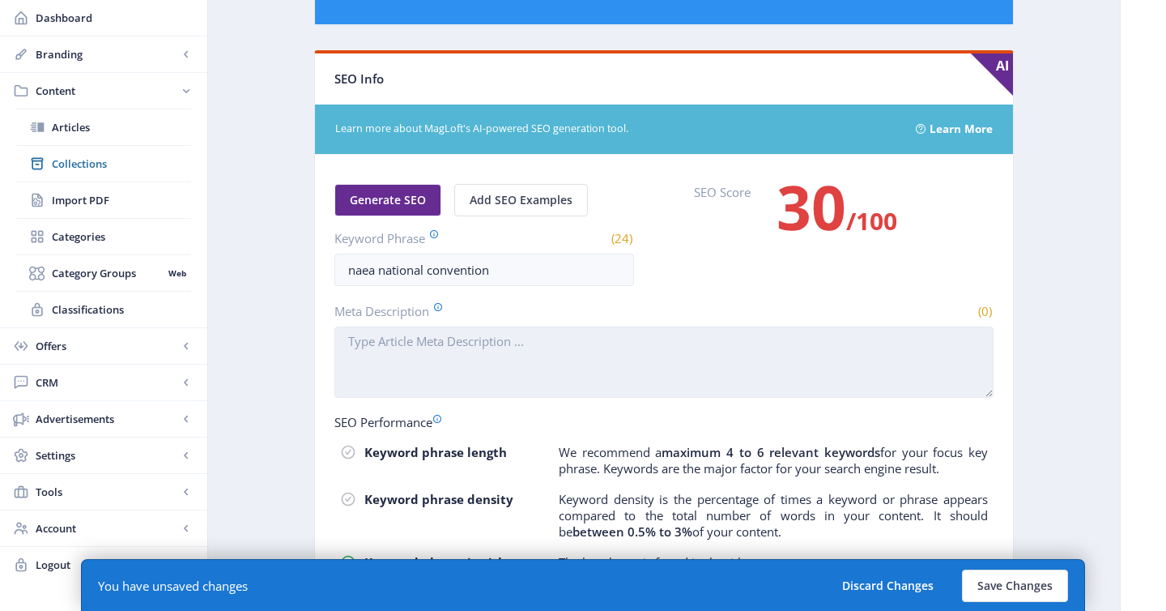
click at [442, 366] on textarea "Meta Description" at bounding box center [664, 361] width 659 height 71
paste textarea "Join us at the NAEA National Convention 2026 for inspiring sessions, networking…"
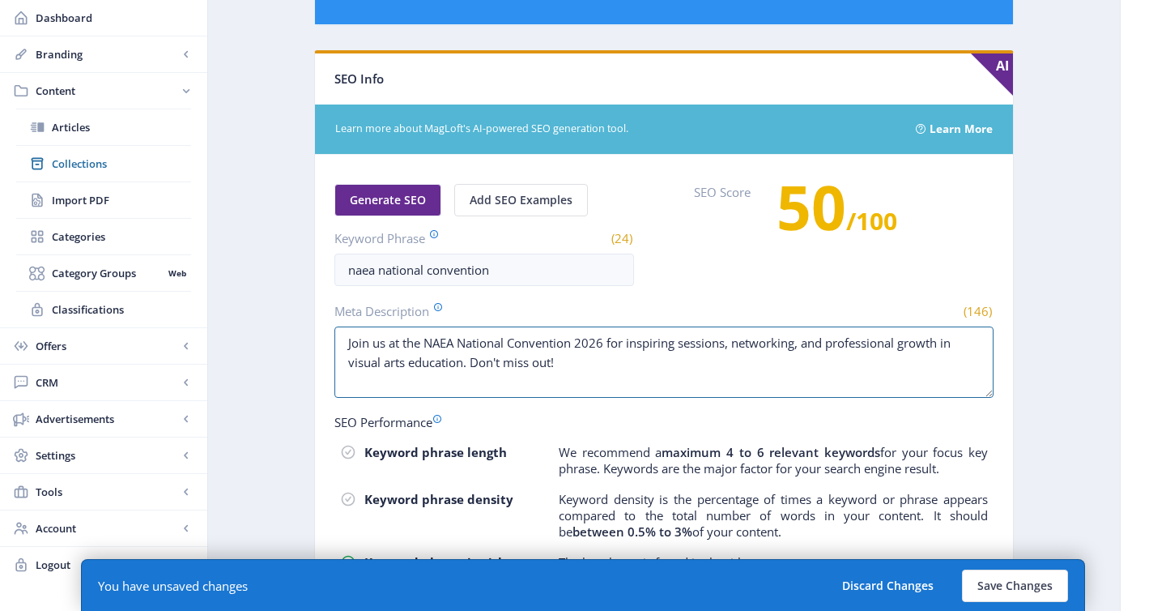
type textarea "Join us at the NAEA National Convention 2026 for inspiring sessions, networking…"
click at [995, 360] on nb-card-body "Generate SEO Add SEO Examples Keyword Phrase (24) naea national convention SEO …" at bounding box center [664, 439] width 698 height 569
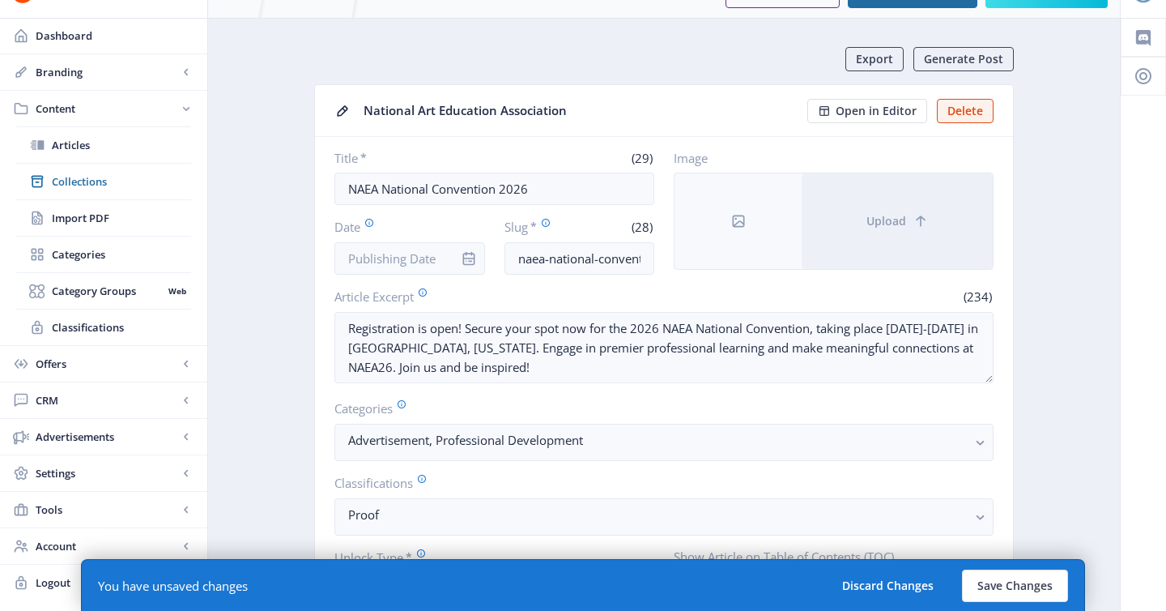
scroll to position [0, 0]
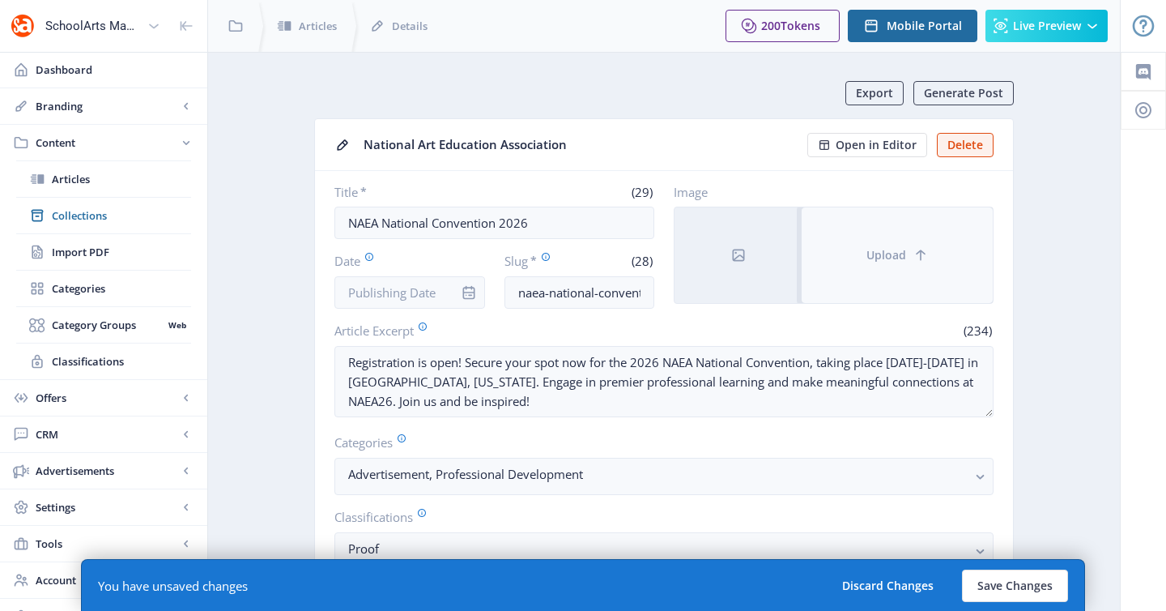
click at [861, 258] on button "Upload" at bounding box center [897, 255] width 191 height 96
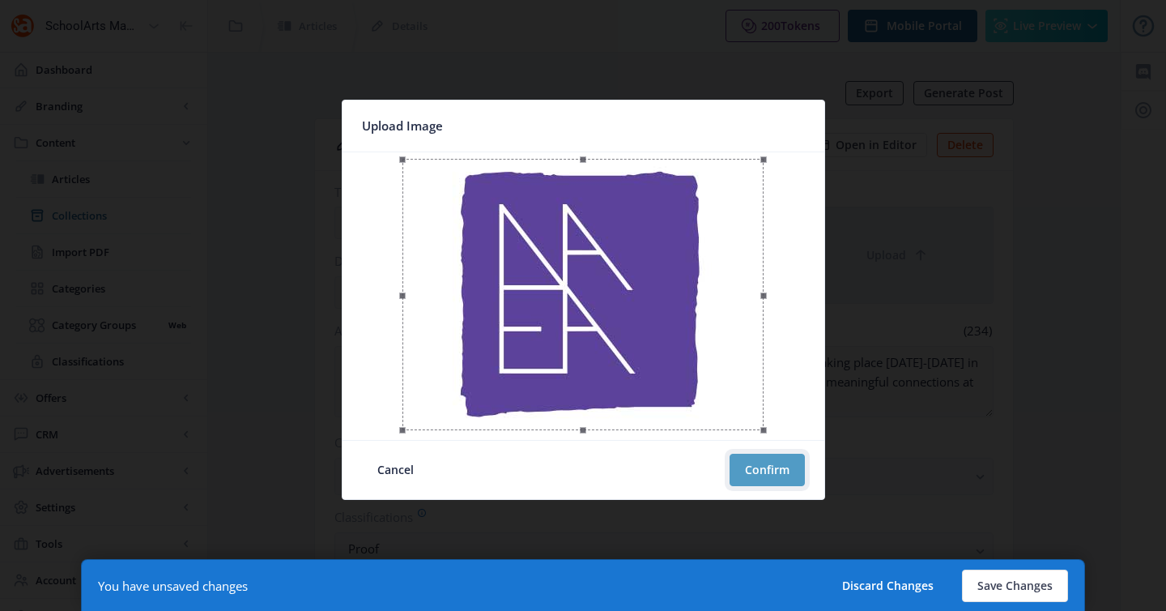
click at [752, 458] on button "Confirm" at bounding box center [767, 470] width 75 height 32
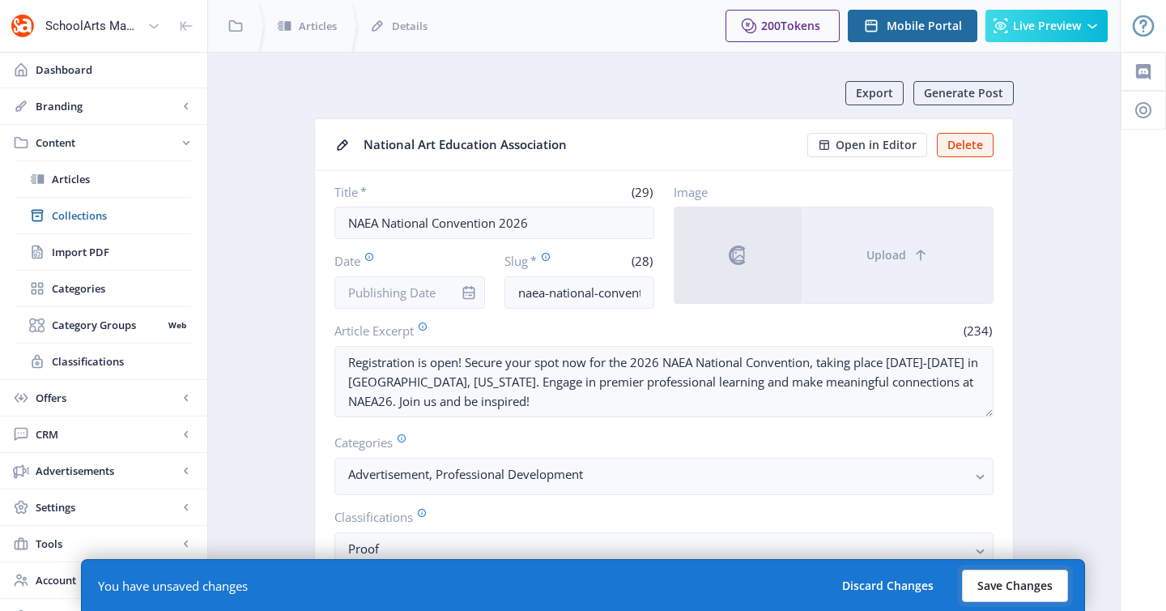
click at [1010, 579] on button "Save Changes" at bounding box center [1015, 585] width 106 height 32
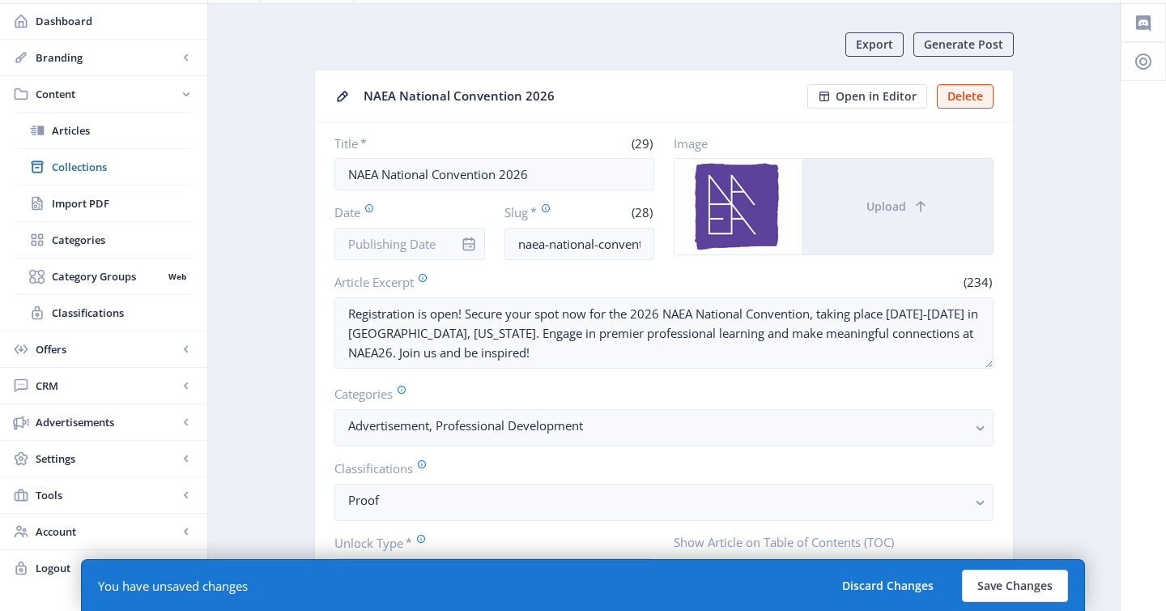
scroll to position [68, 0]
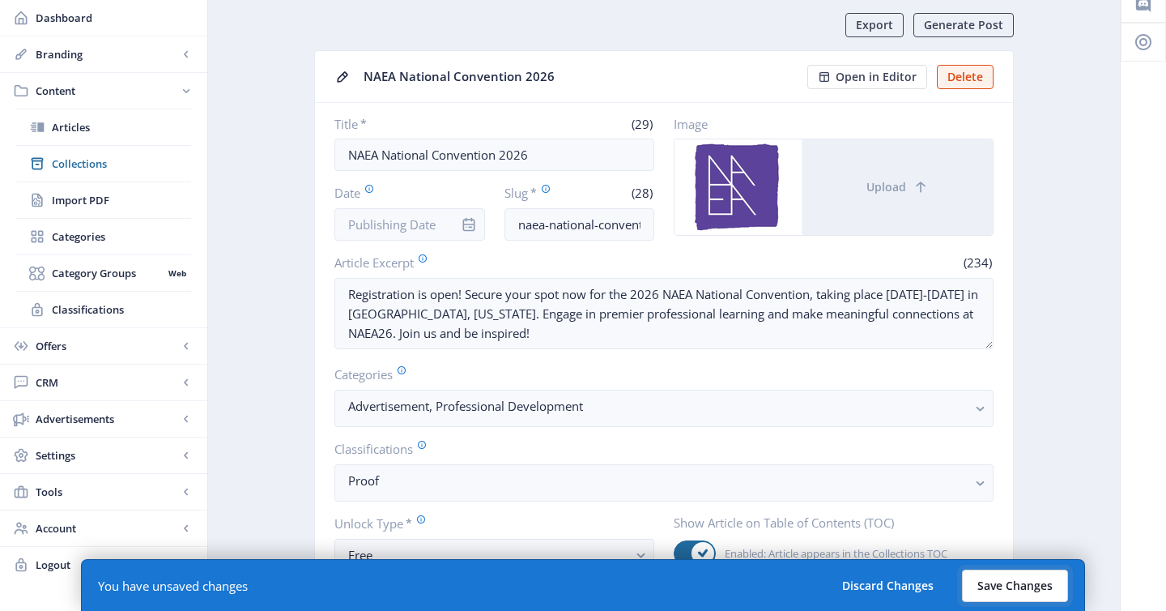
click at [1015, 581] on button "Save Changes" at bounding box center [1015, 585] width 106 height 32
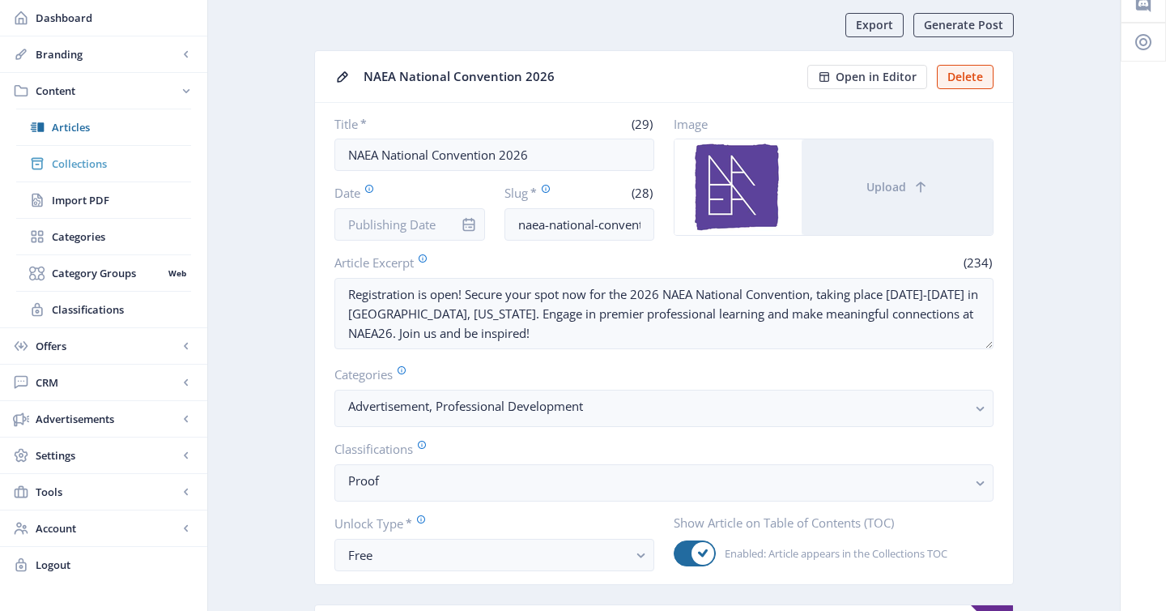
click at [120, 167] on span "Collections" at bounding box center [121, 164] width 139 height 16
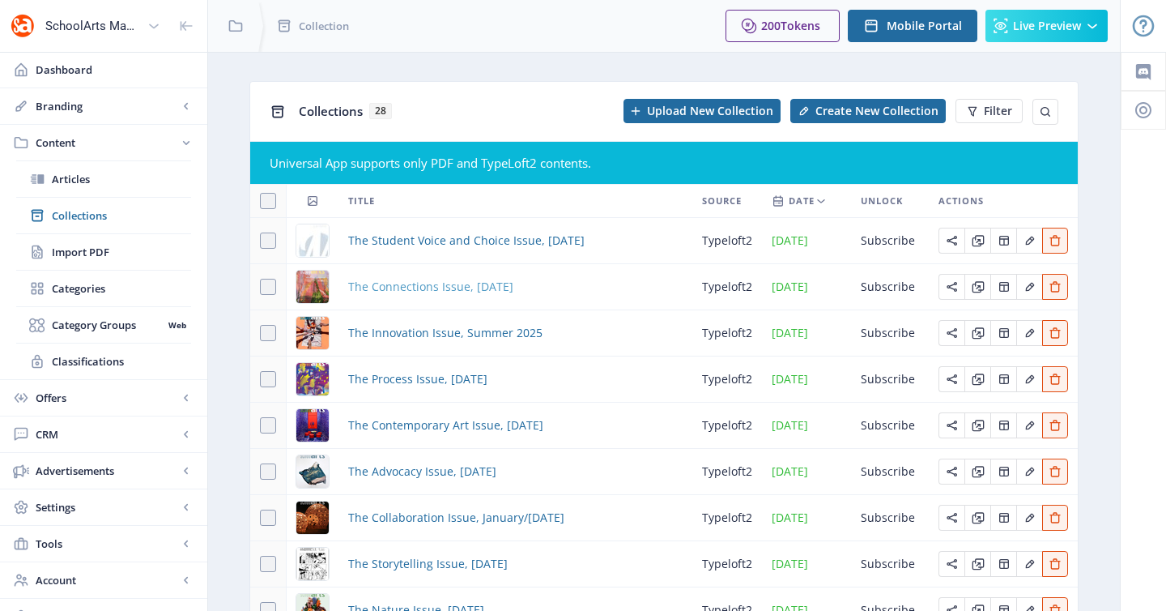
click at [420, 289] on span "The Connections Issue, [DATE]" at bounding box center [430, 286] width 165 height 19
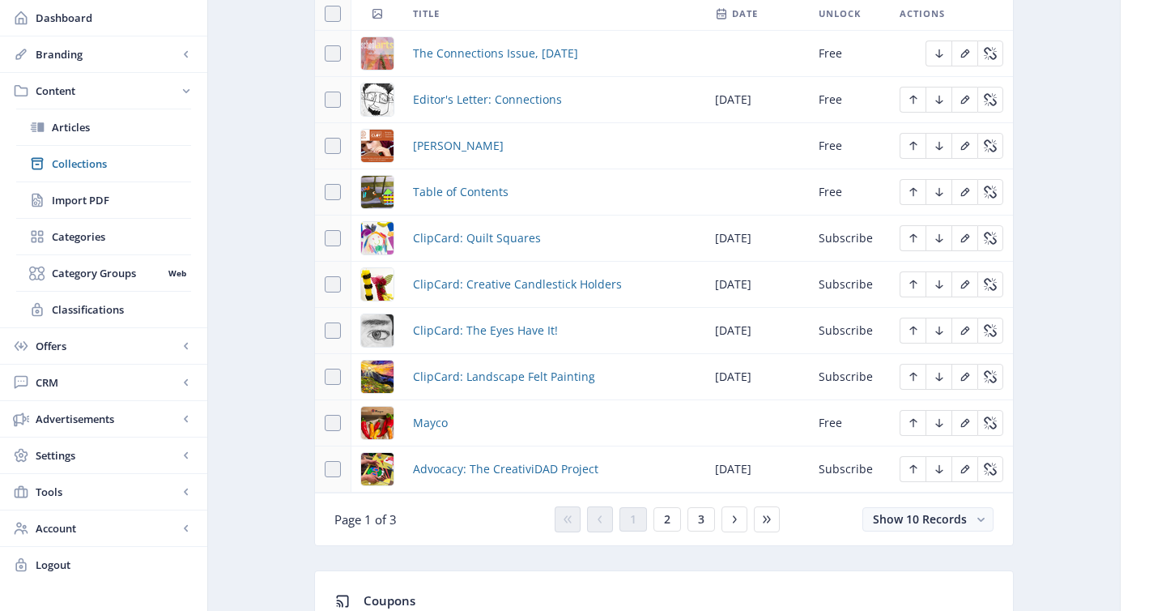
scroll to position [875, 0]
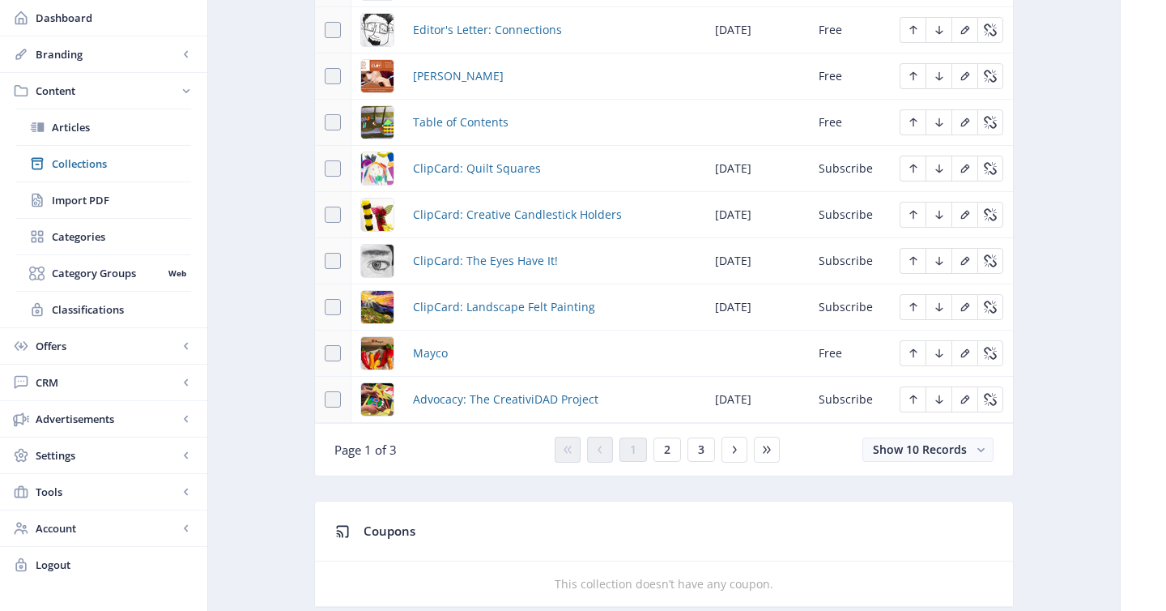
click at [681, 454] on div "1 2 3" at bounding box center [664, 450] width 232 height 26
click at [667, 454] on span "2" at bounding box center [667, 449] width 6 height 13
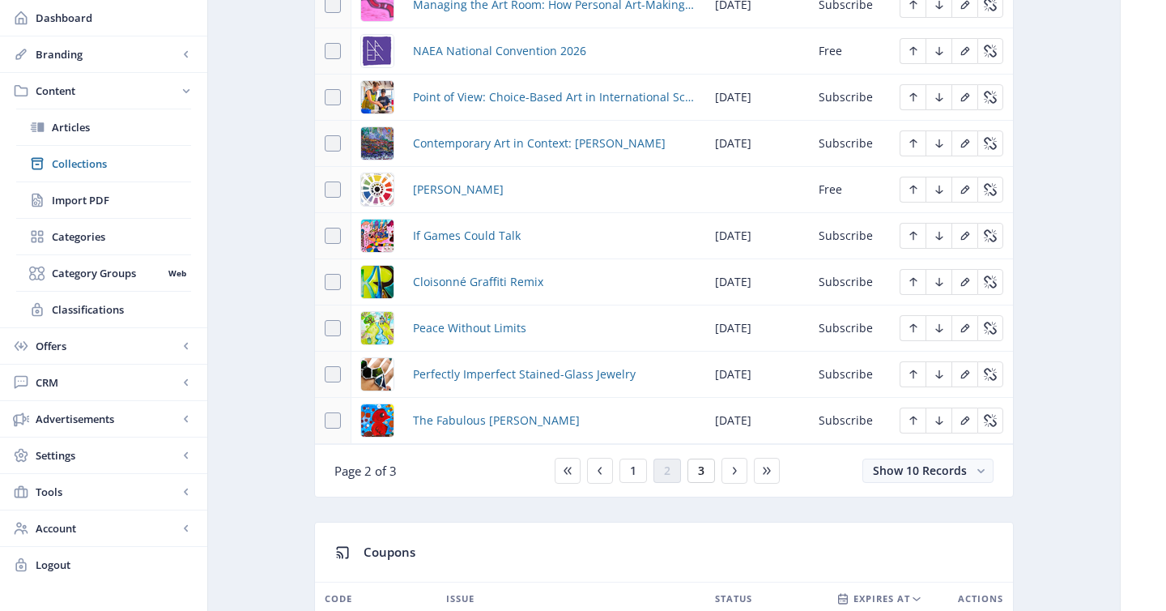
scroll to position [853, 0]
click at [701, 471] on span "3" at bounding box center [701, 471] width 6 height 13
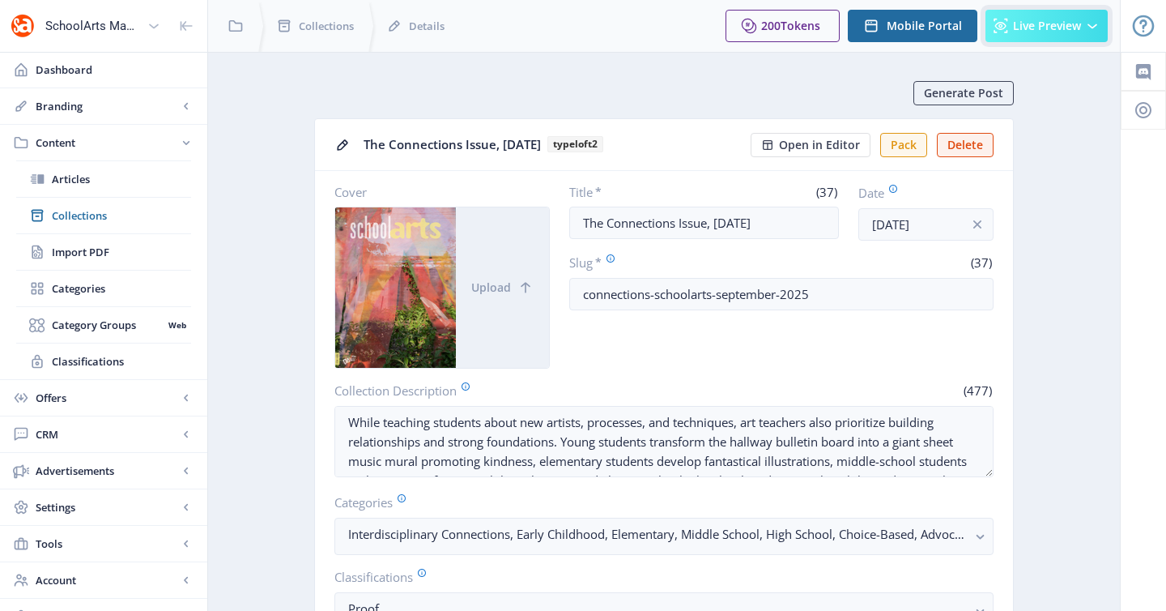
click at [1049, 20] on span "Live Preview" at bounding box center [1047, 25] width 68 height 13
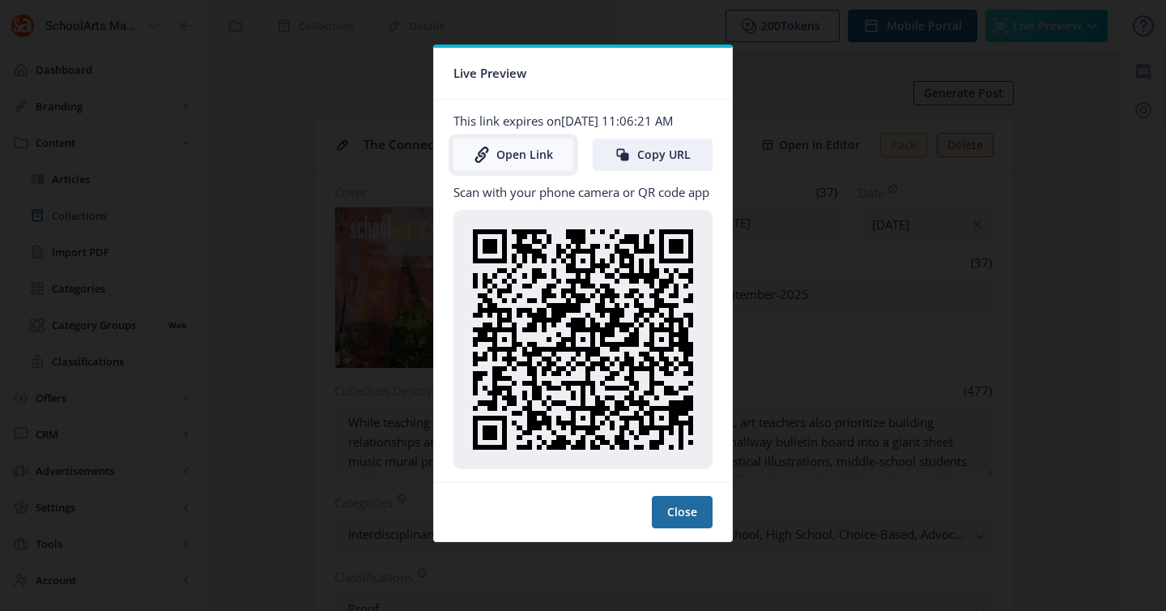
click at [539, 154] on link "Open Link" at bounding box center [514, 154] width 120 height 32
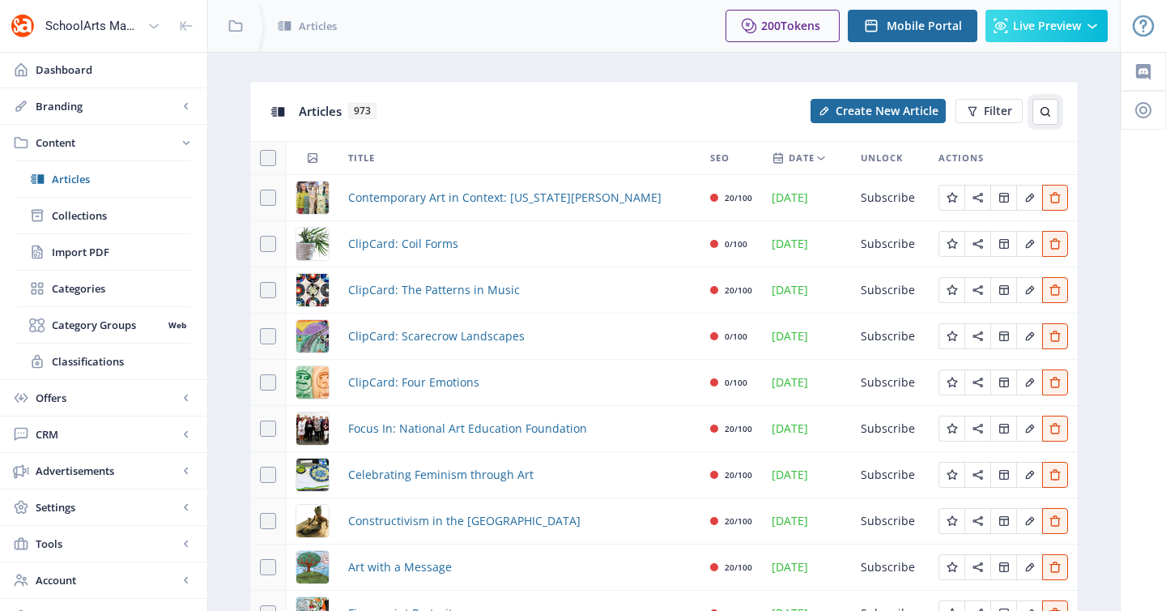
click at [1046, 119] on button at bounding box center [1046, 112] width 26 height 26
type input "square 1"
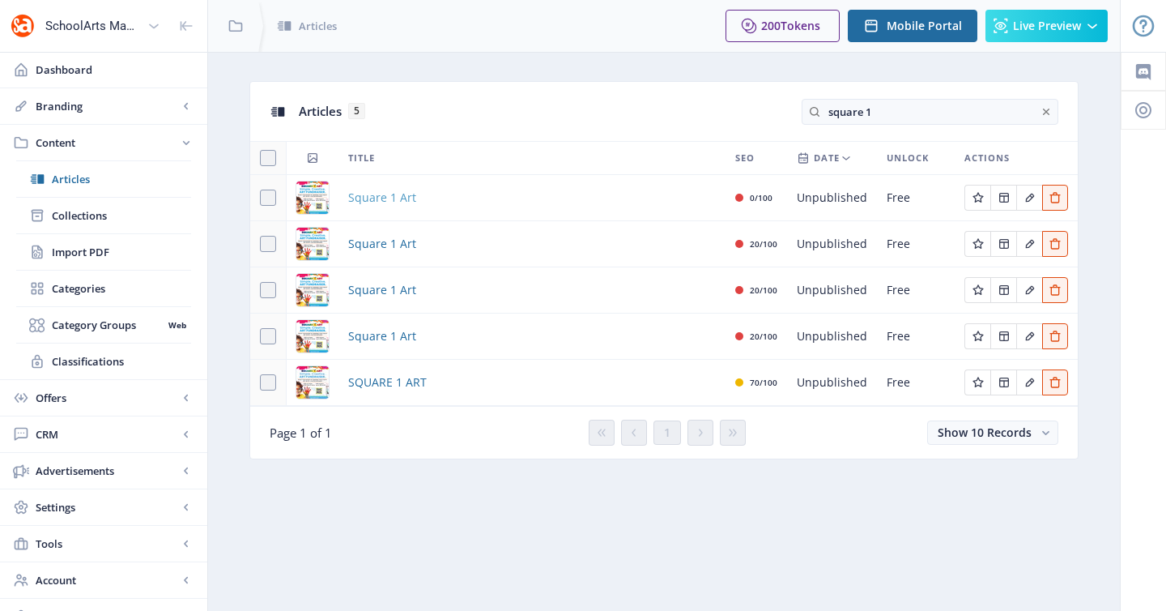
click at [397, 197] on span "Square 1 Art" at bounding box center [382, 197] width 68 height 19
click at [406, 247] on span "Square 1 Art" at bounding box center [382, 243] width 68 height 19
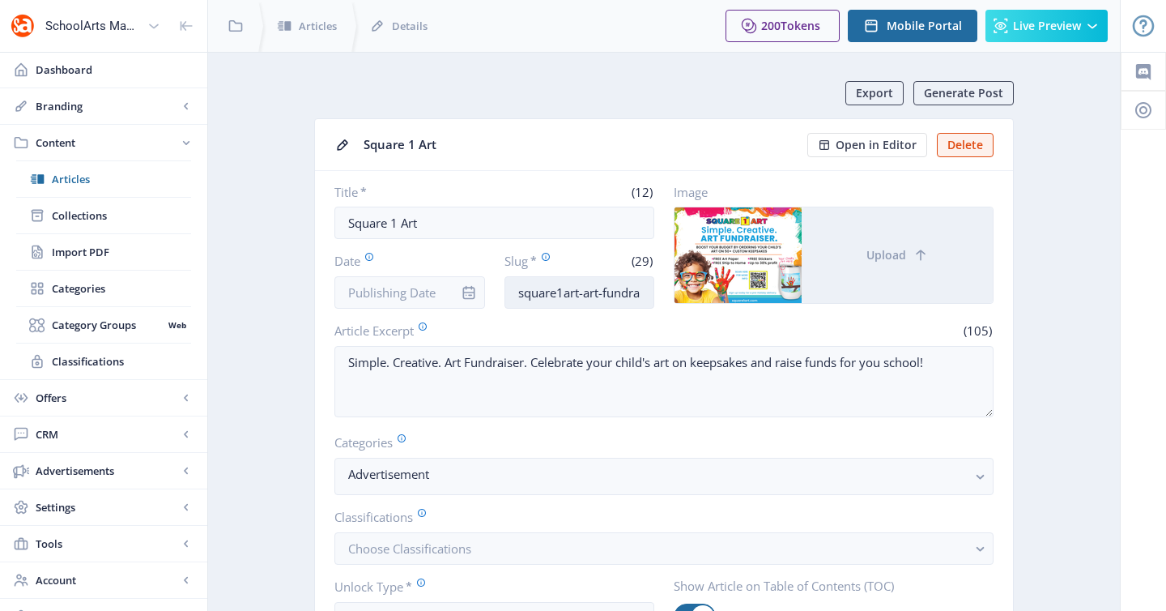
click at [586, 295] on input "square1art-art-fundraiser-625" at bounding box center [580, 292] width 151 height 32
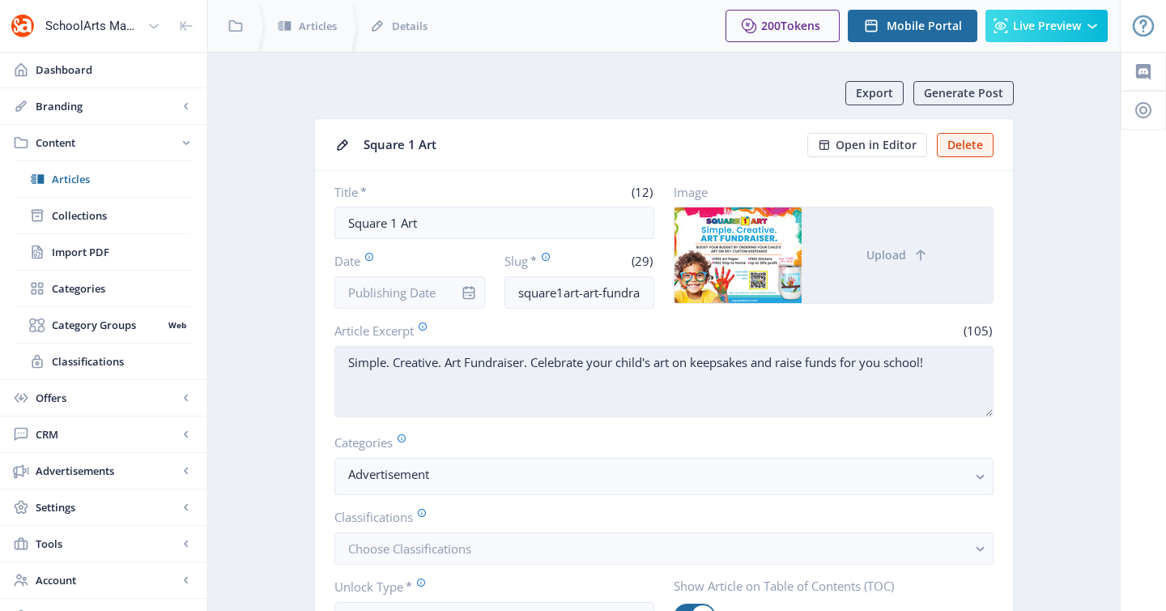
click at [498, 371] on textarea "Simple. Creative. Art Fundraiser. Celebrate your child's art on keepsakes and r…" at bounding box center [664, 381] width 659 height 71
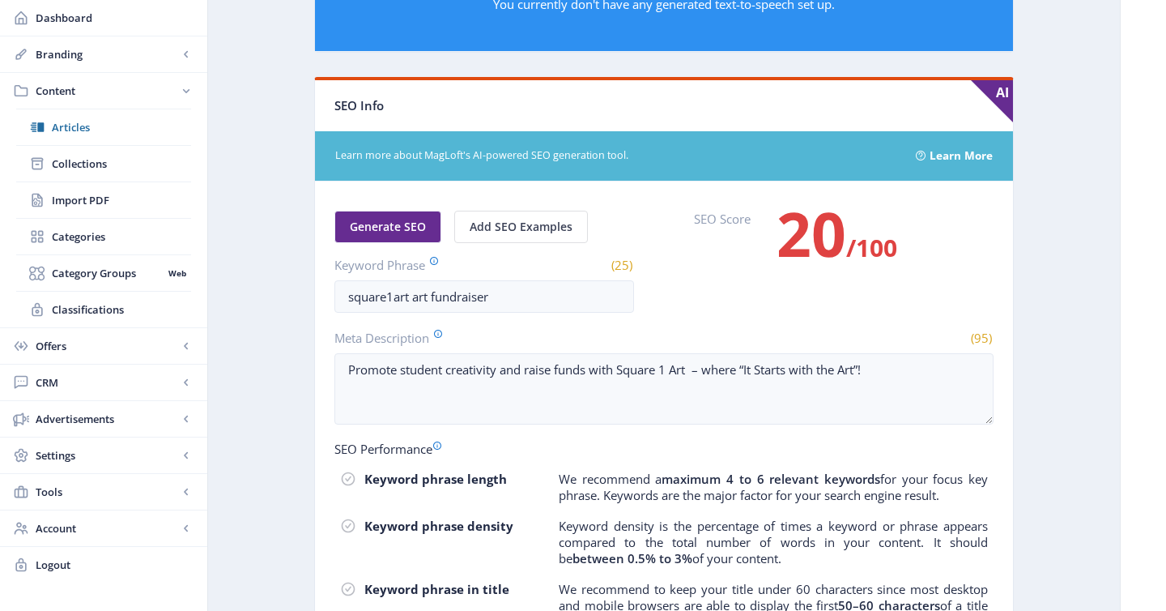
scroll to position [928, 0]
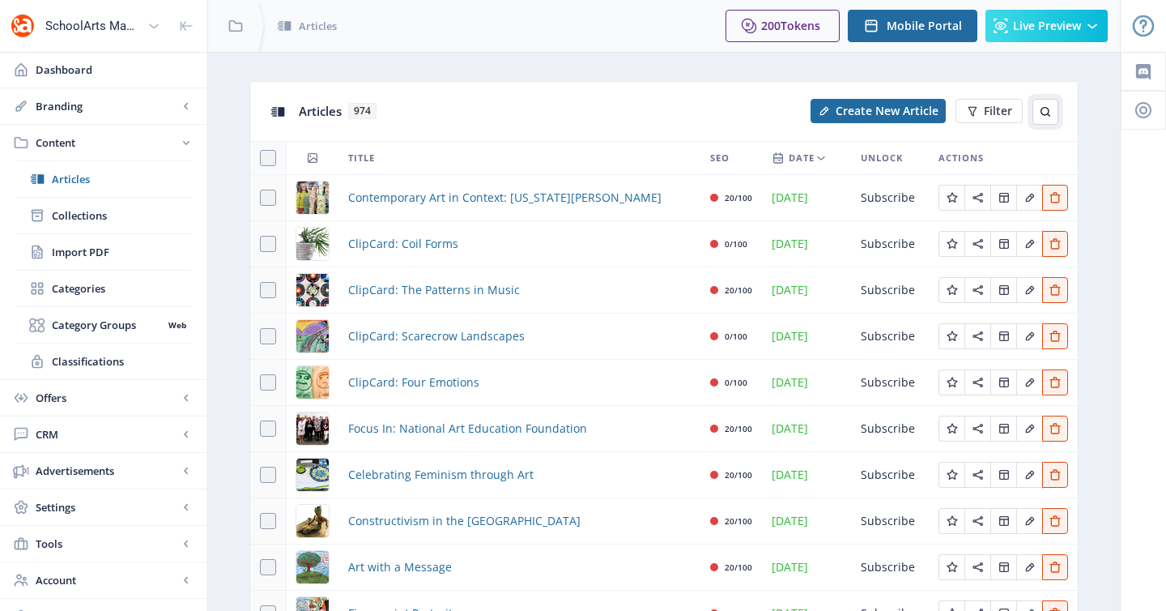
click at [1055, 113] on button at bounding box center [1046, 112] width 26 height 26
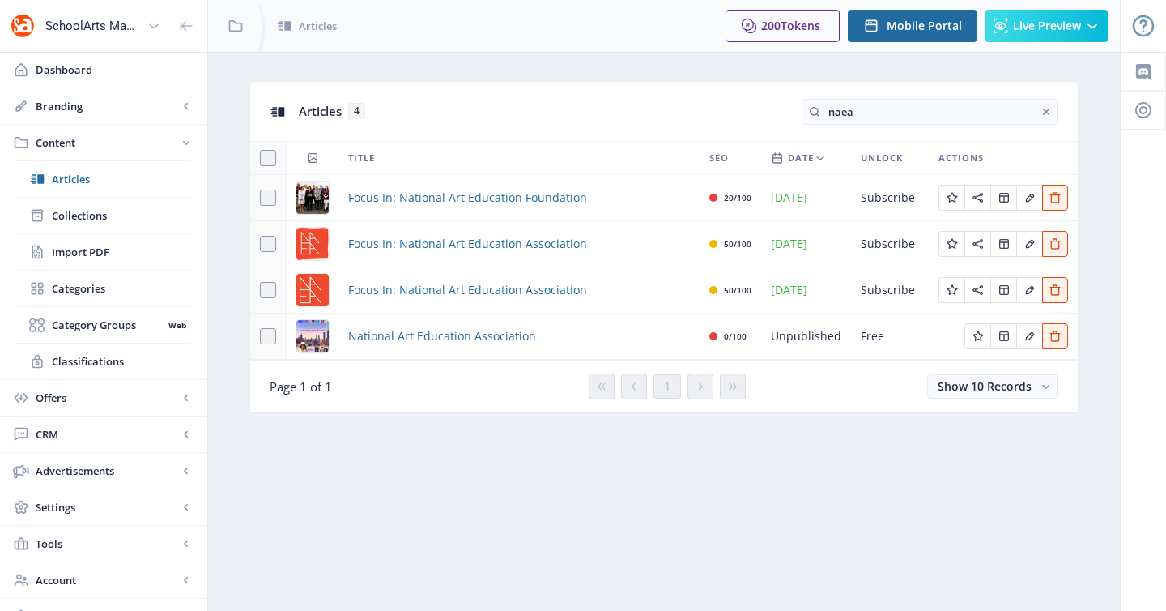
type input "naea"
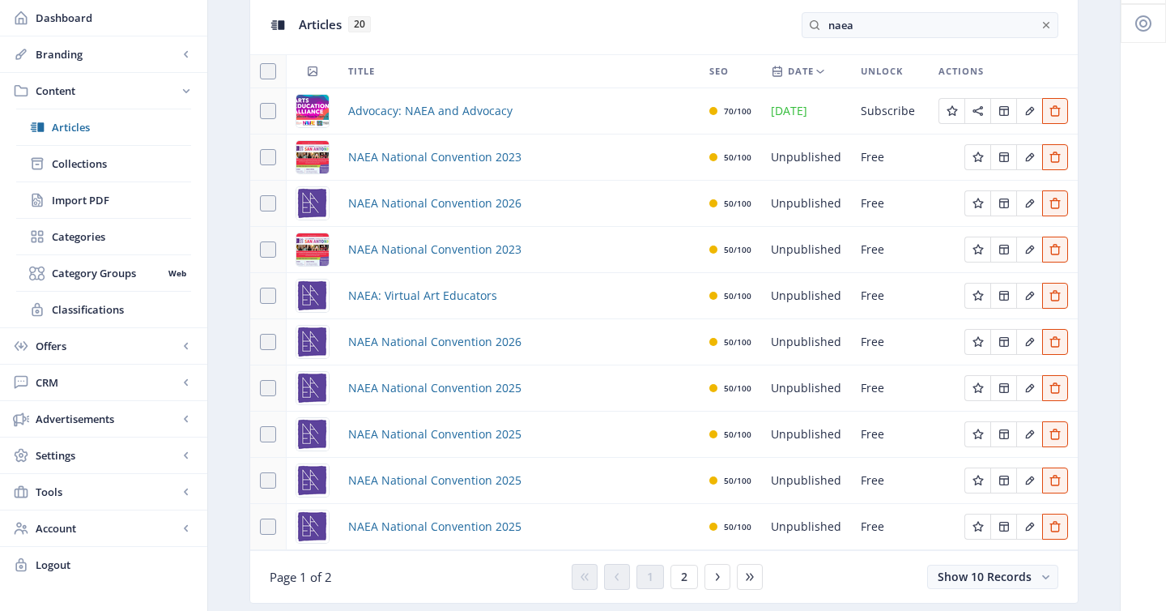
scroll to position [90, 0]
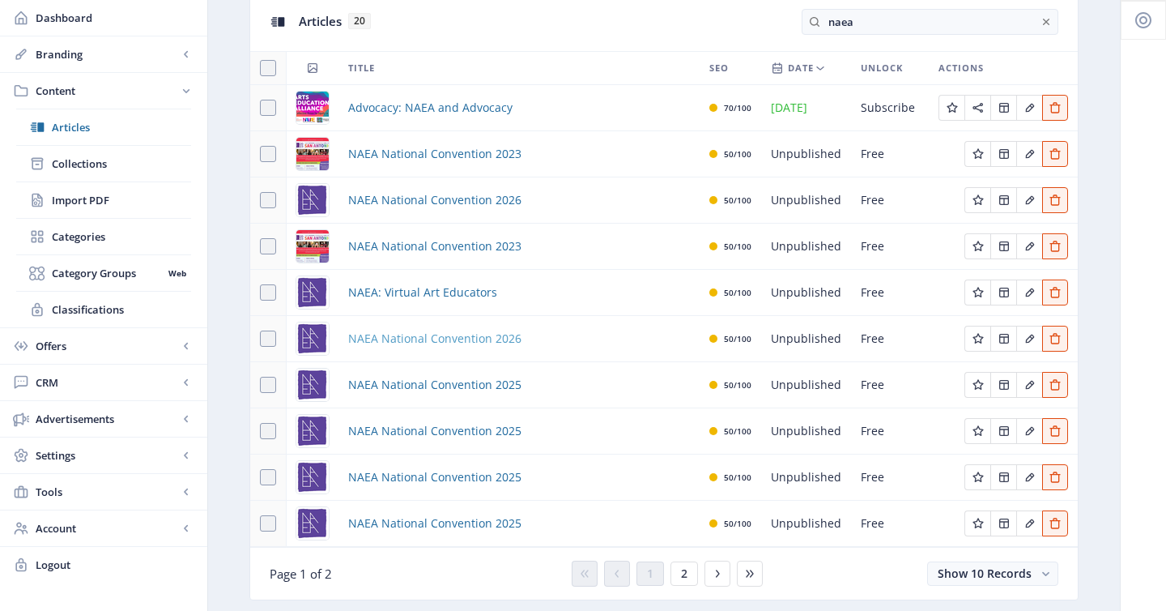
click at [494, 340] on span "NAEA National Convention 2026" at bounding box center [434, 338] width 173 height 19
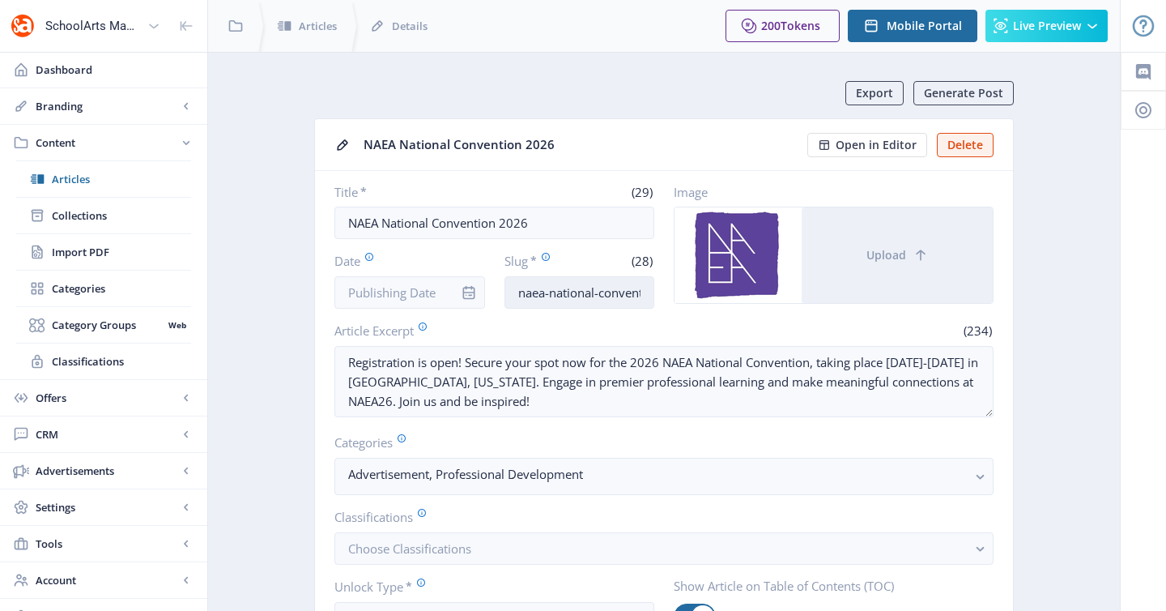
click at [567, 290] on input "naea-national-convention-425" at bounding box center [580, 292] width 151 height 32
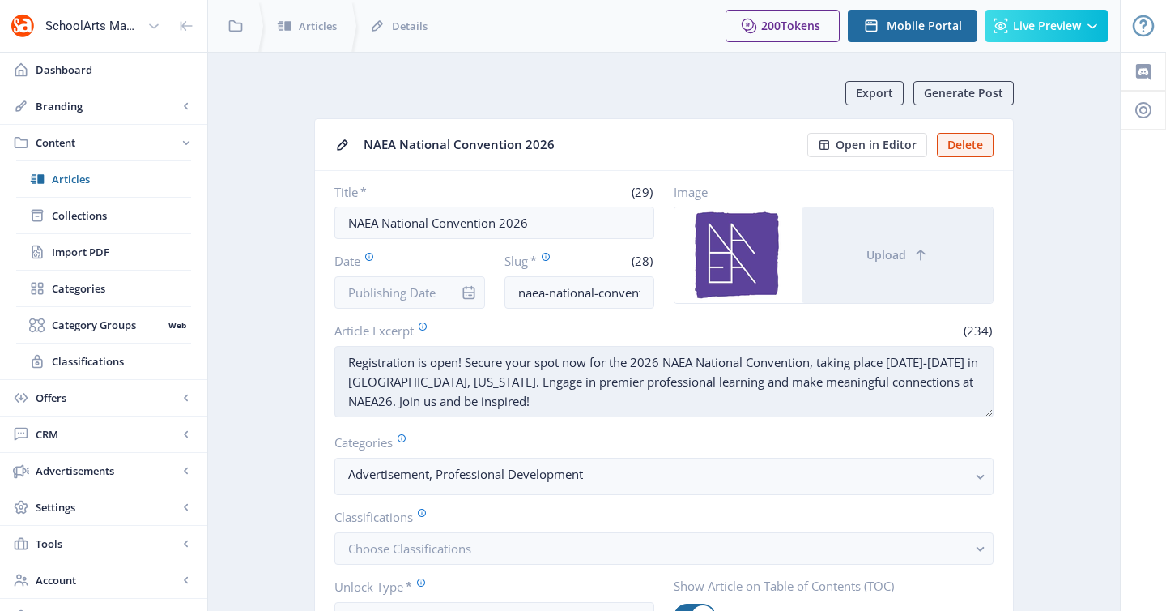
click at [452, 375] on textarea "Registration is open! Secure your spot now for the 2026 NAEA National Conventio…" at bounding box center [664, 381] width 659 height 71
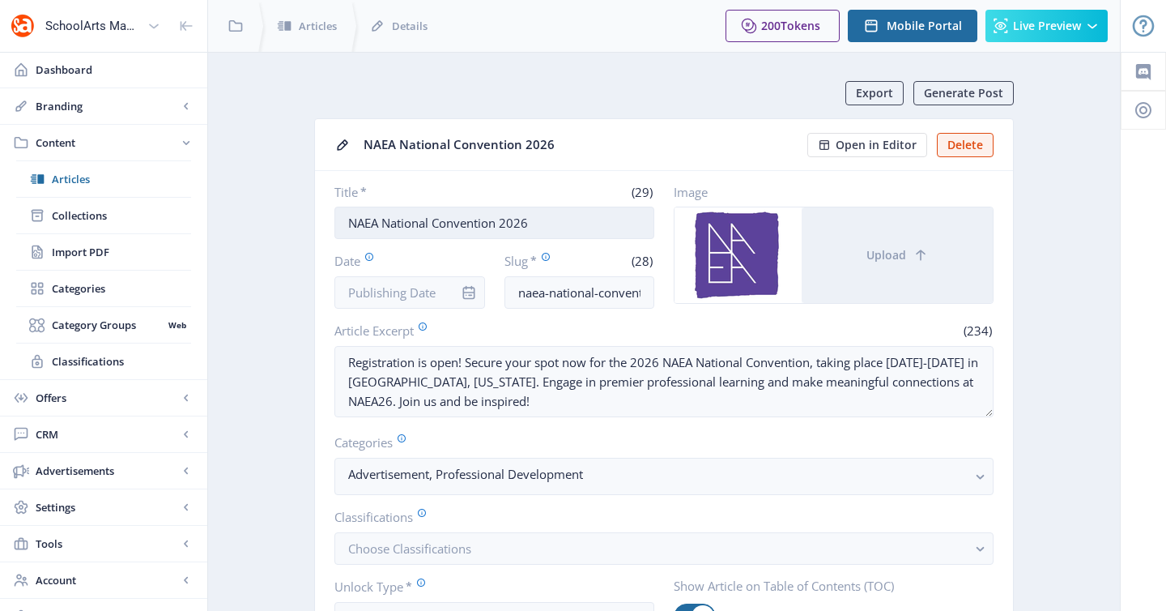
click at [464, 222] on input "NAEA National Convention 2026" at bounding box center [495, 223] width 320 height 32
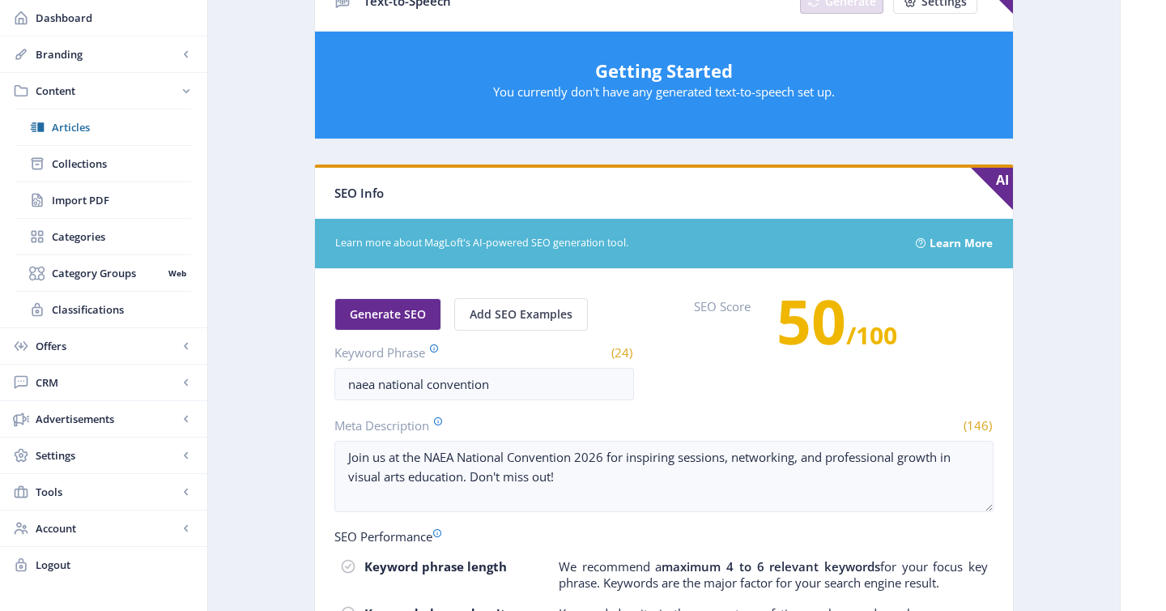
scroll to position [700, 0]
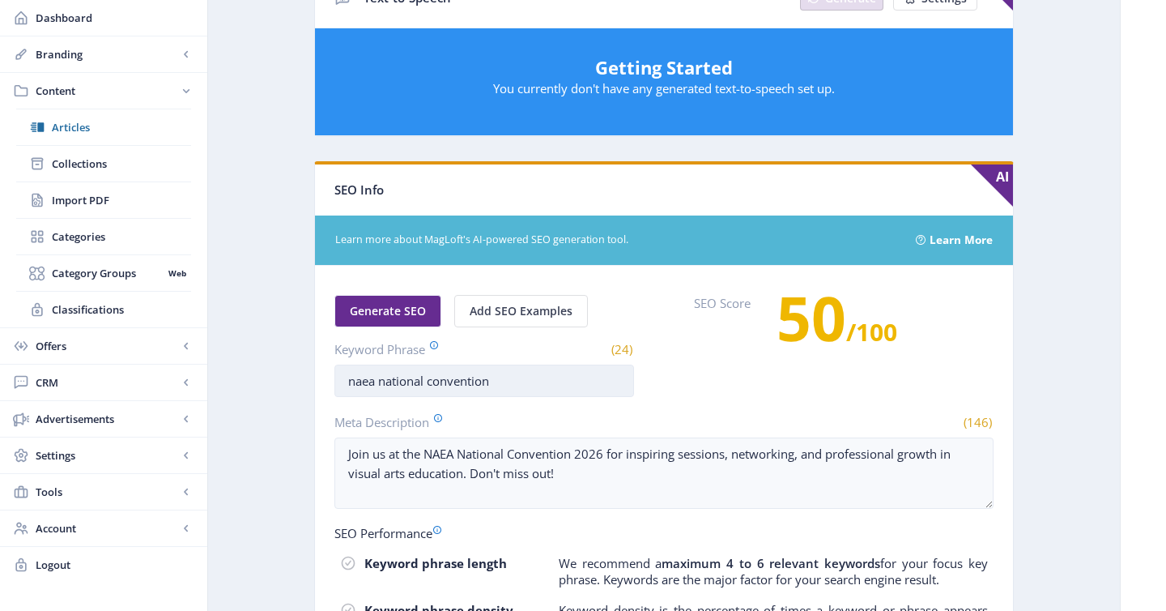
click at [473, 383] on input "naea national convention" at bounding box center [485, 380] width 300 height 32
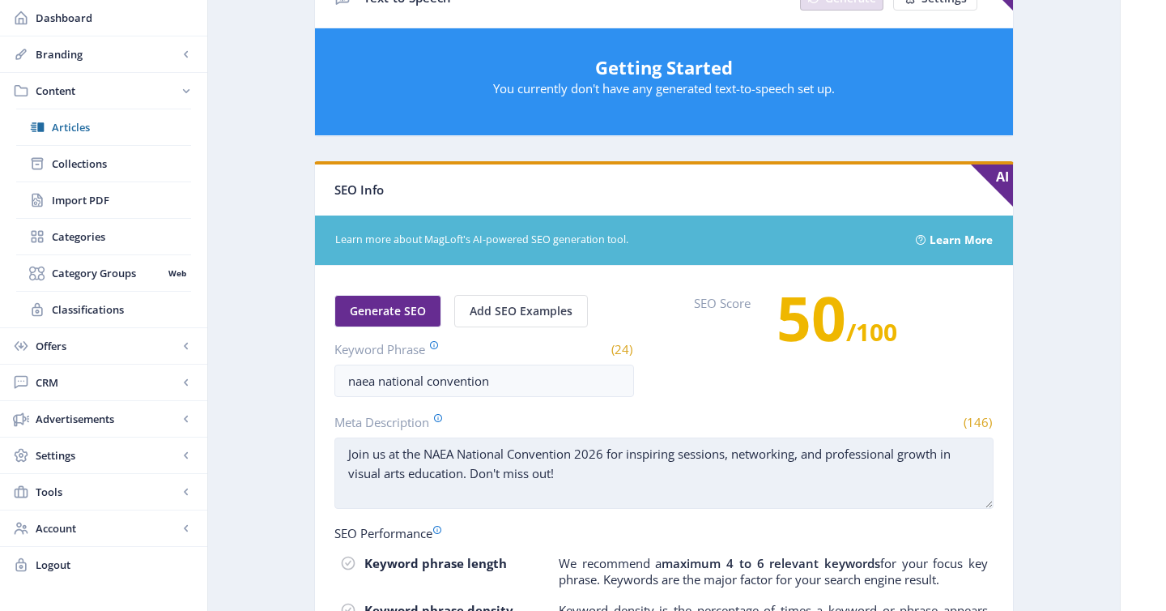
click at [490, 475] on textarea "Join us at the NAEA National Convention 2026 for inspiring sessions, networking…" at bounding box center [664, 472] width 659 height 71
